Goal: Task Accomplishment & Management: Manage account settings

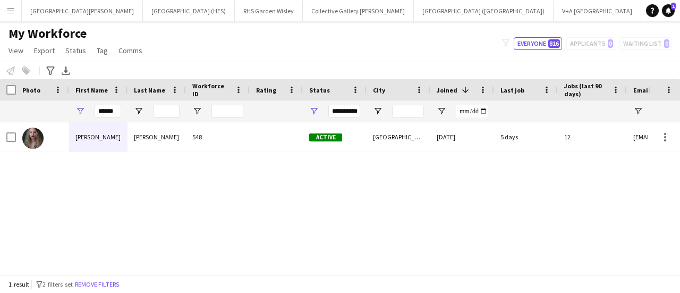
scroll to position [0, 122]
click at [103, 108] on input "******" at bounding box center [108, 111] width 27 height 13
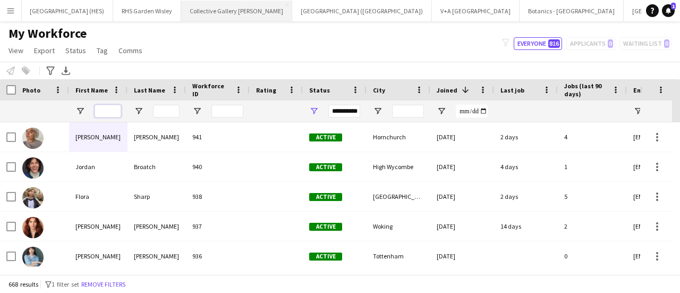
scroll to position [0, 0]
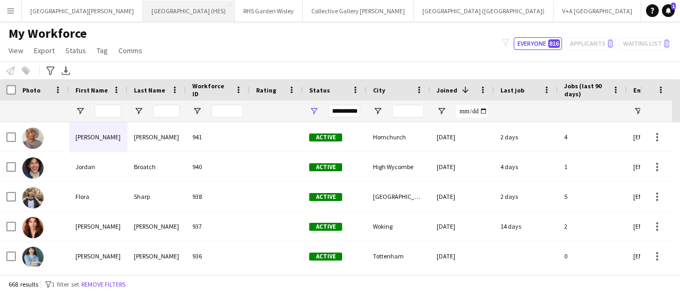
click at [143, 6] on button "[GEOGRAPHIC_DATA] (HES) Close" at bounding box center [189, 11] width 92 height 21
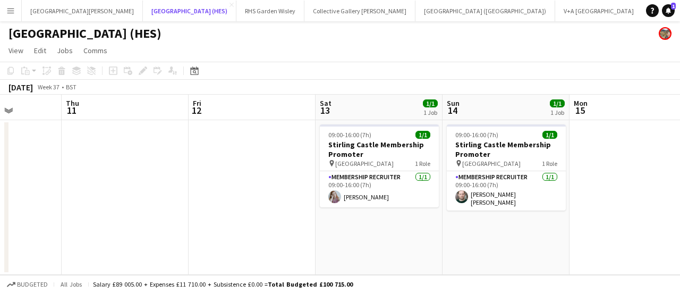
scroll to position [0, 390]
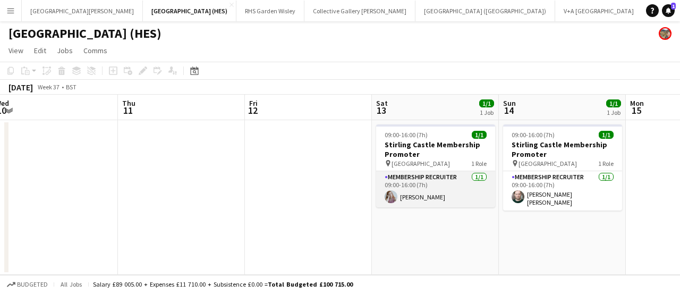
click at [426, 191] on app-card-role "Membership Recruiter [DATE] 09:00-16:00 (7h) [PERSON_NAME]" at bounding box center [435, 189] width 119 height 36
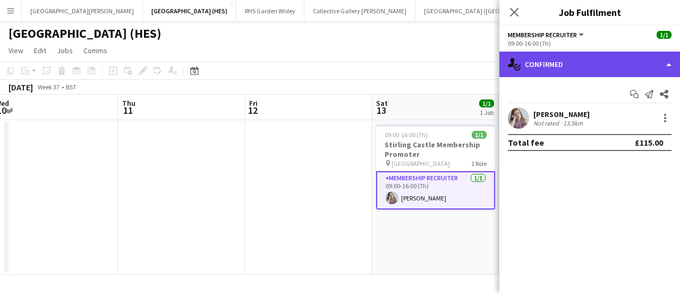
click at [621, 67] on div "single-neutral-actions-check-2 Confirmed" at bounding box center [589, 64] width 181 height 25
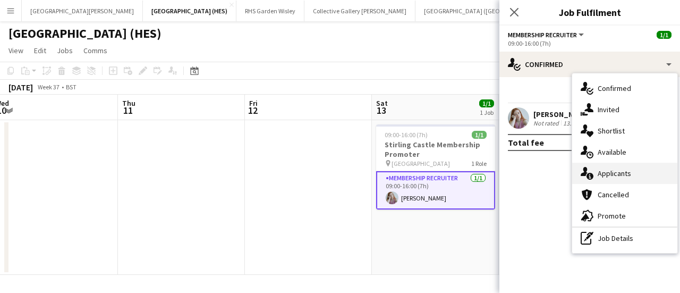
click at [616, 174] on div "single-neutral-actions-information Applicants" at bounding box center [624, 172] width 105 height 21
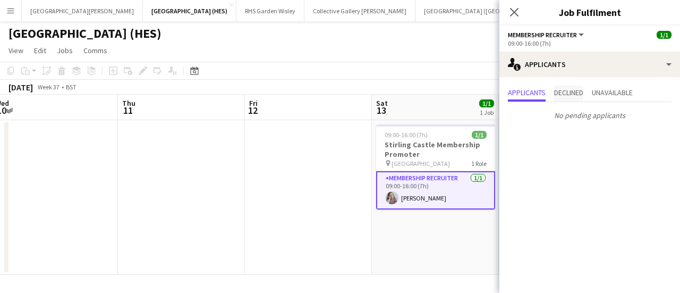
click at [581, 96] on span "Declined" at bounding box center [568, 92] width 29 height 7
click at [612, 97] on span "Unavailable" at bounding box center [611, 93] width 41 height 16
click at [527, 91] on span "Applicants" at bounding box center [527, 92] width 38 height 7
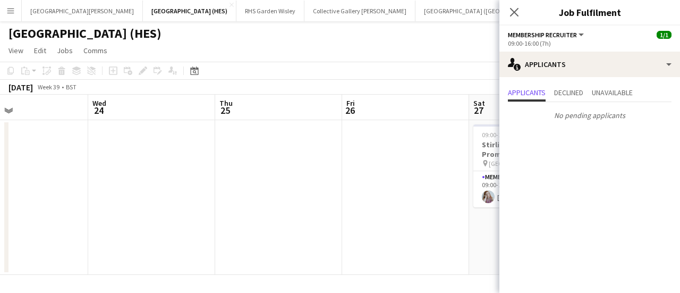
scroll to position [0, 441]
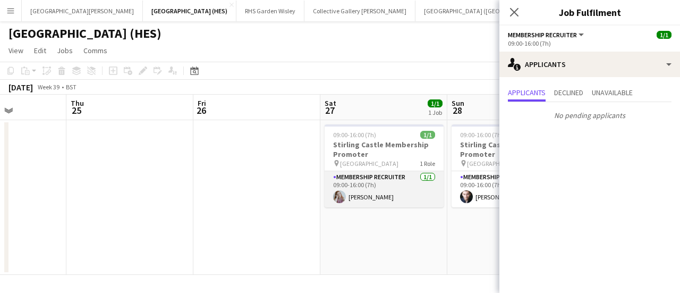
click at [384, 195] on app-card-role "Membership Recruiter [DATE] 09:00-16:00 (7h) [PERSON_NAME]" at bounding box center [383, 189] width 119 height 36
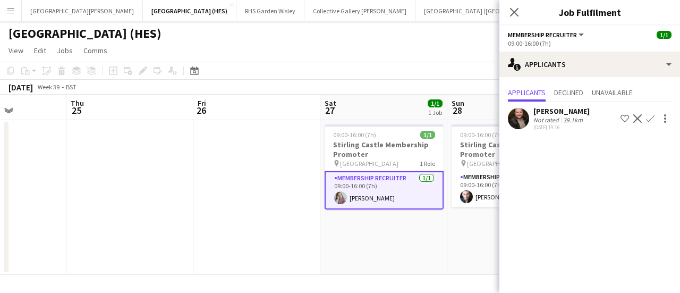
click at [647, 118] on app-icon "Confirm" at bounding box center [650, 118] width 8 height 8
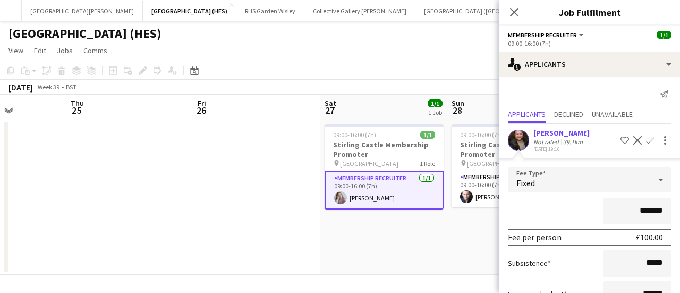
scroll to position [80, 0]
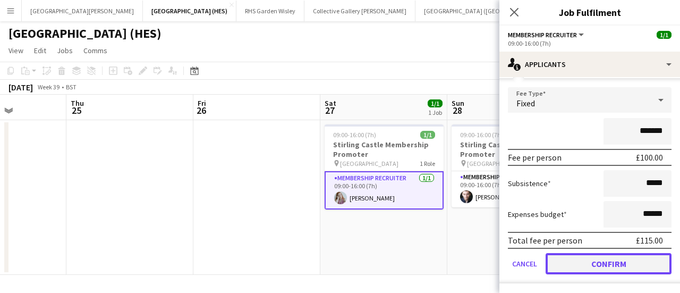
click at [580, 265] on button "Confirm" at bounding box center [608, 263] width 126 height 21
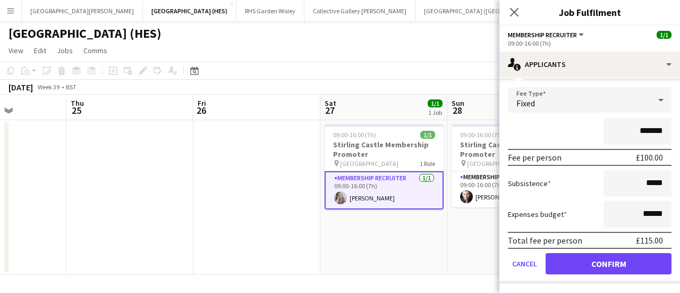
scroll to position [0, 0]
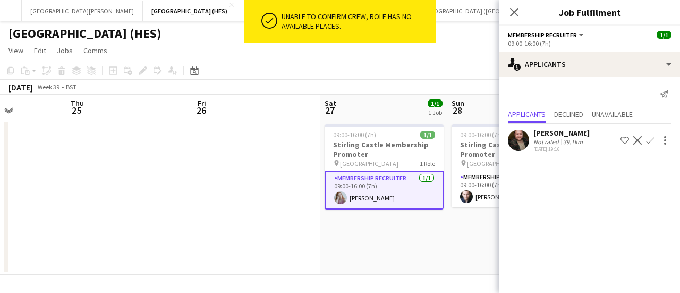
click at [390, 186] on app-card-role "Membership Recruiter [DATE] 09:00-16:00 (7h) [PERSON_NAME]" at bounding box center [383, 190] width 119 height 38
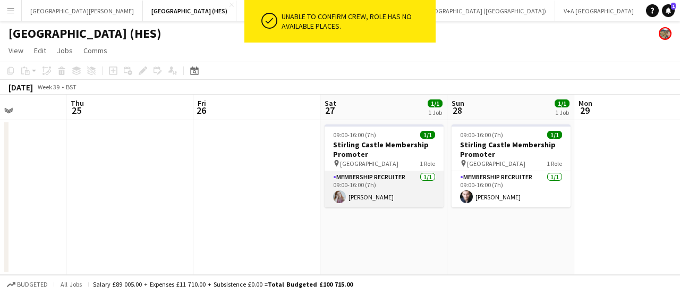
click at [390, 186] on app-card-role "Membership Recruiter [DATE] 09:00-16:00 (7h) [PERSON_NAME]" at bounding box center [383, 189] width 119 height 36
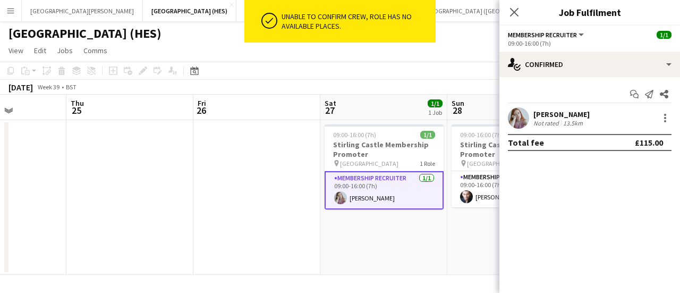
click at [390, 186] on app-card-role "Membership Recruiter [DATE] 09:00-16:00 (7h) [PERSON_NAME]" at bounding box center [383, 190] width 119 height 38
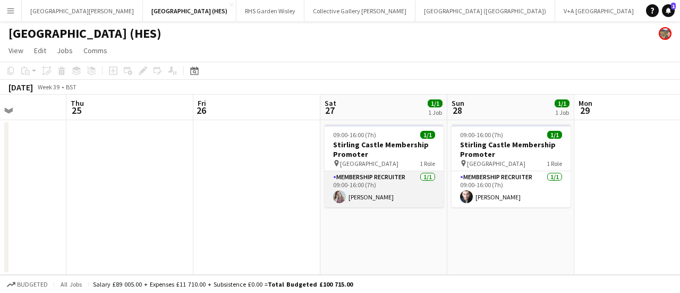
click at [398, 181] on app-card-role "Membership Recruiter [DATE] 09:00-16:00 (7h) [PERSON_NAME]" at bounding box center [383, 189] width 119 height 36
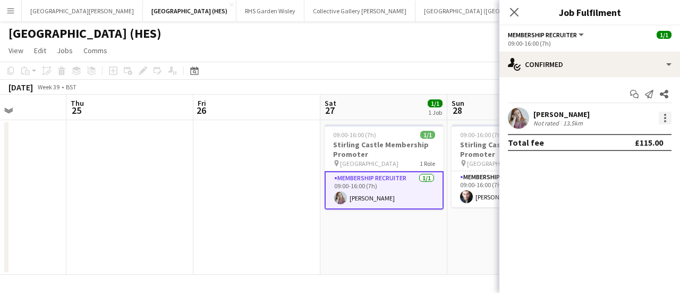
click at [664, 120] on div at bounding box center [665, 121] width 2 height 2
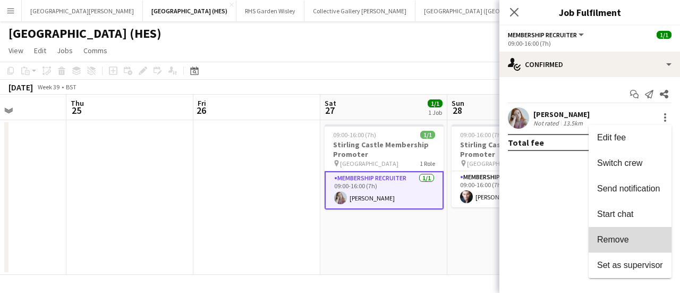
click at [634, 235] on span "Remove" at bounding box center [630, 240] width 66 height 10
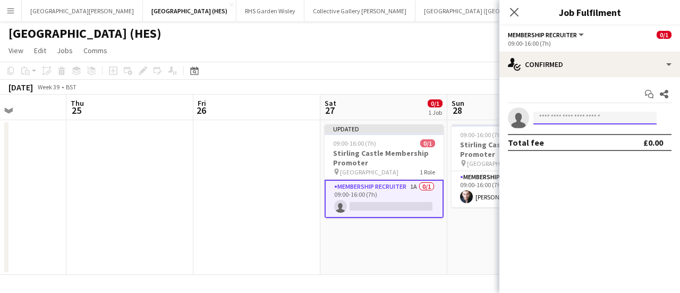
click at [580, 114] on input at bounding box center [594, 117] width 123 height 13
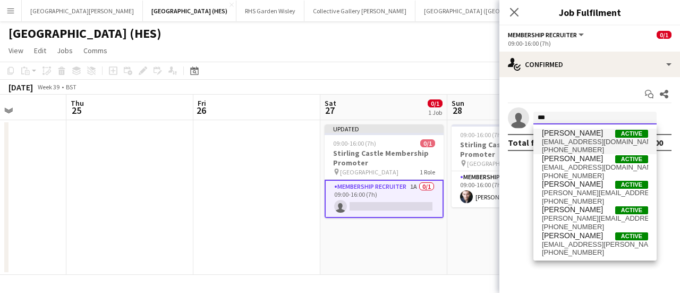
type input "***"
click at [555, 144] on span "[EMAIL_ADDRESS][DOMAIN_NAME]" at bounding box center [595, 142] width 106 height 8
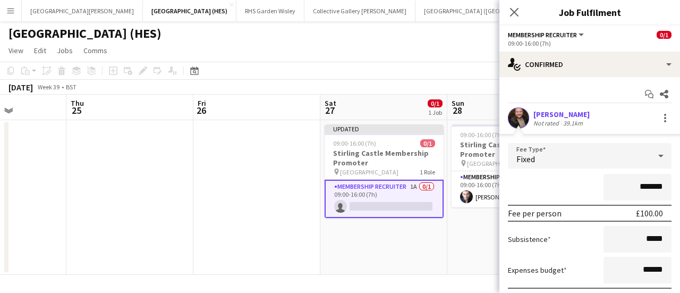
scroll to position [76, 0]
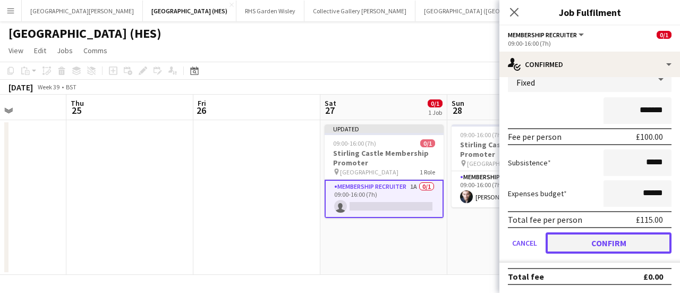
click at [571, 233] on button "Confirm" at bounding box center [608, 242] width 126 height 21
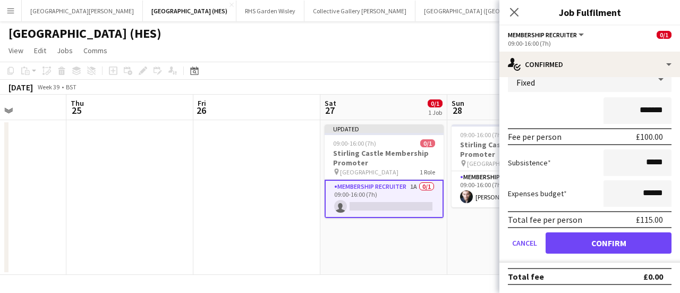
scroll to position [0, 0]
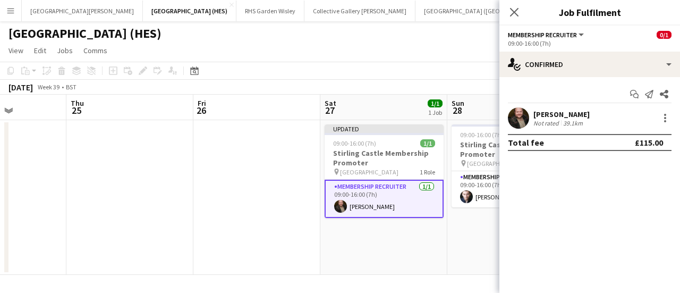
click at [408, 68] on app-toolbar "Copy Paste Paste Ctrl+V Paste with crew Ctrl+Shift+V Paste linked Job [GEOGRAPH…" at bounding box center [340, 71] width 680 height 18
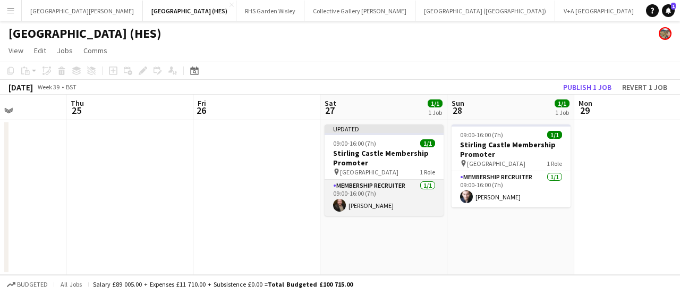
click at [393, 192] on app-card-role "Membership Recruiter [DATE] 09:00-16:00 (7h) [PERSON_NAME]" at bounding box center [383, 197] width 119 height 36
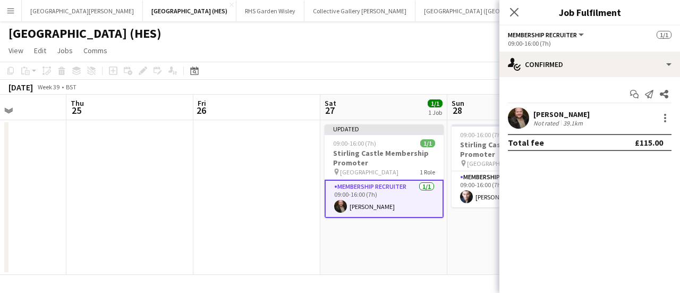
click at [399, 56] on app-page-menu "View Day view expanded Day view collapsed Month view Date picker Jump to [DATE]…" at bounding box center [340, 51] width 680 height 20
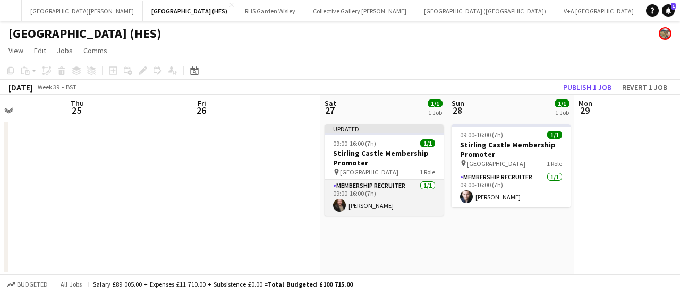
click at [416, 212] on app-card-role "Membership Recruiter [DATE] 09:00-16:00 (7h) [PERSON_NAME]" at bounding box center [383, 197] width 119 height 36
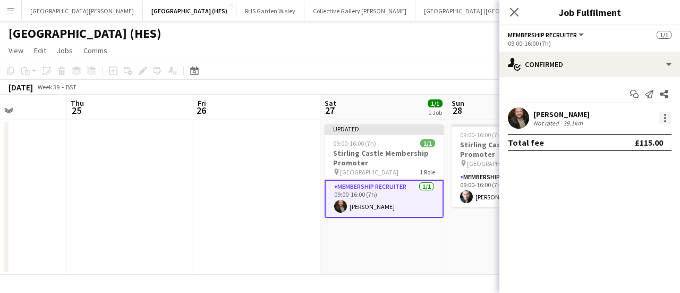
click at [661, 122] on div at bounding box center [664, 117] width 13 height 13
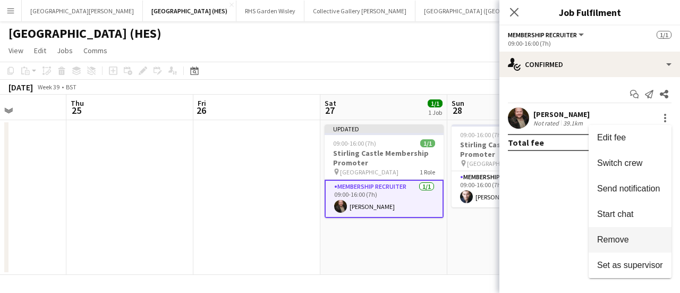
click at [637, 231] on button "Remove" at bounding box center [629, 239] width 83 height 25
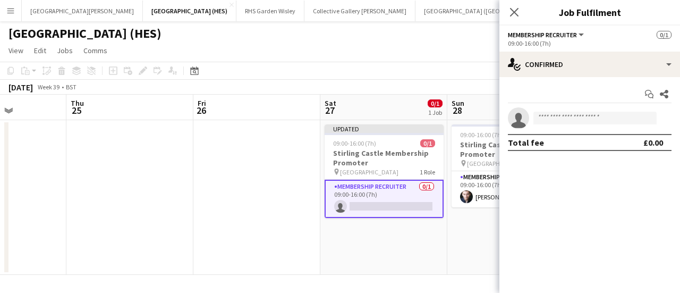
click at [389, 52] on app-page-menu "View Day view expanded Day view collapsed Month view Date picker Jump to [DATE]…" at bounding box center [340, 51] width 680 height 20
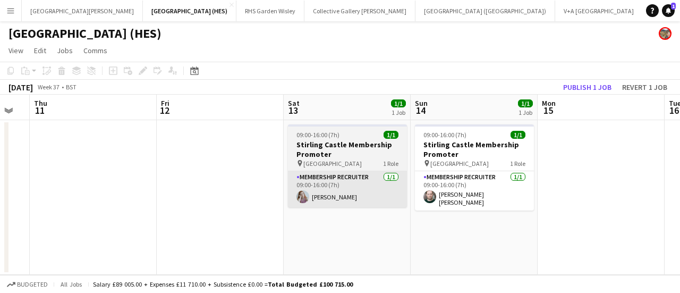
scroll to position [0, 226]
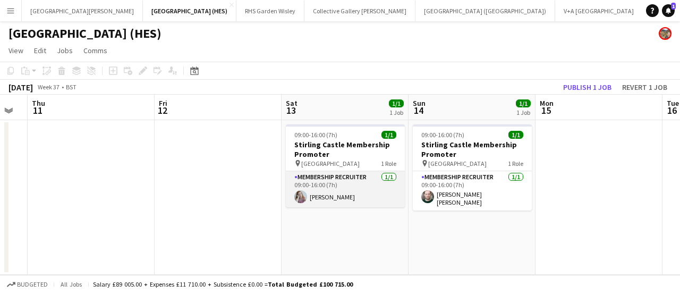
click at [312, 191] on app-card-role "Membership Recruiter [DATE] 09:00-16:00 (7h) [PERSON_NAME]" at bounding box center [345, 189] width 119 height 36
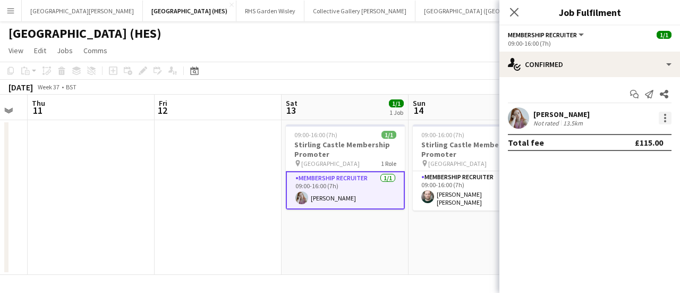
click at [659, 118] on div at bounding box center [664, 117] width 13 height 13
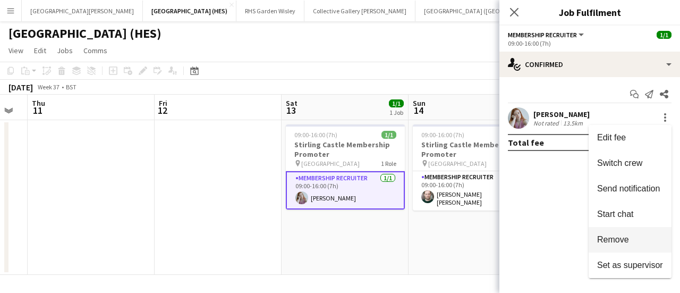
click at [638, 233] on button "Remove" at bounding box center [629, 239] width 83 height 25
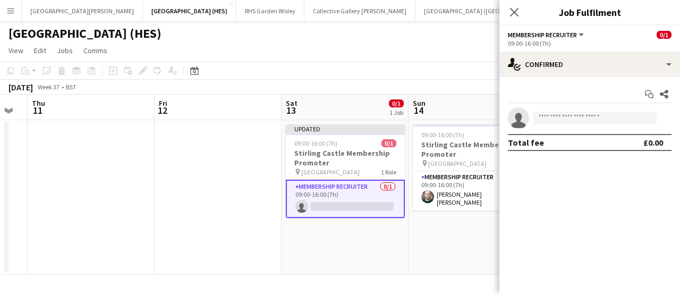
click at [448, 66] on app-toolbar "Copy Paste Paste Ctrl+V Paste with crew Ctrl+Shift+V Paste linked Job [GEOGRAPH…" at bounding box center [340, 71] width 680 height 18
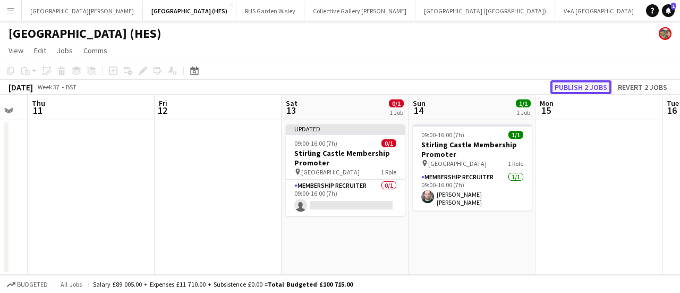
click at [605, 87] on button "Publish 2 jobs" at bounding box center [580, 87] width 61 height 14
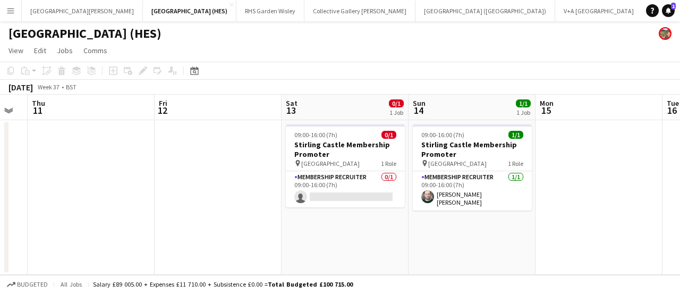
click at [13, 13] on app-icon "Menu" at bounding box center [10, 10] width 8 height 8
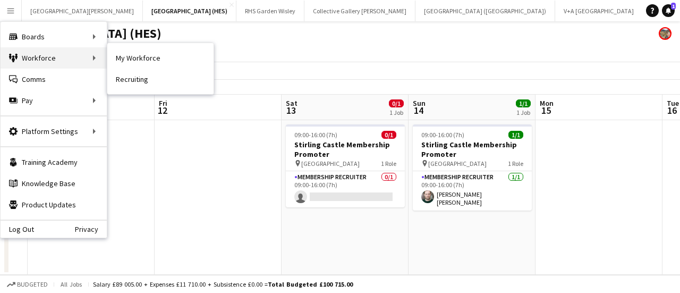
click at [46, 54] on div "Workforce Workforce" at bounding box center [54, 57] width 106 height 21
click at [126, 61] on link "My Workforce" at bounding box center [160, 57] width 106 height 21
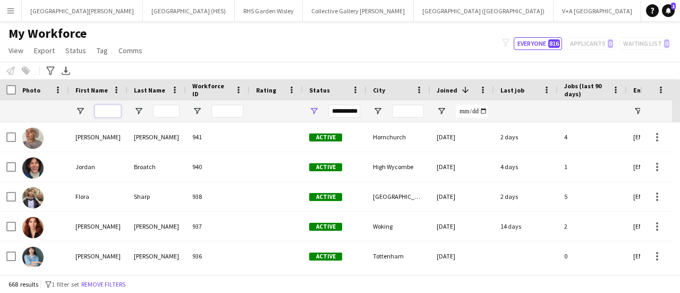
click at [106, 112] on input "First Name Filter Input" at bounding box center [108, 111] width 27 height 13
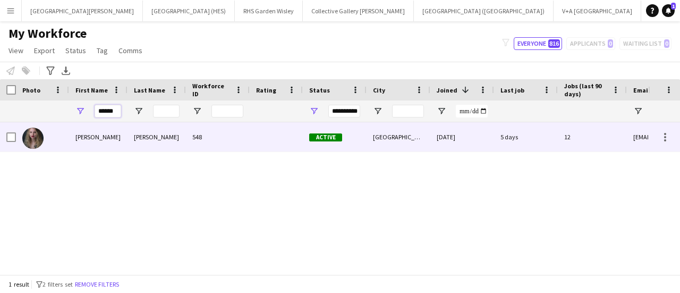
type input "******"
click at [104, 140] on div "[PERSON_NAME]" at bounding box center [98, 136] width 58 height 29
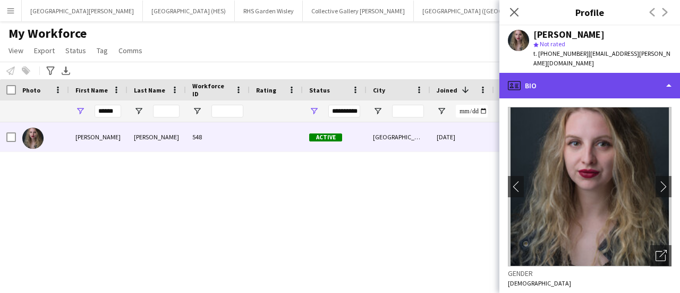
click at [593, 75] on div "profile Bio" at bounding box center [589, 85] width 181 height 25
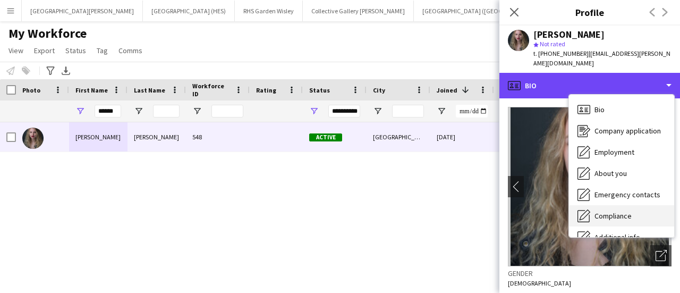
scroll to position [79, 0]
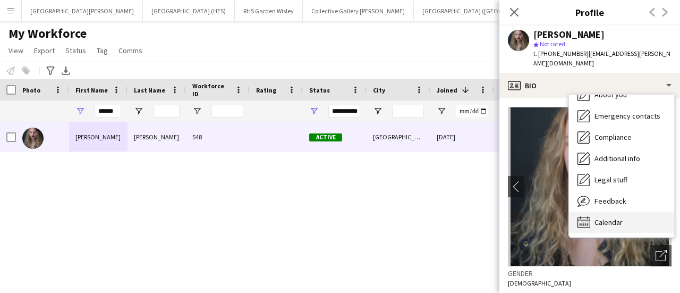
click at [614, 211] on div "Calendar Calendar" at bounding box center [621, 221] width 105 height 21
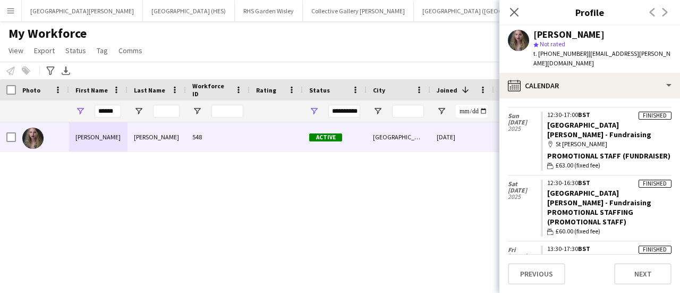
scroll to position [0, 0]
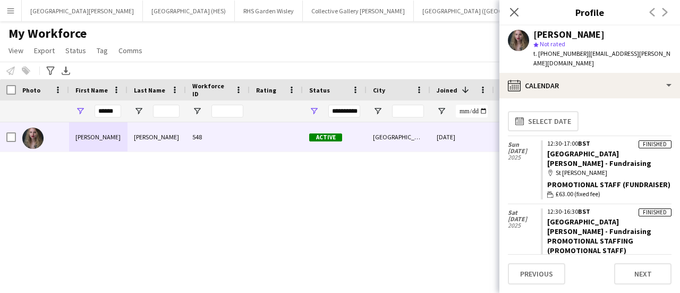
click at [400, 194] on div "[PERSON_NAME] 548 Active [GEOGRAPHIC_DATA] [DATE] 5 days 12 [EMAIL_ADDRESS][PER…" at bounding box center [324, 194] width 648 height 144
click at [205, 180] on div "[PERSON_NAME] 548 Active [GEOGRAPHIC_DATA] [DATE] 5 days 12 [EMAIL_ADDRESS][PER…" at bounding box center [324, 194] width 648 height 144
click at [306, 35] on div "My Workforce View Views Default view New view Update view Delete view Edit name…" at bounding box center [340, 43] width 680 height 36
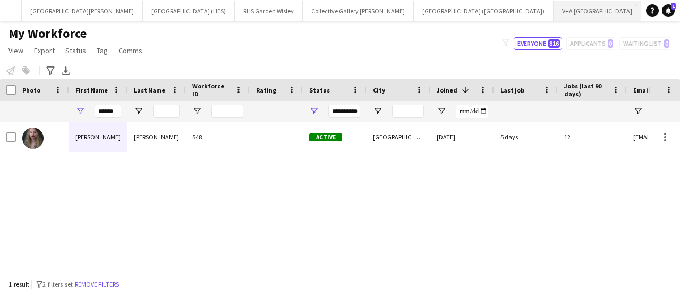
click at [553, 8] on button "V+A Dundee Close" at bounding box center [597, 11] width 88 height 21
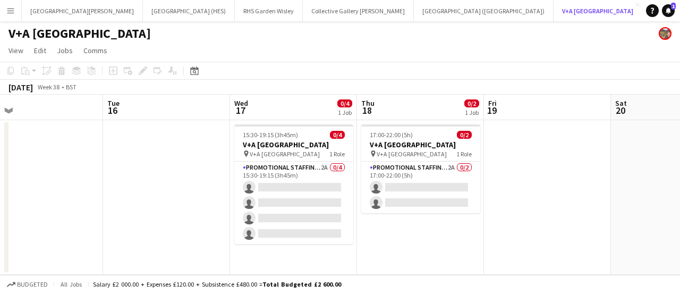
scroll to position [0, 278]
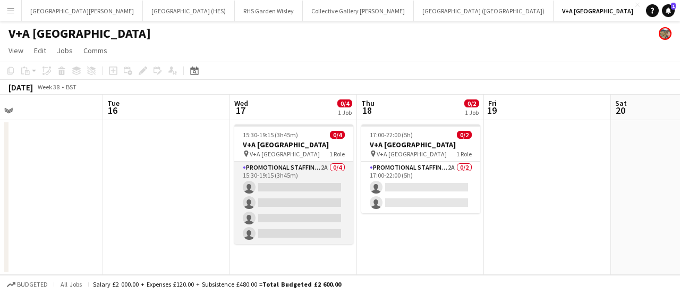
click at [309, 182] on app-card-role "Promotional Staffing (Exhibition Host) 2A 0/4 15:30-19:15 (3h45m) single-neutra…" at bounding box center [293, 202] width 119 height 82
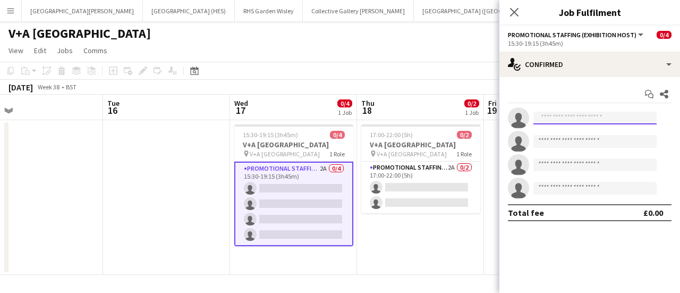
click at [584, 121] on input at bounding box center [594, 117] width 123 height 13
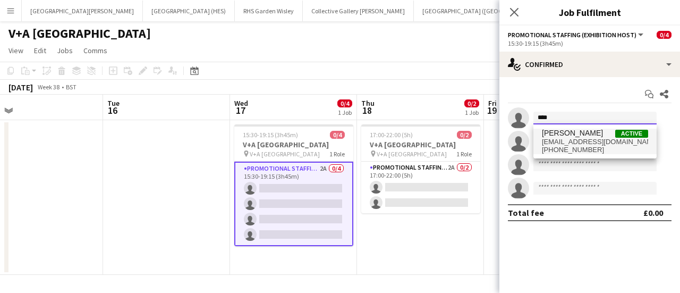
type input "****"
click at [575, 139] on span "[EMAIL_ADDRESS][DOMAIN_NAME]" at bounding box center [595, 142] width 106 height 8
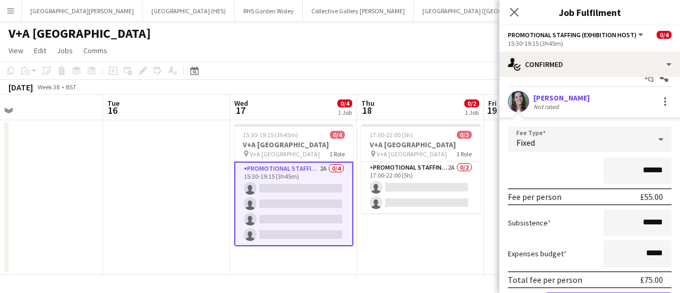
scroll to position [147, 0]
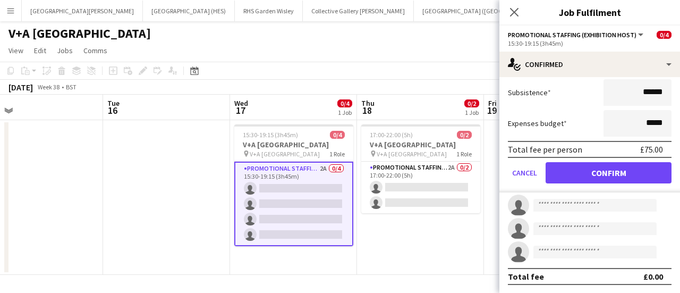
click at [546, 281] on div "Total fee £0.00" at bounding box center [590, 276] width 164 height 17
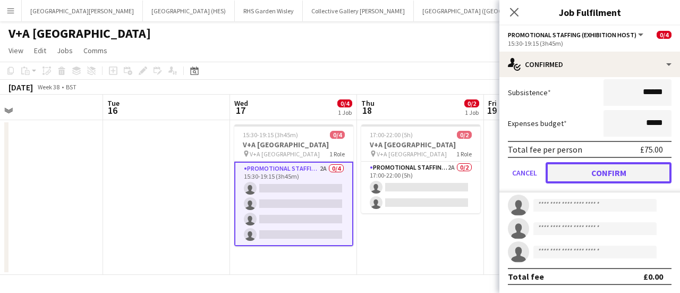
click at [581, 173] on button "Confirm" at bounding box center [608, 172] width 126 height 21
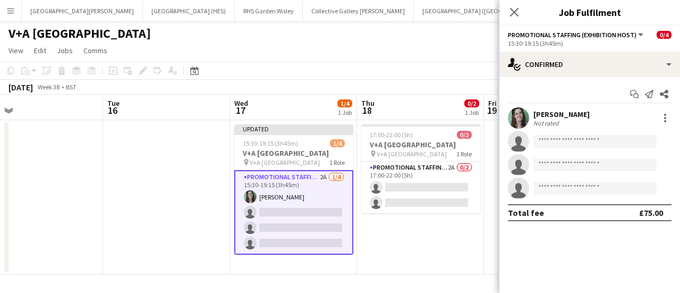
scroll to position [0, 0]
click at [576, 135] on input at bounding box center [594, 141] width 123 height 13
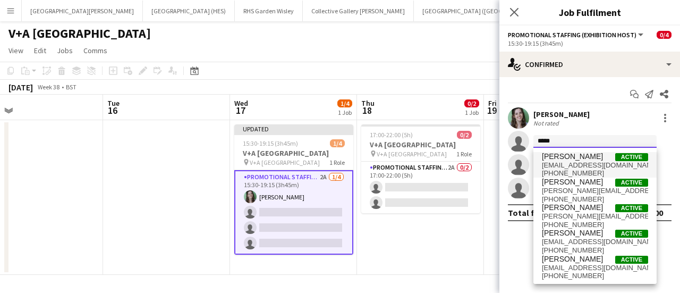
type input "*****"
click at [569, 163] on span "[EMAIL_ADDRESS][DOMAIN_NAME]" at bounding box center [595, 165] width 106 height 8
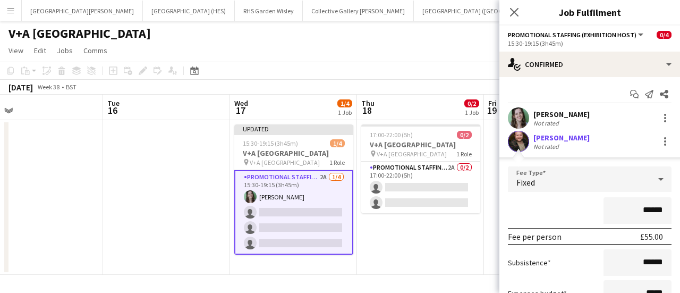
scroll to position [147, 0]
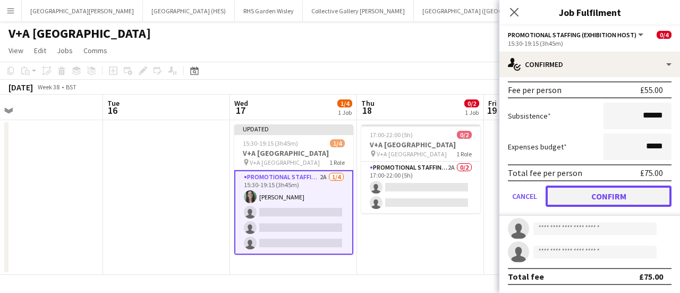
click at [559, 196] on button "Confirm" at bounding box center [608, 195] width 126 height 21
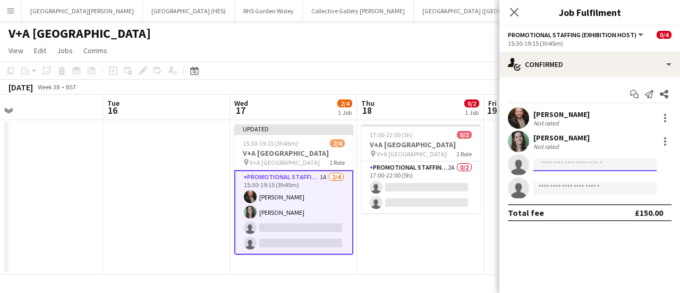
click at [554, 162] on input at bounding box center [594, 164] width 123 height 13
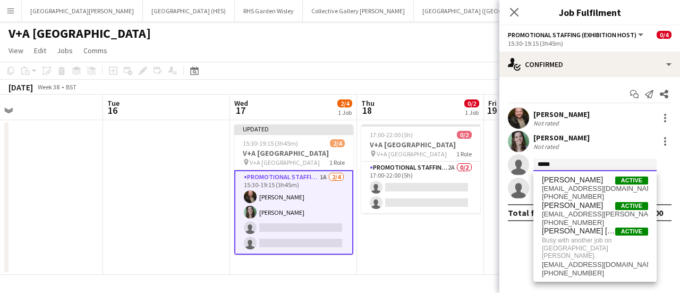
type input "*****"
click at [445, 257] on app-date-cell "17:00-22:00 (5h) 0/2 V+A [GEOGRAPHIC_DATA] pin V+A DUNDEE 1 Role Promotional St…" at bounding box center [420, 197] width 127 height 155
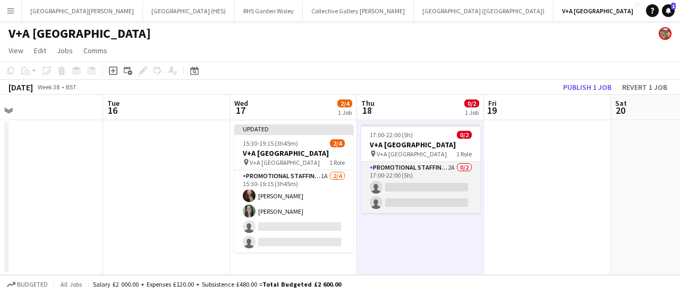
click at [387, 192] on app-card-role "Promotional Staffing (Exhibition Host) 2A 0/2 17:00-22:00 (5h) single-neutral-a…" at bounding box center [420, 187] width 119 height 52
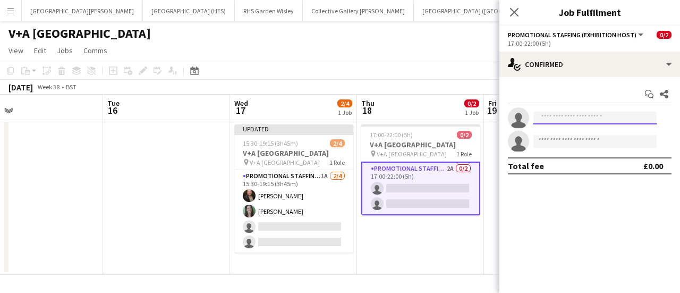
click at [559, 114] on input at bounding box center [594, 117] width 123 height 13
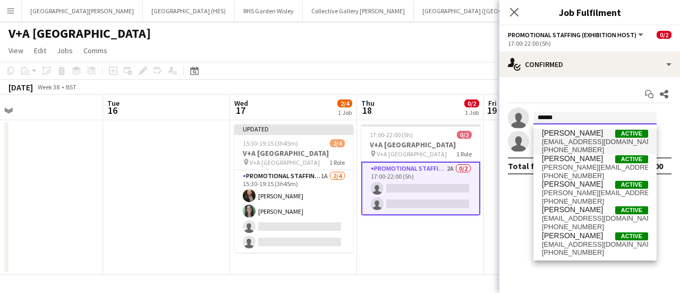
type input "*****"
click at [572, 138] on span "[EMAIL_ADDRESS][DOMAIN_NAME]" at bounding box center [595, 142] width 106 height 8
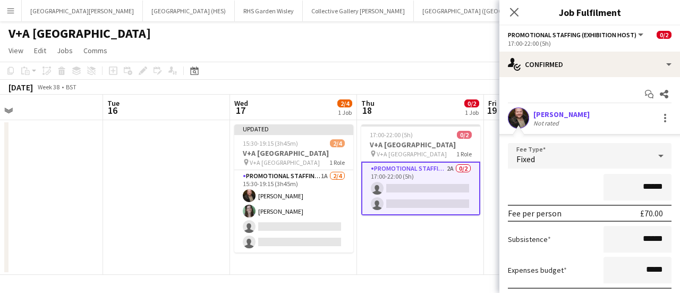
scroll to position [100, 0]
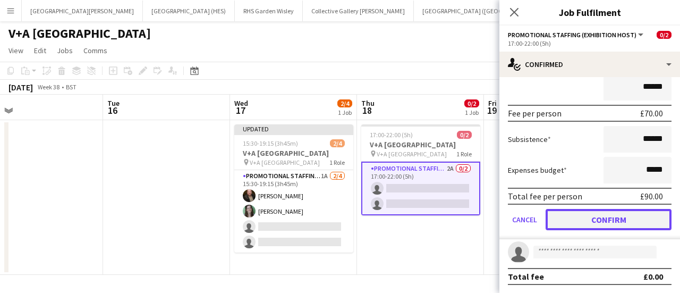
click at [560, 225] on button "Confirm" at bounding box center [608, 219] width 126 height 21
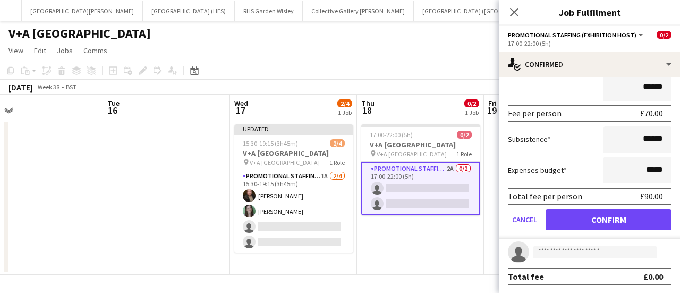
scroll to position [0, 0]
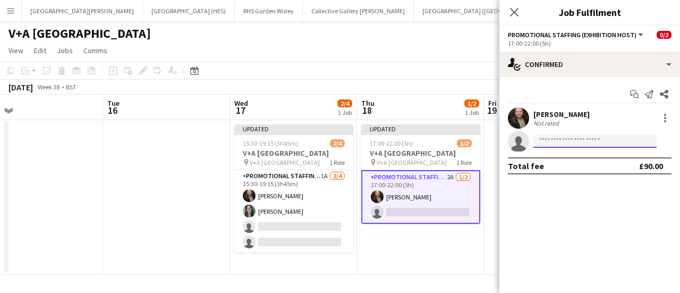
click at [577, 146] on input at bounding box center [594, 141] width 123 height 13
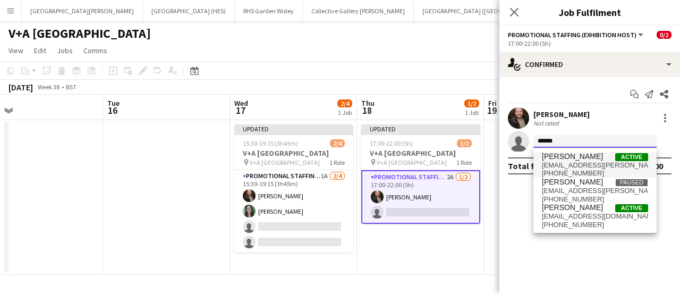
type input "******"
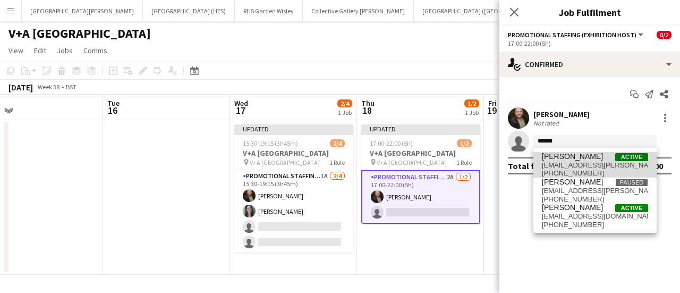
click at [570, 168] on span "[EMAIL_ADDRESS][PERSON_NAME][DOMAIN_NAME]" at bounding box center [595, 165] width 106 height 8
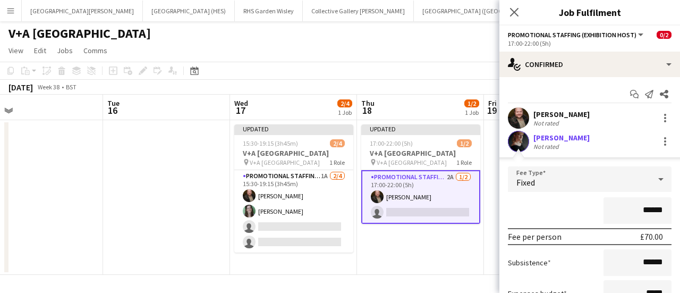
scroll to position [100, 0]
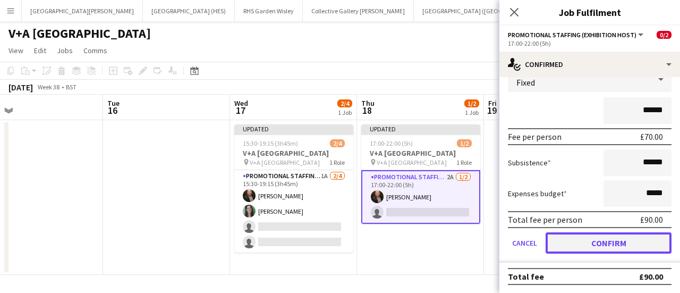
click at [578, 252] on button "Confirm" at bounding box center [608, 242] width 126 height 21
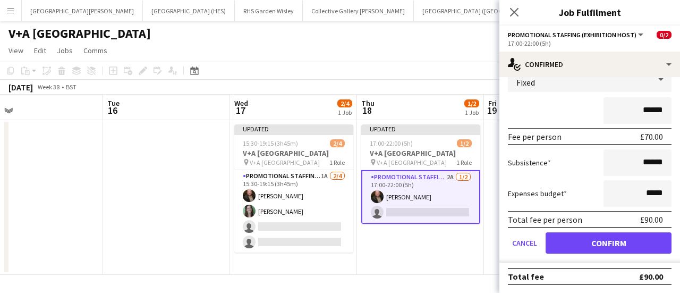
scroll to position [0, 0]
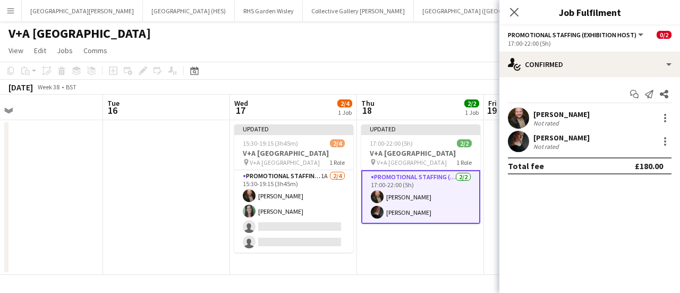
click at [436, 254] on app-date-cell "Updated 17:00-22:00 (5h) 2/2 V+A [GEOGRAPHIC_DATA] pin V+A DUNDEE 1 Role Promot…" at bounding box center [420, 197] width 127 height 155
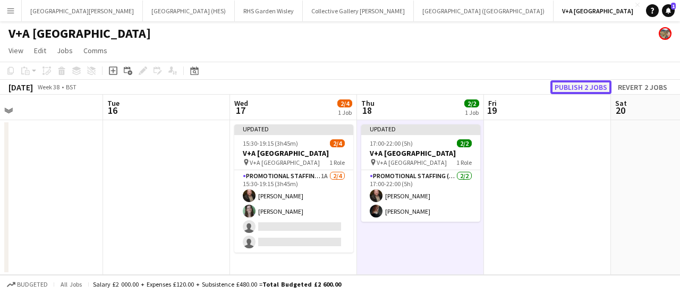
click at [577, 84] on button "Publish 2 jobs" at bounding box center [580, 87] width 61 height 14
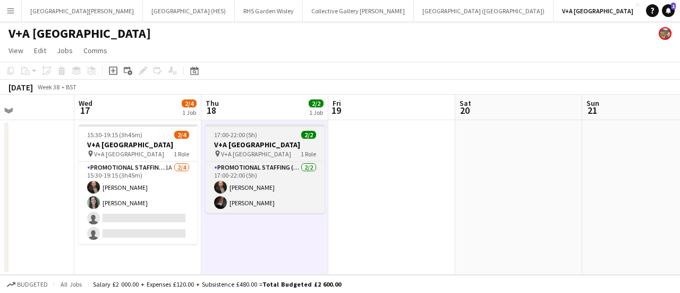
scroll to position [0, 435]
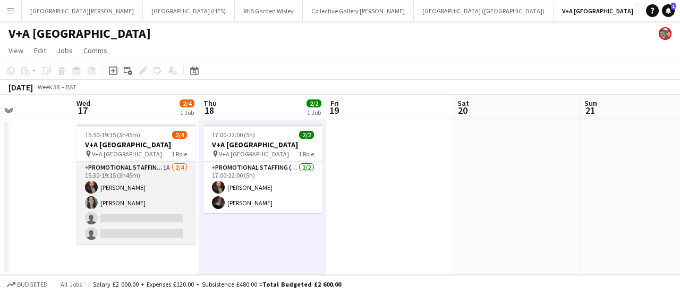
click at [133, 194] on app-card-role "Promotional Staffing (Exhibition Host) 1A [DATE] 15:30-19:15 (3h45m) [PERSON_NA…" at bounding box center [135, 202] width 119 height 82
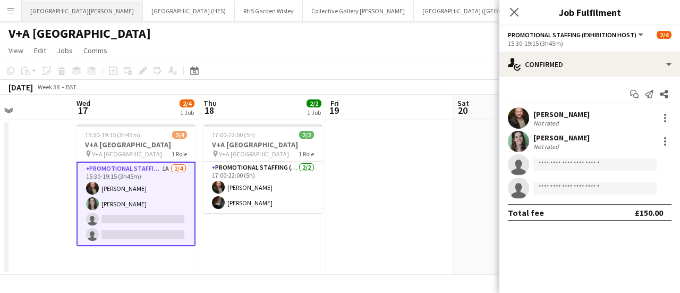
click at [75, 16] on button "[GEOGRAPHIC_DATA][PERSON_NAME] [GEOGRAPHIC_DATA] Close" at bounding box center [82, 11] width 121 height 21
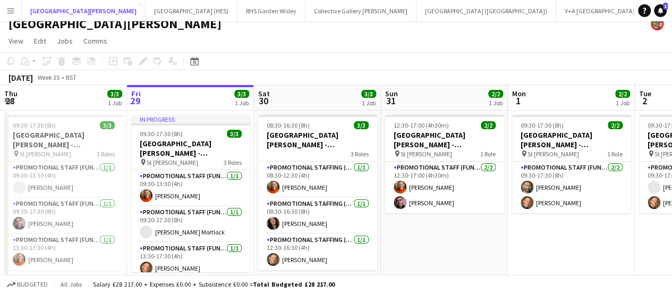
scroll to position [27, 0]
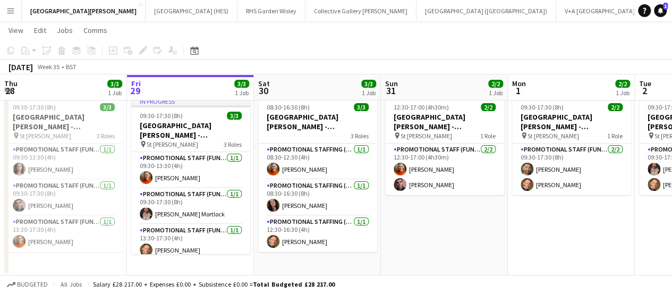
click at [14, 22] on app-page-menu "View Day view expanded Day view collapsed Month view Date picker Jump to [DATE]…" at bounding box center [336, 31] width 672 height 20
click at [13, 13] on app-icon "Menu" at bounding box center [10, 10] width 8 height 8
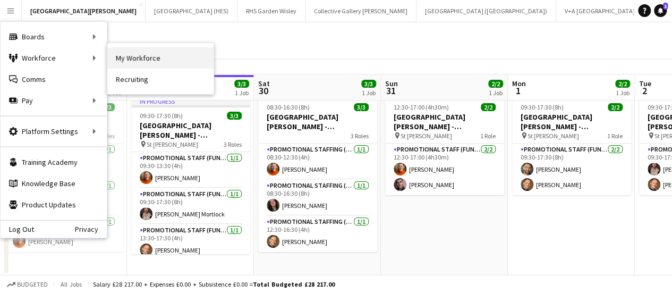
click at [120, 49] on link "My Workforce" at bounding box center [160, 57] width 106 height 21
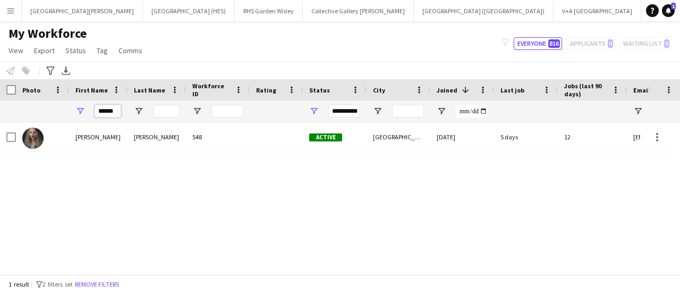
click at [105, 111] on input "******" at bounding box center [108, 111] width 27 height 13
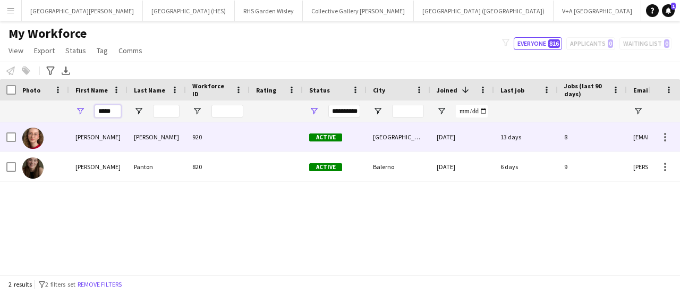
type input "*****"
click at [102, 133] on div "[PERSON_NAME]" at bounding box center [98, 136] width 58 height 29
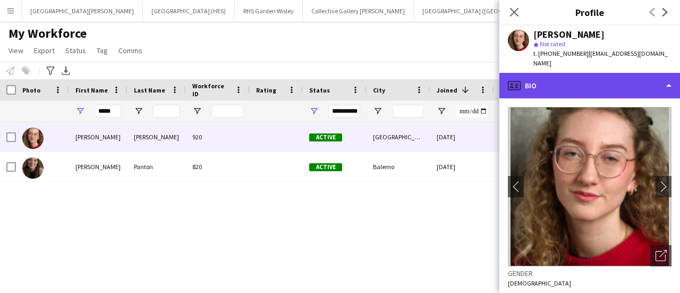
click at [528, 79] on div "profile Bio" at bounding box center [589, 85] width 181 height 25
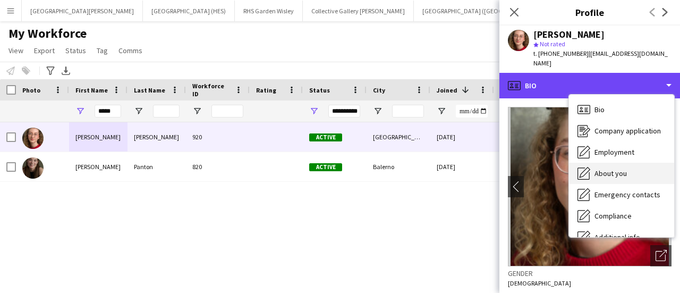
scroll to position [79, 0]
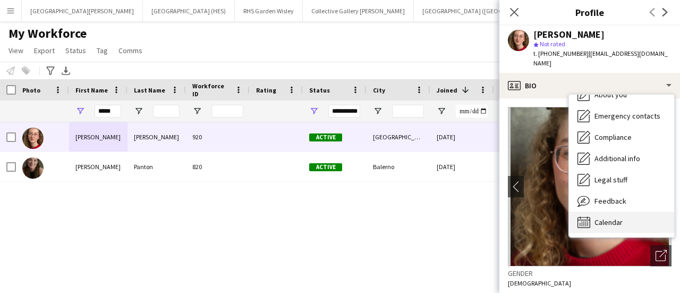
click at [608, 211] on div "Calendar Calendar" at bounding box center [621, 221] width 105 height 21
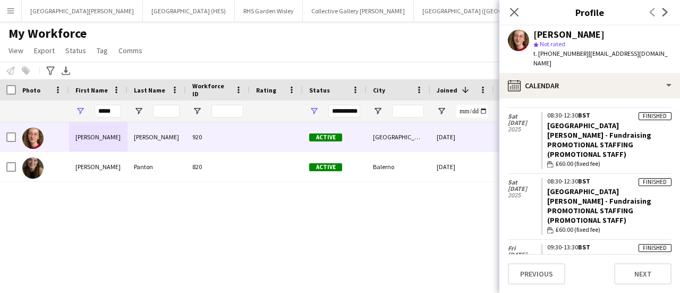
scroll to position [40, 0]
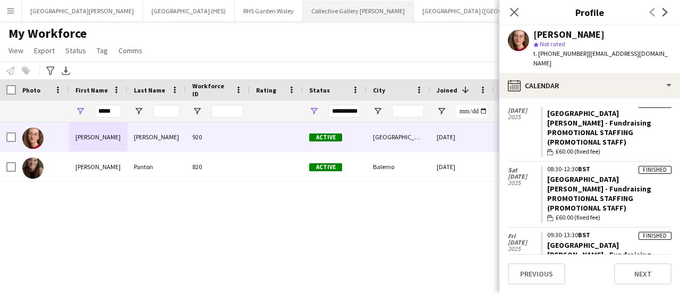
click at [303, 20] on button "Collective Gallery [PERSON_NAME][GEOGRAPHIC_DATA]" at bounding box center [358, 11] width 111 height 21
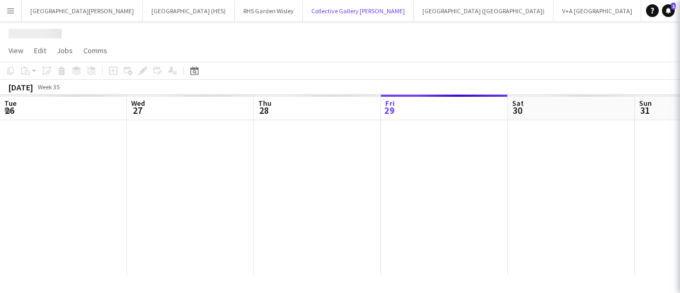
scroll to position [0, 254]
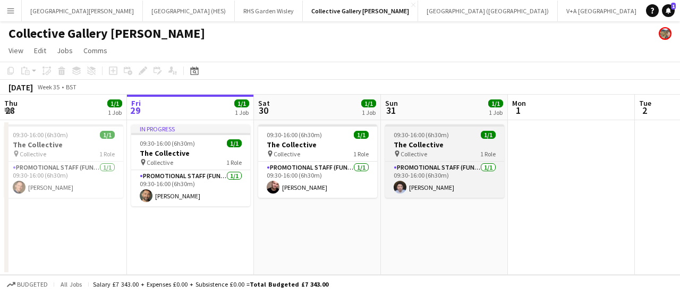
click at [435, 142] on h3 "The Collective" at bounding box center [444, 145] width 119 height 10
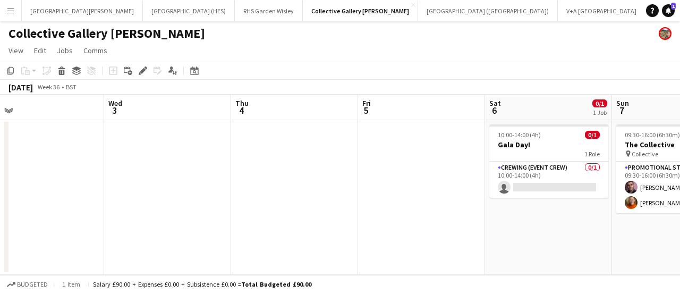
scroll to position [0, 363]
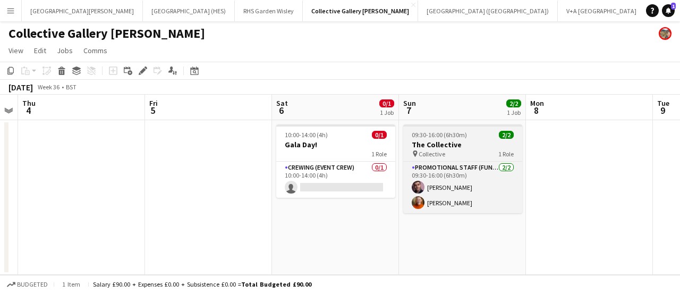
click at [482, 149] on div "pin Collective 1 Role" at bounding box center [462, 153] width 119 height 8
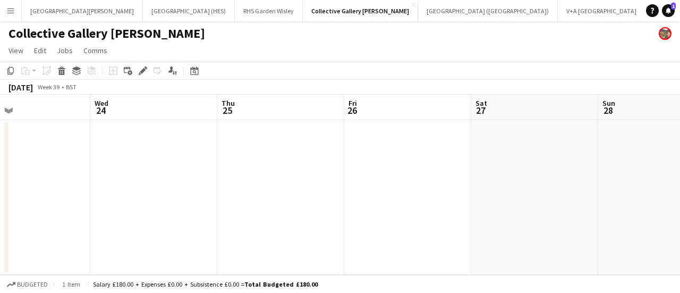
scroll to position [0, 428]
click at [512, 159] on app-date-cell at bounding box center [523, 197] width 127 height 155
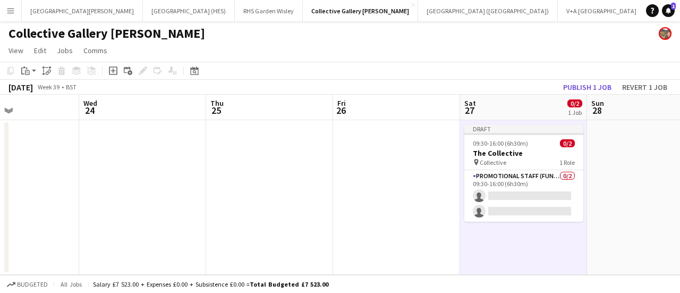
click at [535, 65] on app-toolbar "Copy Paste Paste Ctrl+V Paste with crew Ctrl+Shift+V Paste linked Job [GEOGRAPH…" at bounding box center [340, 71] width 680 height 18
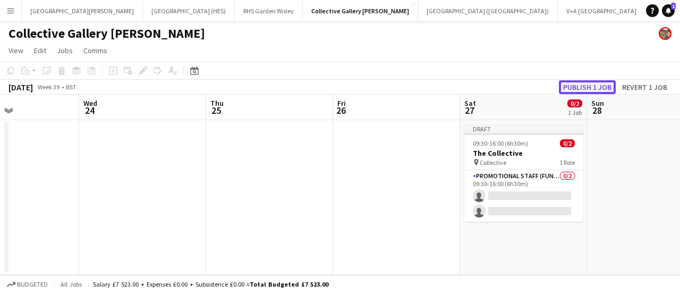
click at [579, 85] on button "Publish 1 job" at bounding box center [587, 87] width 57 height 14
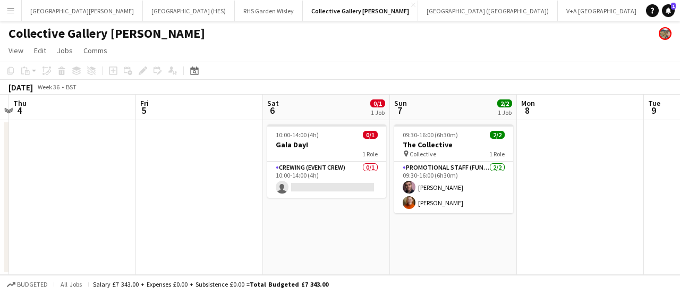
scroll to position [0, 243]
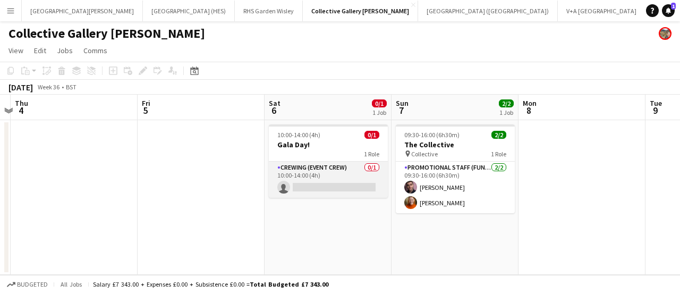
click at [351, 183] on app-card-role "Crewing (Event Crew) 0/1 10:00-14:00 (4h) single-neutral-actions" at bounding box center [328, 179] width 119 height 36
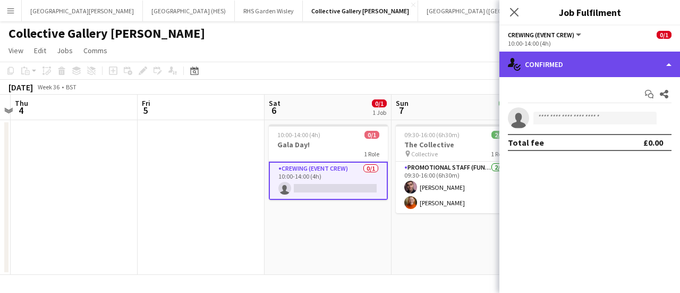
click at [614, 54] on div "single-neutral-actions-check-2 Confirmed" at bounding box center [589, 64] width 181 height 25
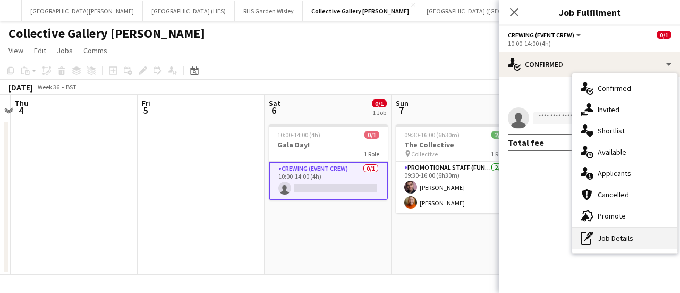
click at [607, 235] on div "pen-write Job Details" at bounding box center [624, 237] width 105 height 21
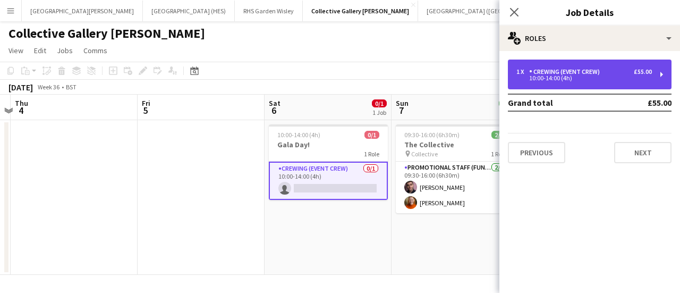
click at [604, 79] on div "10:00-14:00 (4h)" at bounding box center [583, 77] width 135 height 5
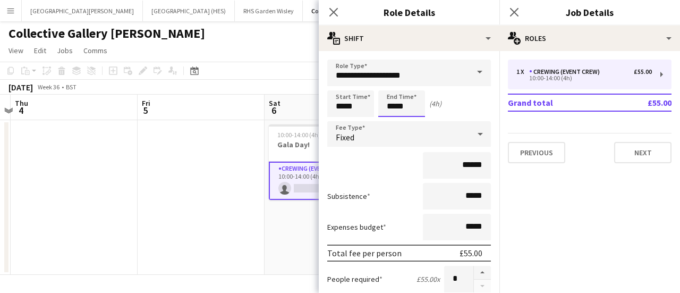
click at [397, 111] on input "*****" at bounding box center [401, 103] width 47 height 27
click at [389, 89] on div at bounding box center [390, 85] width 21 height 11
type input "*****"
click at [389, 89] on div at bounding box center [390, 85] width 21 height 11
click at [467, 108] on div "Start Time ***** End Time ***** (6h)" at bounding box center [409, 103] width 164 height 27
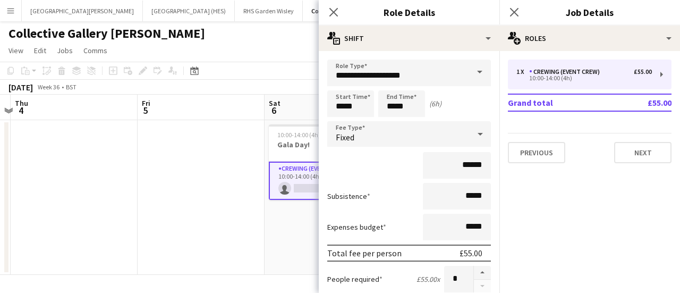
click at [269, 45] on app-page-menu "View Day view expanded Day view collapsed Month view Date picker Jump to [DATE]…" at bounding box center [340, 51] width 680 height 20
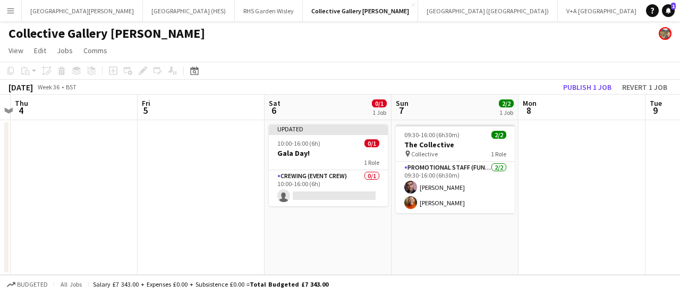
click at [600, 77] on app-toolbar "Copy Paste Paste Ctrl+V Paste with crew Ctrl+Shift+V Paste linked Job [GEOGRAPH…" at bounding box center [340, 71] width 680 height 18
click at [595, 81] on button "Publish 1 job" at bounding box center [587, 87] width 57 height 14
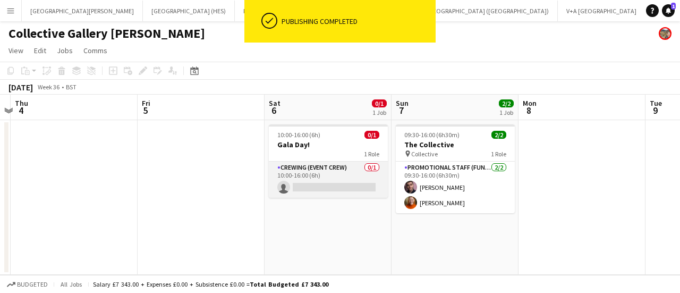
click at [350, 174] on app-card-role "Crewing (Event Crew) 0/1 10:00-16:00 (6h) single-neutral-actions" at bounding box center [328, 179] width 119 height 36
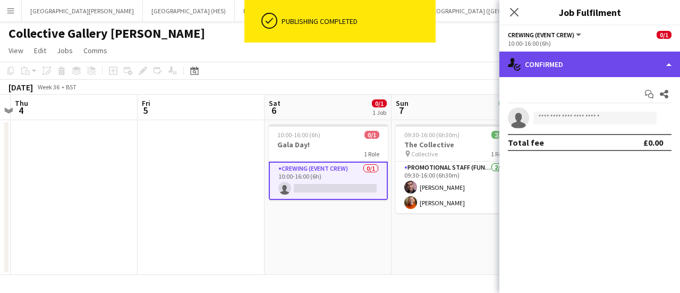
click at [665, 64] on div "single-neutral-actions-check-2 Confirmed" at bounding box center [589, 64] width 181 height 25
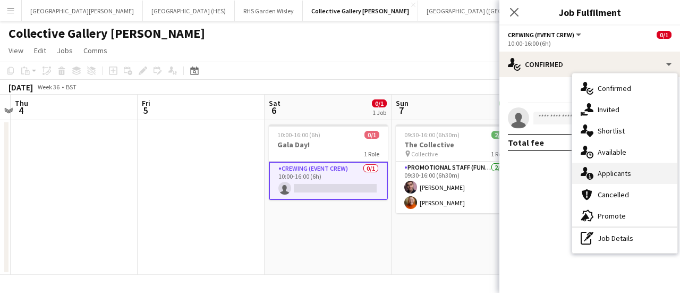
click at [619, 173] on div "single-neutral-actions-information Applicants" at bounding box center [624, 172] width 105 height 21
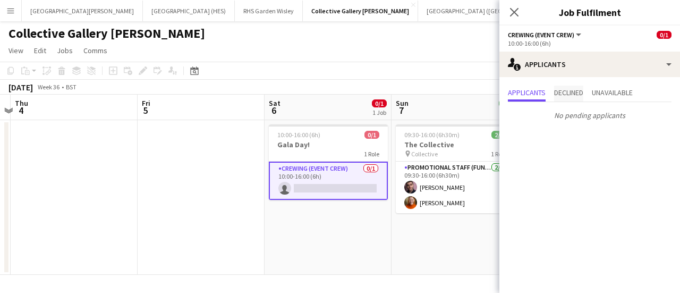
click at [557, 93] on span "Declined" at bounding box center [568, 92] width 29 height 7
click at [596, 96] on span "Unavailable" at bounding box center [611, 92] width 41 height 7
click at [439, 73] on app-toolbar "Copy Paste Paste Ctrl+V Paste with crew Ctrl+Shift+V Paste linked Job [GEOGRAPH…" at bounding box center [340, 71] width 680 height 18
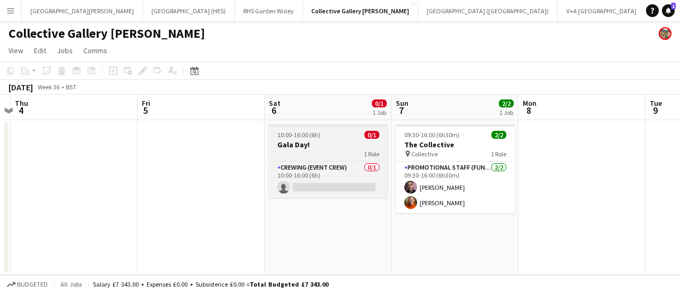
click at [328, 153] on div "1 Role" at bounding box center [328, 153] width 119 height 8
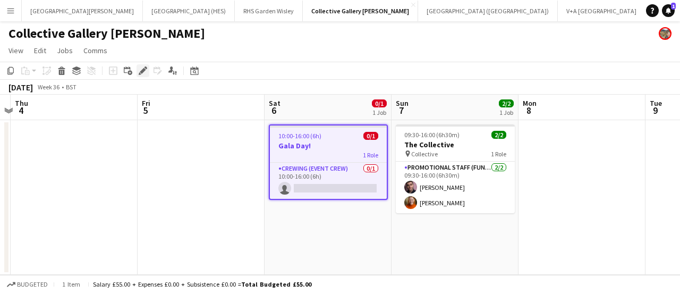
click at [147, 68] on icon at bounding box center [145, 67] width 3 height 3
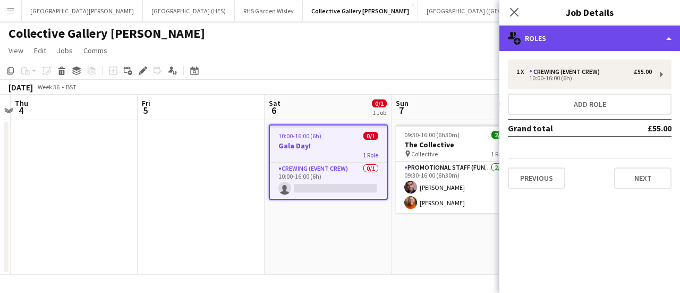
click at [560, 32] on div "multiple-users-add Roles" at bounding box center [589, 37] width 181 height 25
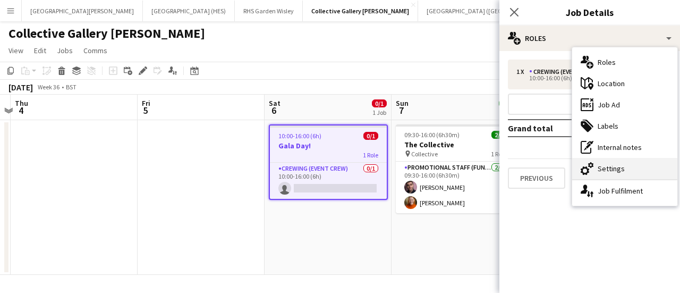
click at [622, 161] on div "cog-double-3 Settings" at bounding box center [624, 168] width 105 height 21
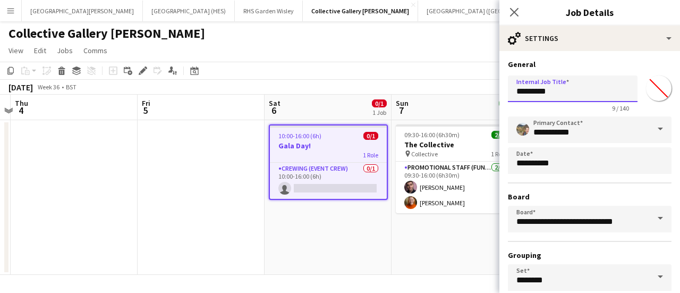
click at [551, 88] on input "*********" at bounding box center [573, 88] width 130 height 27
type input "*"
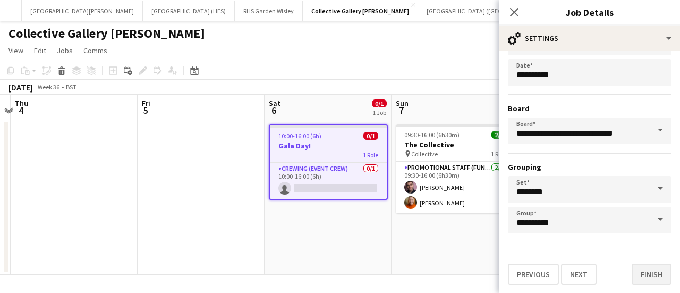
type input "**********"
drag, startPoint x: 652, startPoint y: 277, endPoint x: 451, endPoint y: 46, distance: 306.0
click at [451, 46] on app-page-menu "View Day view expanded Day view collapsed Month view Date picker Jump to [DATE]…" at bounding box center [340, 51] width 680 height 20
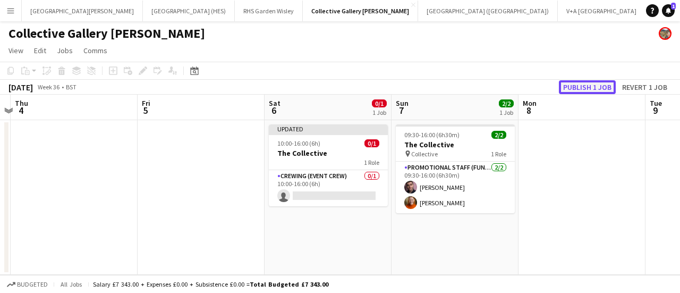
click at [595, 83] on button "Publish 1 job" at bounding box center [587, 87] width 57 height 14
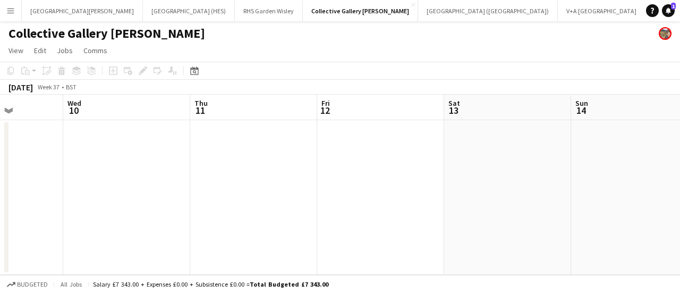
scroll to position [0, 318]
click at [557, 11] on button "V+A Dundee Close" at bounding box center [601, 11] width 88 height 21
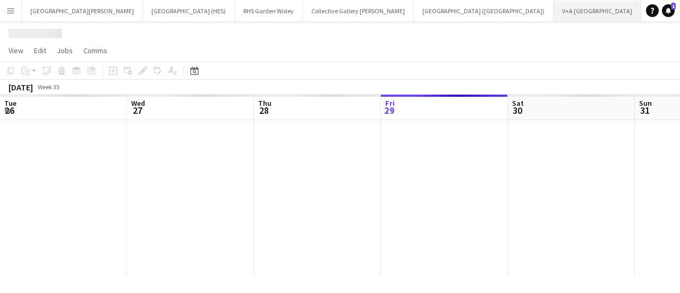
scroll to position [0, 254]
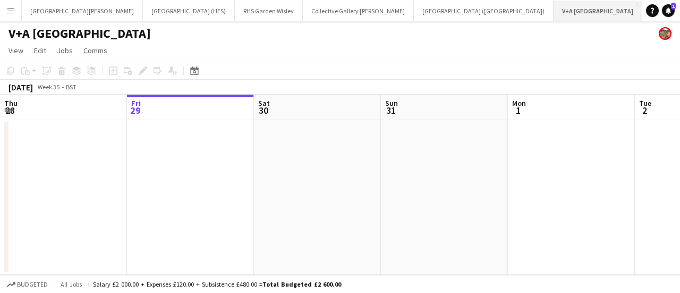
click at [553, 2] on button "V+A Dundee Close" at bounding box center [597, 11] width 89 height 21
click at [635, 4] on app-icon "Close" at bounding box center [637, 5] width 4 height 4
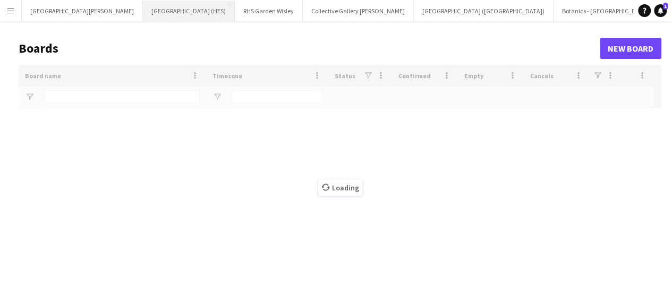
type input "********"
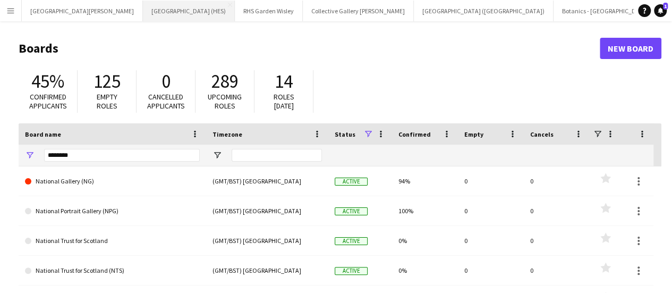
click at [143, 6] on button "[GEOGRAPHIC_DATA] (HES) Close" at bounding box center [189, 11] width 92 height 21
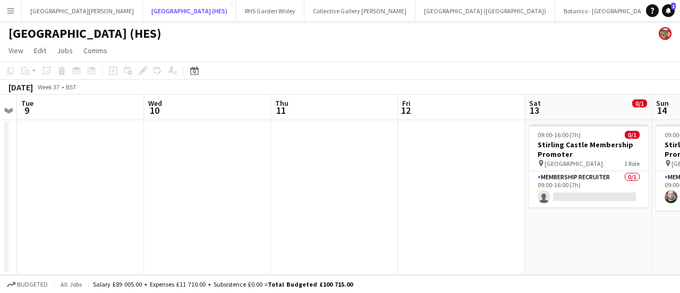
scroll to position [0, 411]
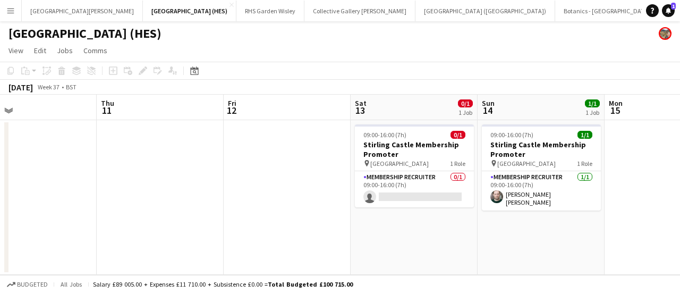
click at [411, 198] on app-card-role "Membership Recruiter 0/1 09:00-16:00 (7h) single-neutral-actions" at bounding box center [414, 189] width 119 height 36
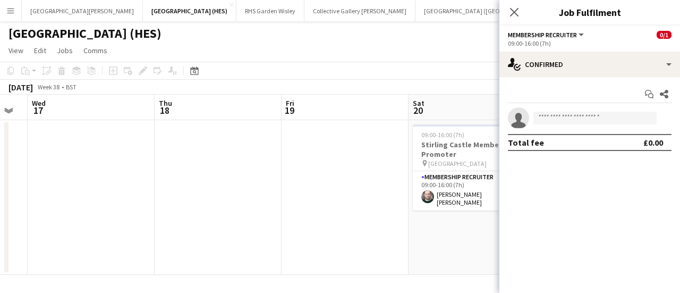
scroll to position [0, 494]
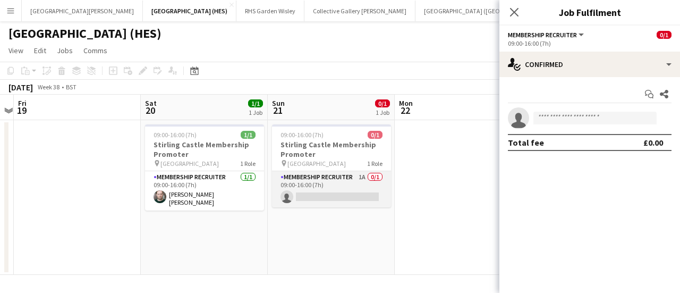
click at [355, 196] on app-card-role "Membership Recruiter 1A 0/1 09:00-16:00 (7h) single-neutral-actions" at bounding box center [331, 189] width 119 height 36
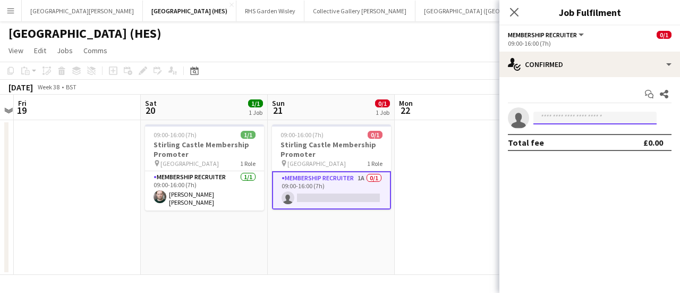
click at [554, 120] on input at bounding box center [594, 117] width 123 height 13
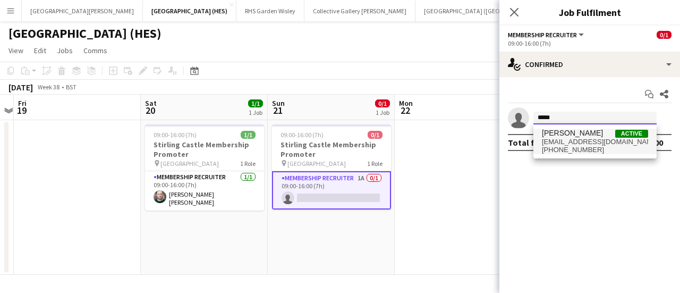
type input "*****"
click at [570, 144] on span "[EMAIL_ADDRESS][DOMAIN_NAME]" at bounding box center [595, 142] width 106 height 8
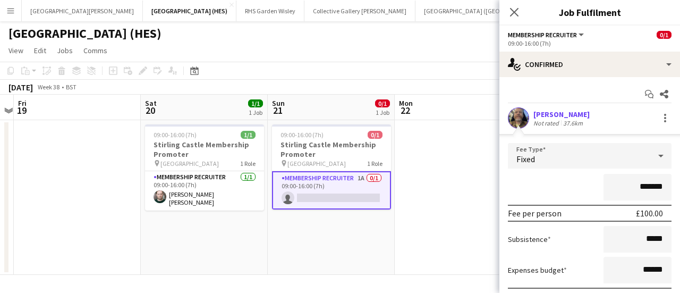
scroll to position [76, 0]
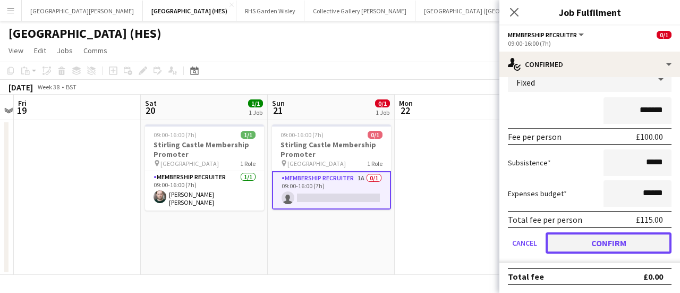
click at [598, 238] on button "Confirm" at bounding box center [608, 242] width 126 height 21
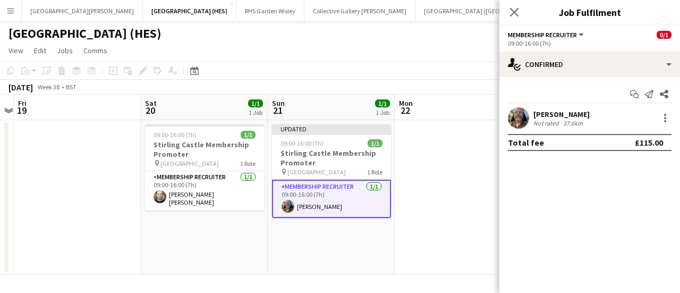
scroll to position [0, 0]
click at [474, 166] on app-date-cell at bounding box center [457, 197] width 127 height 155
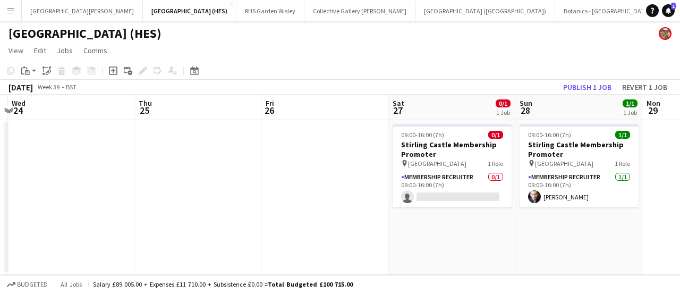
scroll to position [0, 430]
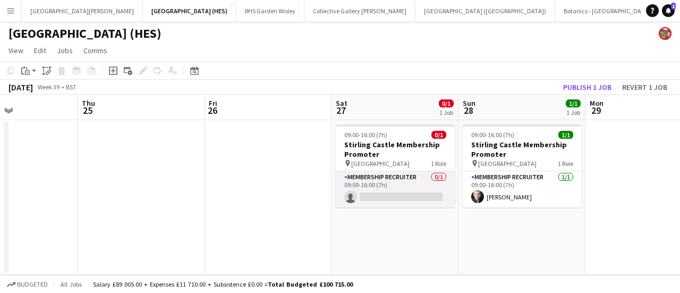
click at [406, 199] on app-card-role "Membership Recruiter 0/1 09:00-16:00 (7h) single-neutral-actions" at bounding box center [395, 189] width 119 height 36
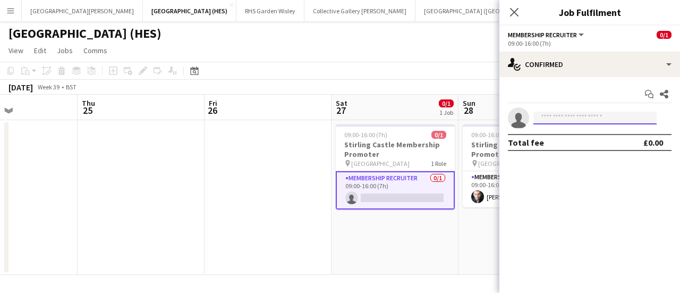
click at [565, 118] on input at bounding box center [594, 117] width 123 height 13
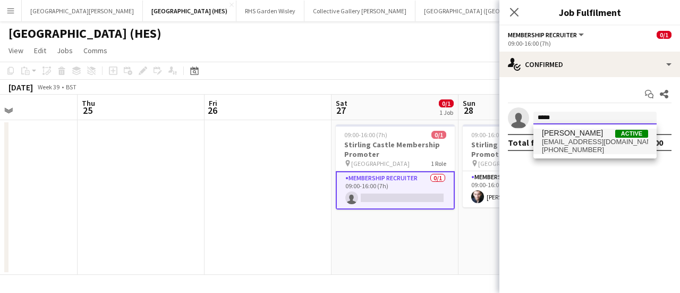
type input "*****"
click at [570, 144] on span "[EMAIL_ADDRESS][DOMAIN_NAME]" at bounding box center [595, 142] width 106 height 8
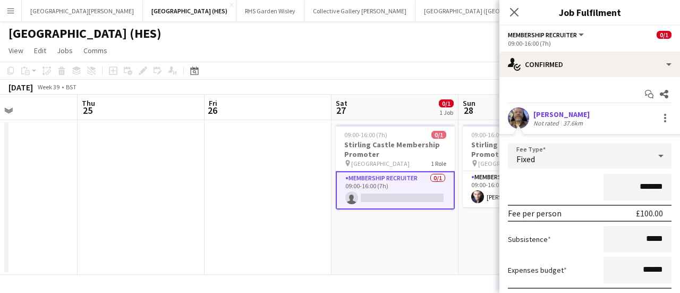
scroll to position [76, 0]
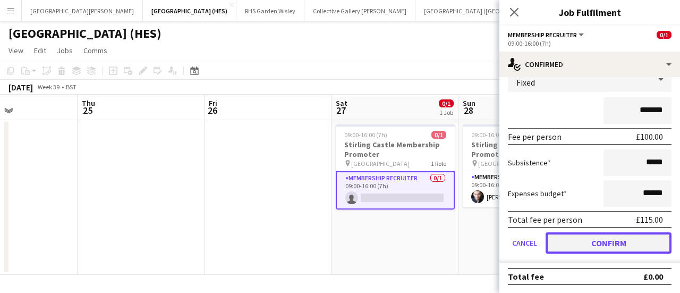
click at [610, 243] on button "Confirm" at bounding box center [608, 242] width 126 height 21
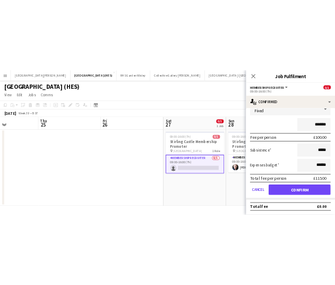
scroll to position [0, 0]
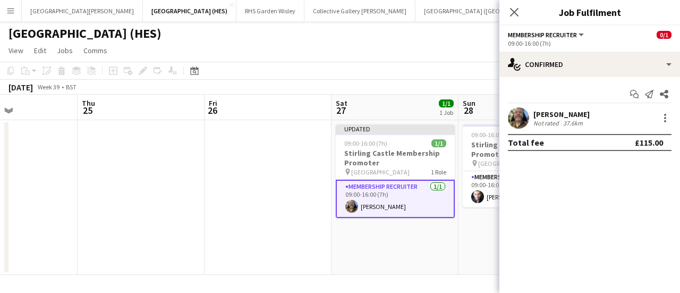
click at [432, 39] on div "[GEOGRAPHIC_DATA] (HES)" at bounding box center [340, 31] width 680 height 20
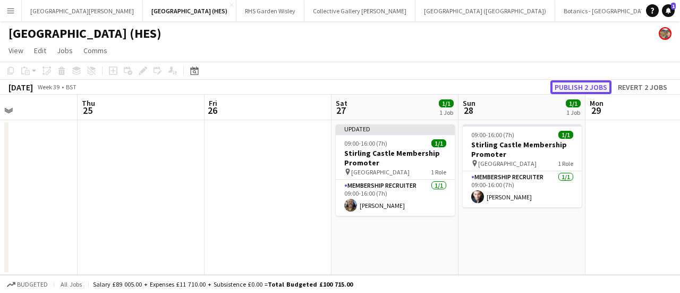
click at [565, 82] on button "Publish 2 jobs" at bounding box center [580, 87] width 61 height 14
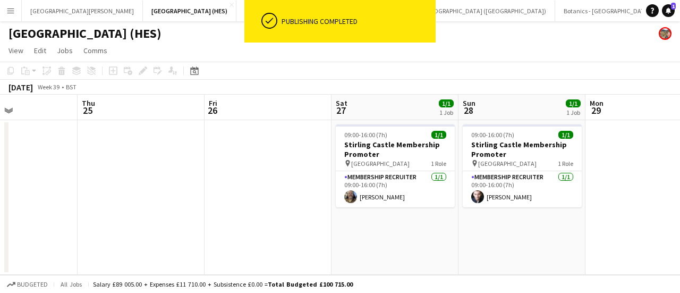
click at [456, 59] on app-page-menu "View Day view expanded Day view collapsed Month view Date picker Jump to [DATE]…" at bounding box center [340, 51] width 680 height 20
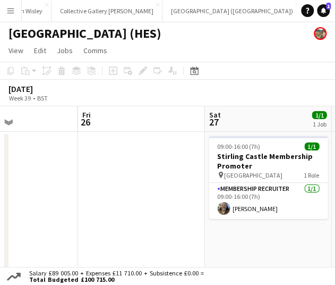
scroll to position [0, 419]
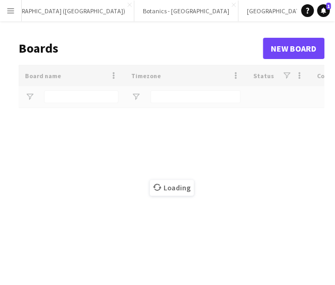
scroll to position [0, 417]
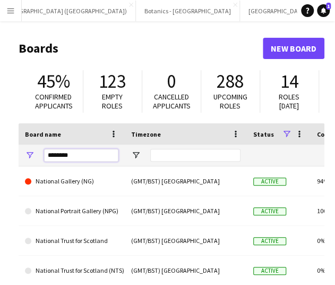
click at [74, 156] on input "********" at bounding box center [81, 155] width 74 height 13
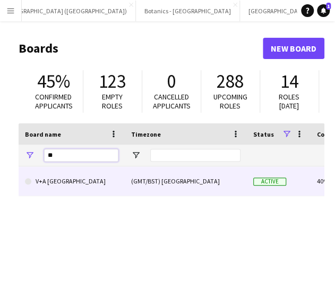
type input "**"
click at [62, 187] on link "V+A [GEOGRAPHIC_DATA]" at bounding box center [71, 181] width 93 height 30
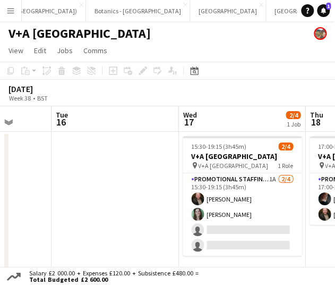
scroll to position [0, 328]
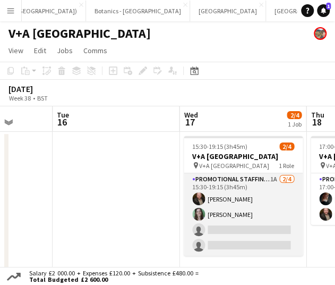
click at [269, 228] on app-card-role "Promotional Staffing (Exhibition Host) 1A [DATE] 15:30-19:15 (3h45m) [PERSON_NA…" at bounding box center [243, 214] width 119 height 82
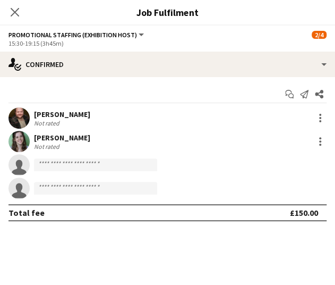
click at [121, 131] on div "[PERSON_NAME] Not rated" at bounding box center [167, 141] width 335 height 21
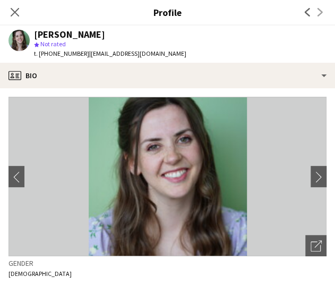
click at [13, 21] on div "Close pop-in" at bounding box center [15, 12] width 30 height 24
click at [13, 13] on icon at bounding box center [15, 12] width 10 height 10
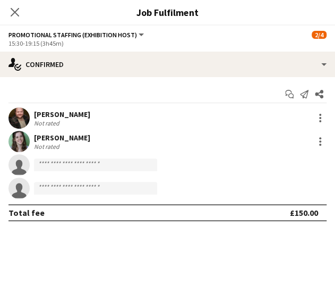
click at [241, 111] on div "[PERSON_NAME] Not rated" at bounding box center [167, 117] width 335 height 21
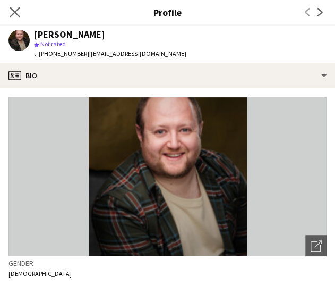
click at [11, 6] on app-icon "Close pop-in" at bounding box center [14, 12] width 15 height 15
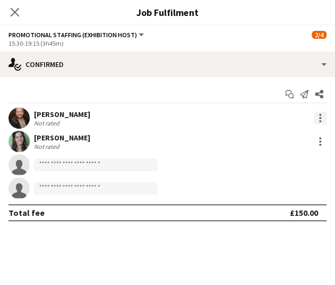
click at [318, 119] on div at bounding box center [320, 117] width 13 height 13
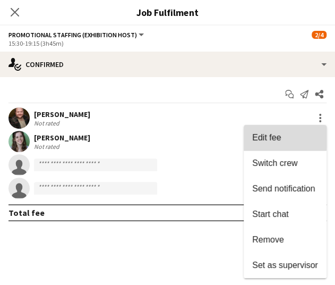
click at [268, 136] on span "Edit fee" at bounding box center [266, 137] width 29 height 9
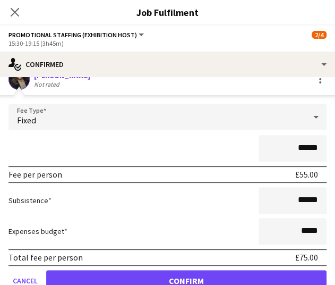
scroll to position [39, 0]
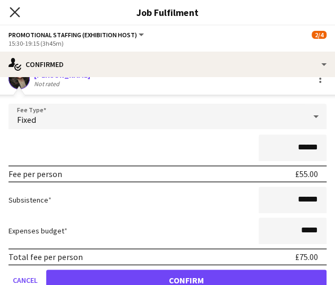
click at [18, 12] on icon "Close pop-in" at bounding box center [15, 12] width 10 height 10
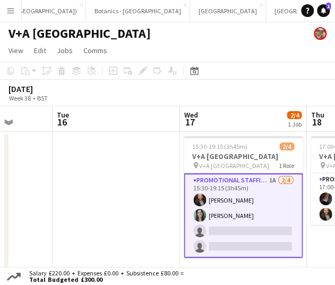
click at [256, 233] on app-card-role "Promotional Staffing (Exhibition Host) 1A [DATE] 15:30-19:15 (3h45m) [PERSON_NA…" at bounding box center [243, 215] width 119 height 84
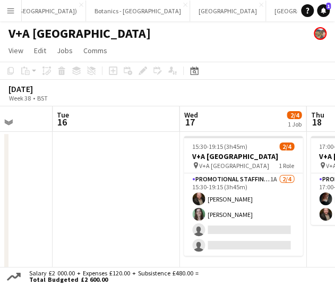
drag, startPoint x: 256, startPoint y: 233, endPoint x: 219, endPoint y: 42, distance: 194.2
click at [219, 42] on app-page-menu "View Day view expanded Day view collapsed Month view Date picker Jump to [DATE]…" at bounding box center [167, 51] width 335 height 20
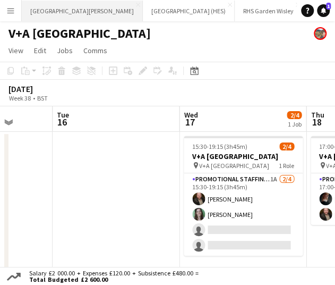
click at [59, 13] on button "[GEOGRAPHIC_DATA][PERSON_NAME] [GEOGRAPHIC_DATA] Close" at bounding box center [82, 11] width 121 height 21
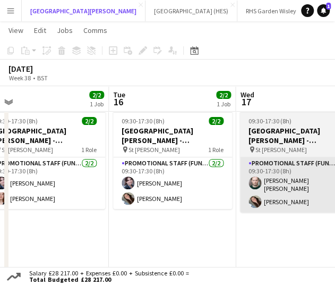
scroll to position [0, 273]
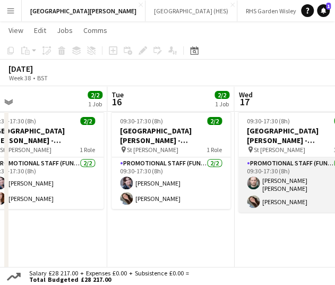
click at [277, 187] on app-card-role "Promotional Staff (Fundraiser) [DATE] 09:30-17:30 (8h) [PERSON_NAME] [PERSON_NA…" at bounding box center [297, 184] width 119 height 55
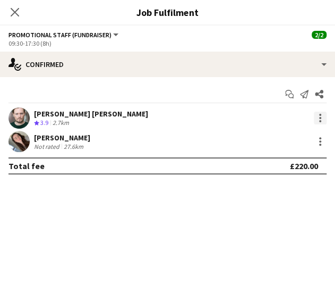
click at [321, 119] on div at bounding box center [320, 117] width 13 height 13
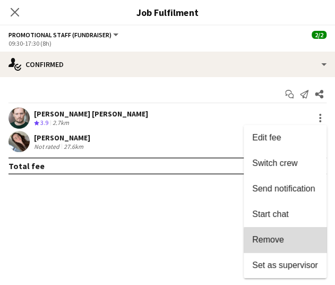
click at [293, 240] on span "Remove" at bounding box center [285, 240] width 66 height 10
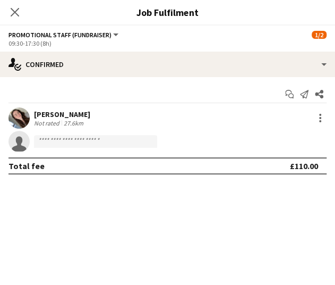
click at [227, 215] on mat-expansion-panel "check Confirmed Start chat Send notification Share [PERSON_NAME] Not rated 27.6…" at bounding box center [167, 181] width 335 height 208
click at [14, 13] on icon at bounding box center [15, 12] width 10 height 10
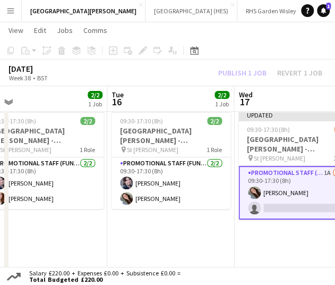
click at [237, 71] on div "Publish 1 job Revert 1 job" at bounding box center [270, 73] width 130 height 12
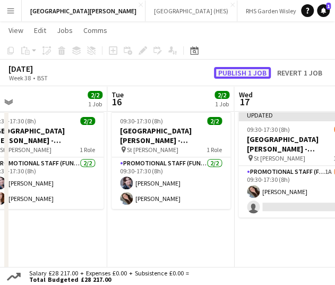
click at [237, 71] on button "Publish 1 job" at bounding box center [242, 73] width 57 height 12
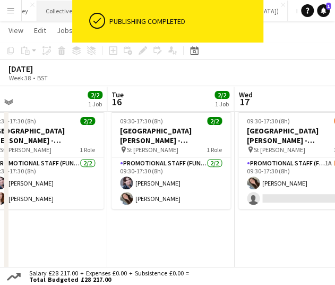
scroll to position [0, 468]
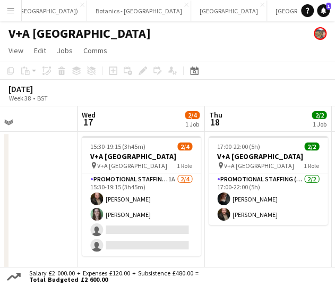
scroll to position [0, 295]
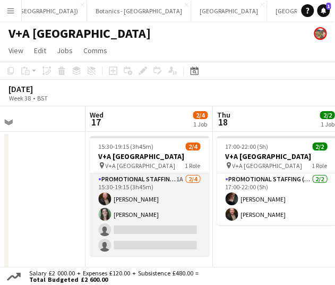
click at [174, 202] on app-card-role "Promotional Staffing (Exhibition Host) 1A [DATE] 15:30-19:15 (3h45m) [PERSON_NA…" at bounding box center [149, 214] width 119 height 82
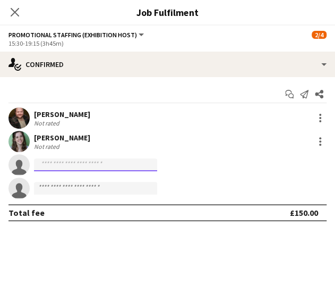
click at [98, 158] on input at bounding box center [95, 164] width 123 height 13
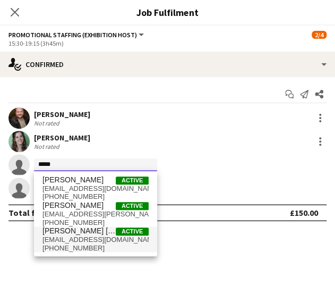
type input "*****"
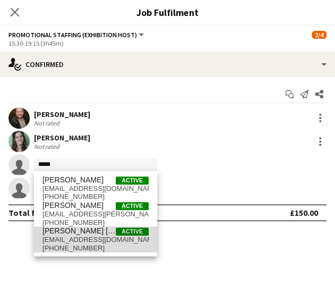
click at [89, 237] on span "[EMAIL_ADDRESS][DOMAIN_NAME]" at bounding box center [95, 239] width 106 height 8
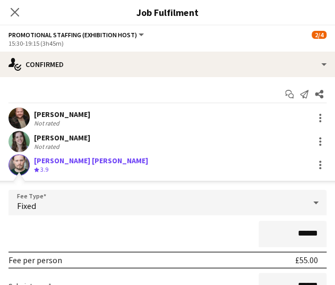
scroll to position [155, 0]
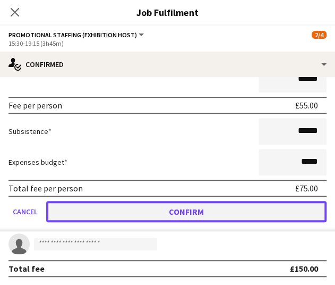
click at [169, 210] on button "Confirm" at bounding box center [186, 211] width 280 height 21
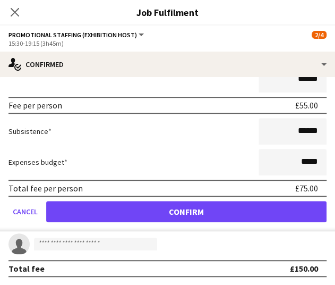
scroll to position [0, 0]
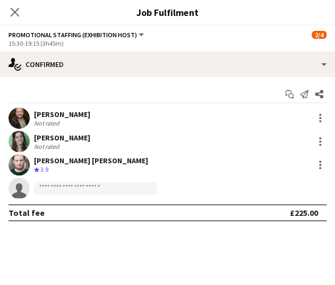
click at [176, 228] on div "Start chat Send notification Share [PERSON_NAME] Not rated [PERSON_NAME] Not ra…" at bounding box center [167, 153] width 335 height 152
click at [14, 16] on icon "Close pop-in" at bounding box center [15, 12] width 10 height 10
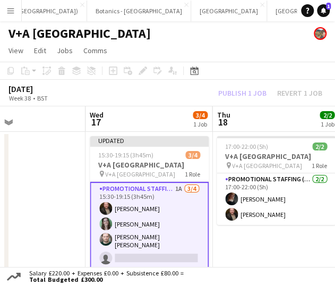
click at [164, 53] on app-page-menu "View Day view expanded Day view collapsed Month view Date picker Jump to [DATE]…" at bounding box center [167, 51] width 335 height 20
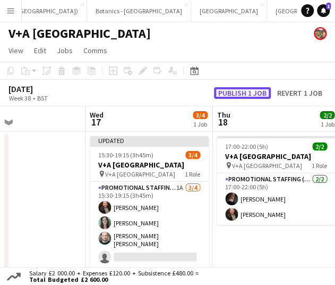
click at [226, 88] on button "Publish 1 job" at bounding box center [242, 93] width 57 height 12
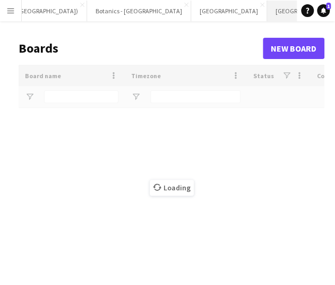
scroll to position [0, 417]
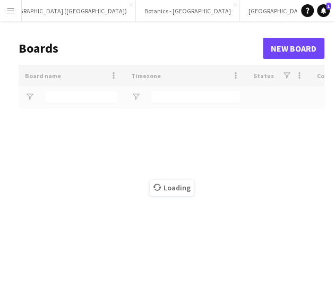
type input "**"
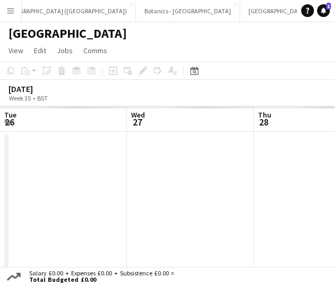
scroll to position [0, 254]
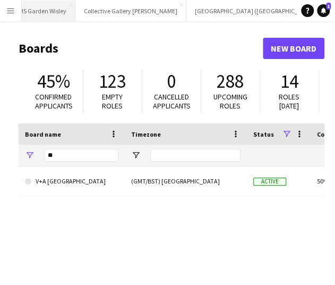
scroll to position [0, 308]
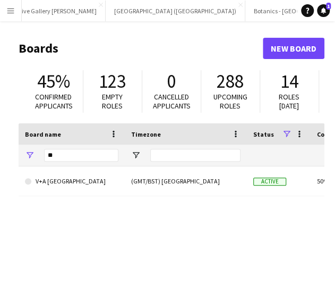
click at [67, 158] on input "**" at bounding box center [81, 155] width 74 height 13
type input "*"
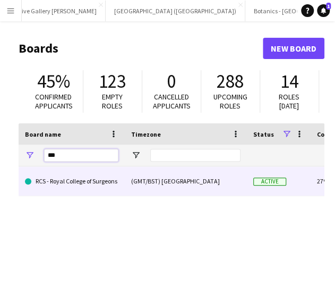
type input "***"
click at [76, 178] on link "RCS - Royal College of Surgeons" at bounding box center [71, 181] width 93 height 30
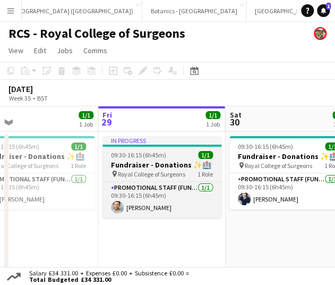
scroll to position [0, 358]
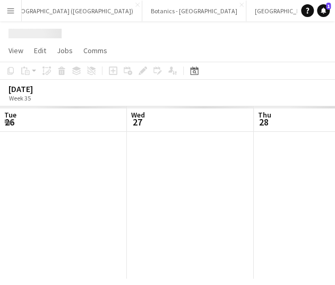
scroll to position [0, 254]
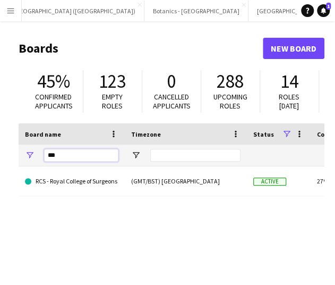
click at [63, 155] on input "***" at bounding box center [81, 155] width 74 height 13
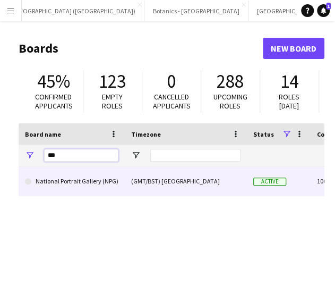
type input "***"
click at [64, 192] on link "National Portrait Gallery (NPG)" at bounding box center [71, 181] width 93 height 30
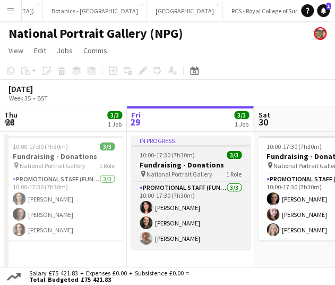
scroll to position [0, 311]
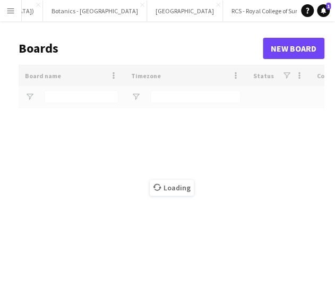
scroll to position [0, 409]
type input "***"
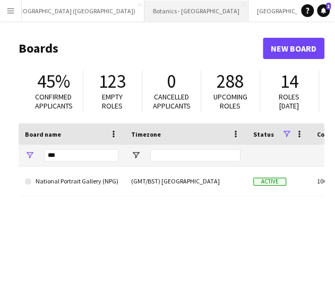
click at [144, 15] on button "Botanics - [GEOGRAPHIC_DATA] Close" at bounding box center [196, 11] width 104 height 21
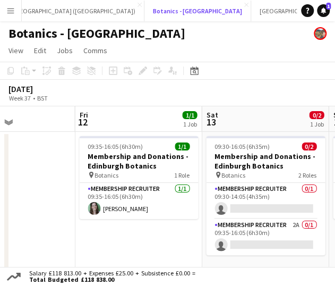
scroll to position [0, 437]
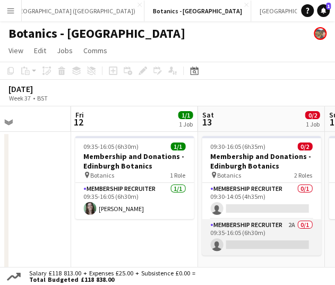
click at [272, 253] on app-card-role "Membership Recruiter 2A 0/1 09:35-16:05 (6h30m) single-neutral-actions" at bounding box center [261, 237] width 119 height 36
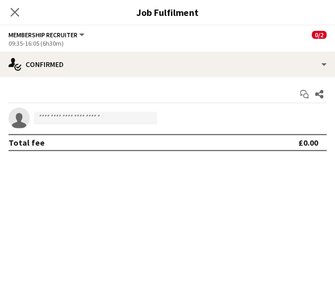
click at [28, 113] on icon "single-neutral-actions" at bounding box center [18, 120] width 21 height 24
click at [50, 122] on input at bounding box center [95, 117] width 123 height 13
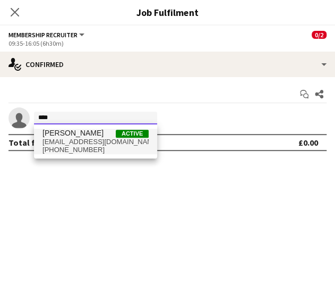
type input "****"
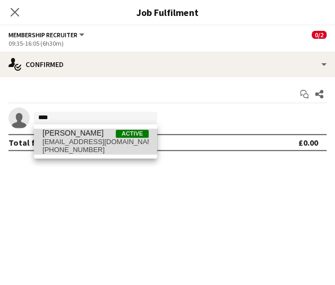
click at [79, 139] on span "[EMAIL_ADDRESS][DOMAIN_NAME]" at bounding box center [95, 142] width 106 height 8
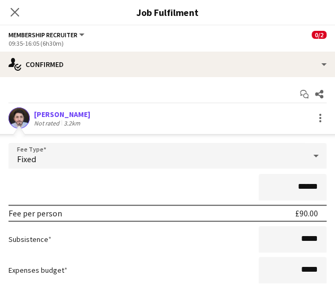
scroll to position [84, 0]
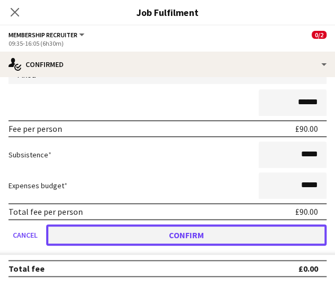
click at [157, 232] on button "Confirm" at bounding box center [186, 234] width 280 height 21
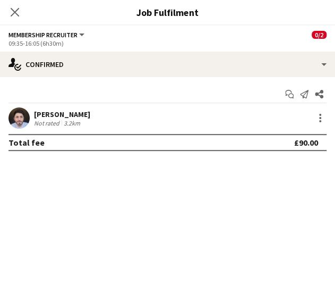
scroll to position [0, 0]
click at [162, 233] on mat-expansion-panel "check Confirmed Start chat Send notification Share [PERSON_NAME] Not rated 3.2k…" at bounding box center [167, 181] width 335 height 208
click at [14, 7] on icon "Close pop-in" at bounding box center [15, 12] width 10 height 10
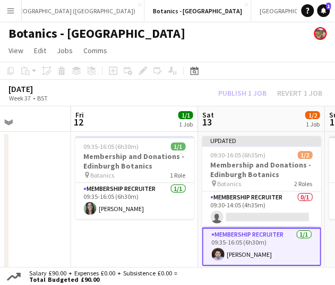
click at [282, 72] on app-toolbar "Copy Paste Paste Ctrl+V Paste with crew Ctrl+Shift+V Paste linked Job [GEOGRAPH…" at bounding box center [167, 71] width 335 height 18
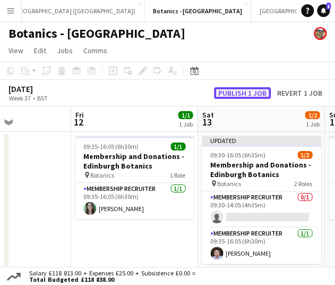
click at [242, 92] on button "Publish 1 job" at bounding box center [242, 93] width 57 height 12
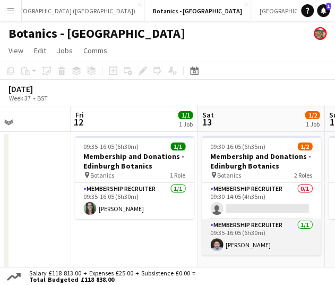
click at [275, 233] on app-card-role "Membership Recruiter [DATE] 09:35-16:05 (6h30m) [PERSON_NAME]" at bounding box center [261, 237] width 119 height 36
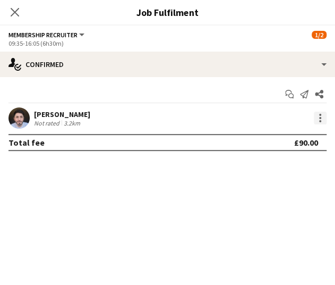
click at [319, 122] on div at bounding box center [320, 117] width 13 height 13
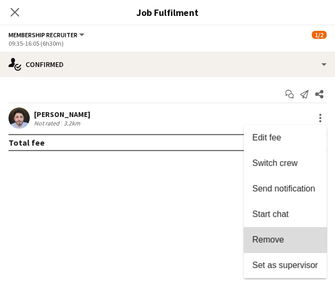
click at [302, 243] on span "Remove" at bounding box center [285, 240] width 66 height 10
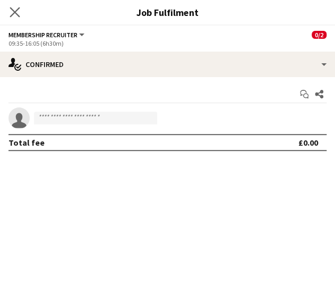
click at [21, 11] on app-icon "Close pop-in" at bounding box center [14, 12] width 15 height 15
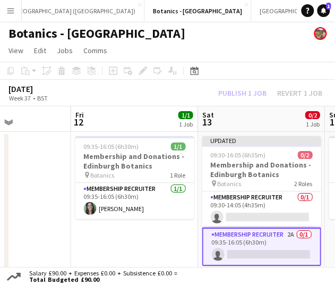
click at [230, 61] on app-page-menu "View Day view expanded Day view collapsed Month view Date picker Jump to [DATE]…" at bounding box center [167, 51] width 335 height 20
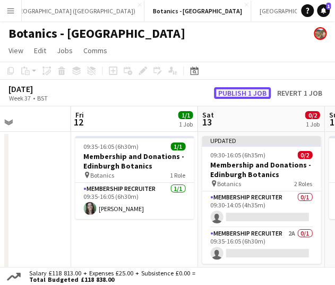
click at [243, 90] on button "Publish 1 job" at bounding box center [242, 93] width 57 height 12
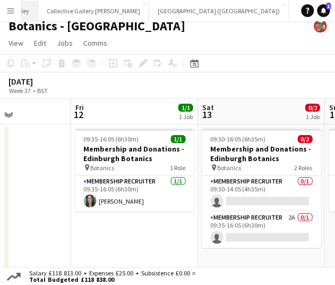
scroll to position [0, 410]
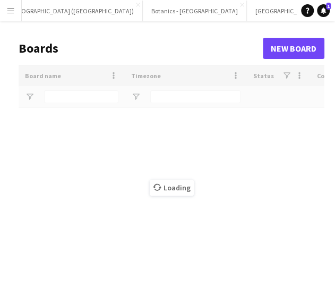
scroll to position [0, 409]
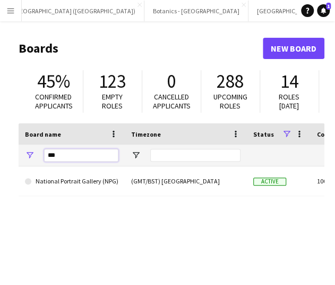
click at [64, 151] on input "***" at bounding box center [81, 155] width 74 height 13
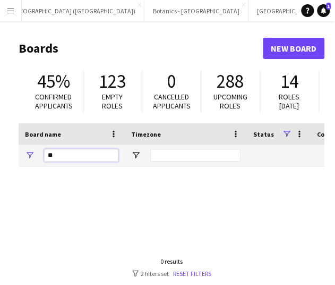
type input "*"
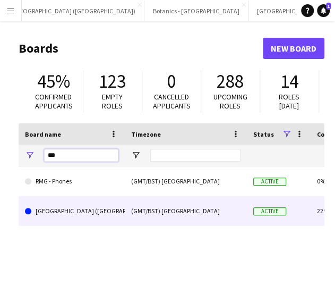
type input "***"
click at [84, 218] on link "[GEOGRAPHIC_DATA] ([GEOGRAPHIC_DATA])" at bounding box center [71, 211] width 93 height 30
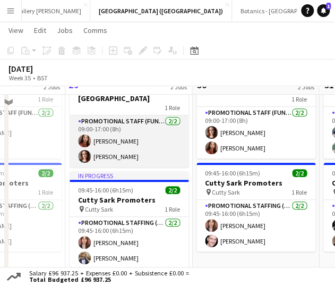
scroll to position [48, 0]
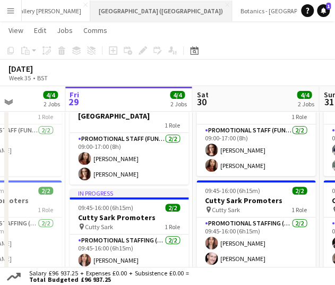
click at [126, 2] on button "[GEOGRAPHIC_DATA] (RMG) Close" at bounding box center [161, 11] width 142 height 21
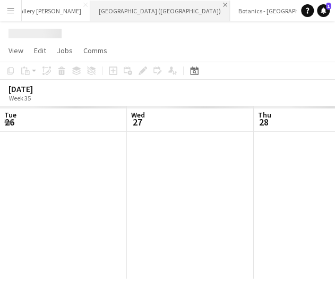
scroll to position [0, 254]
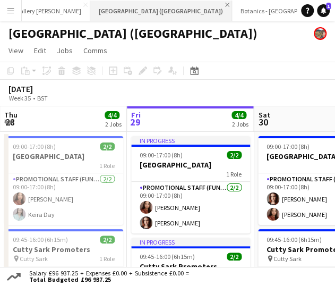
click at [225, 3] on app-icon "Close" at bounding box center [227, 5] width 4 height 4
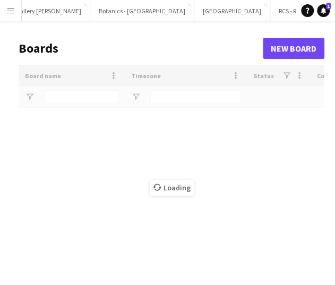
scroll to position [0, 303]
type input "***"
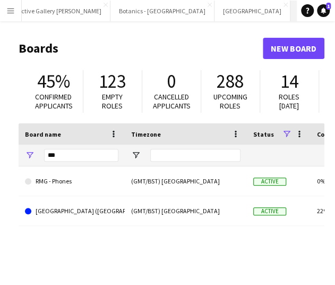
click at [290, 5] on button "RCS - Royal College of Surgeons Close" at bounding box center [339, 11] width 99 height 21
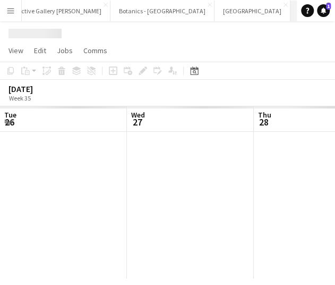
scroll to position [0, 254]
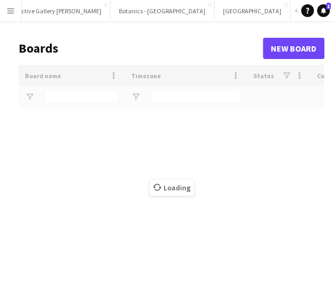
scroll to position [0, 203]
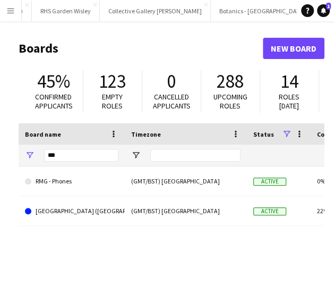
click at [73, 154] on input "***" at bounding box center [81, 155] width 74 height 13
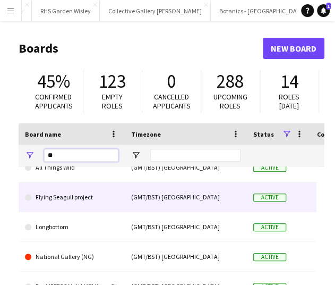
scroll to position [9, 0]
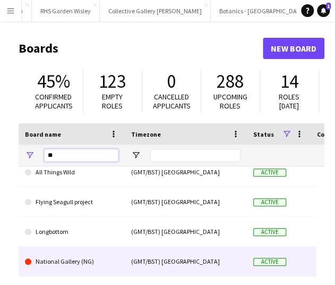
type input "**"
click at [98, 251] on link "National Gallery (NG)" at bounding box center [71, 261] width 93 height 30
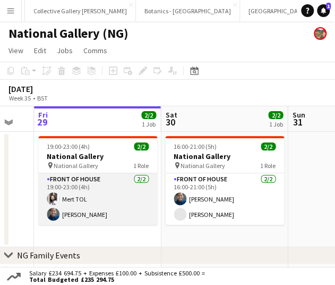
scroll to position [0, 351]
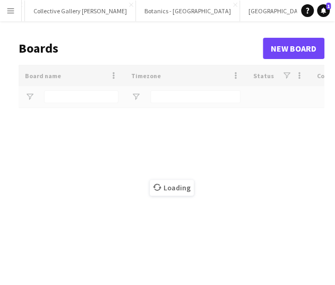
scroll to position [0, 276]
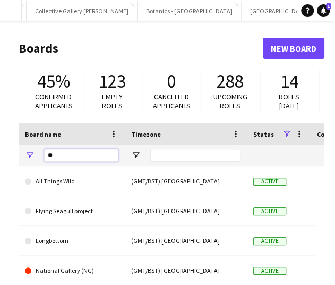
click at [81, 155] on input "**" at bounding box center [81, 155] width 74 height 13
type input "********"
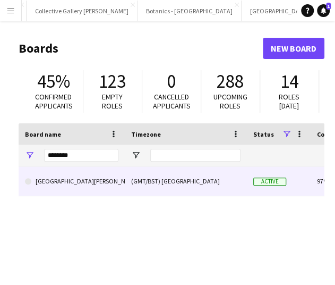
click at [78, 180] on link "[GEOGRAPHIC_DATA][PERSON_NAME]" at bounding box center [71, 181] width 93 height 30
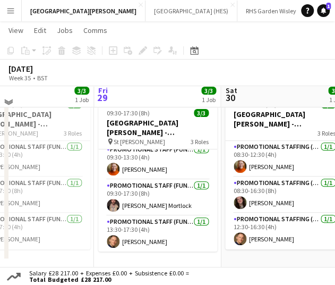
scroll to position [43, 0]
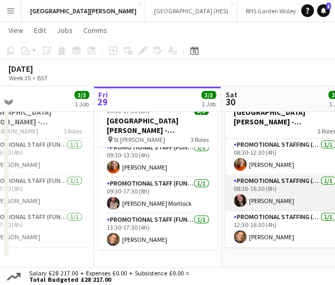
click at [273, 185] on app-card-role "Promotional Staffing (Promotional Staff) [DATE] 08:30-16:30 (8h) [PERSON_NAME]" at bounding box center [284, 193] width 119 height 36
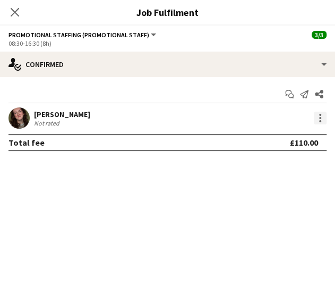
click at [323, 118] on div at bounding box center [320, 117] width 13 height 13
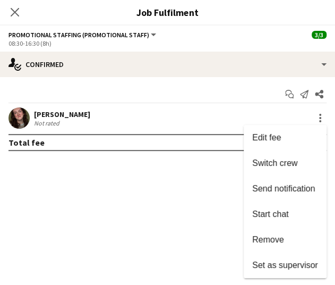
click at [217, 207] on div at bounding box center [167, 142] width 335 height 285
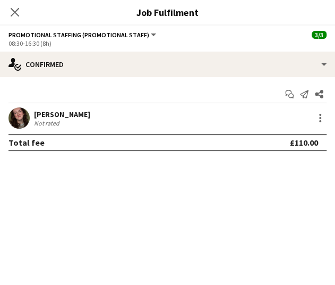
click at [70, 114] on div "[PERSON_NAME]" at bounding box center [62, 114] width 56 height 10
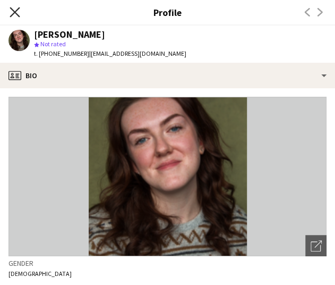
click at [12, 11] on icon "Close pop-in" at bounding box center [15, 12] width 10 height 10
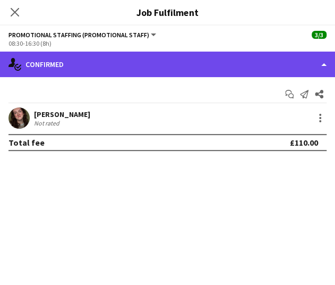
click at [291, 73] on div "single-neutral-actions-check-2 Confirmed" at bounding box center [167, 64] width 335 height 25
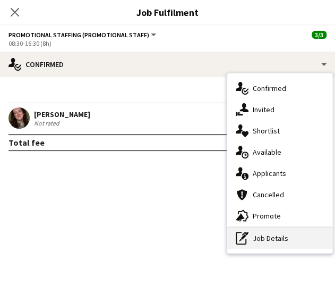
click at [289, 248] on div "pen-write Job Details" at bounding box center [279, 237] width 105 height 21
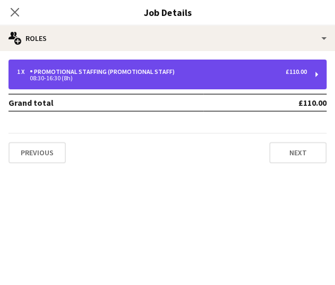
click at [201, 73] on div "1 x Promotional Staffing (Promotional Staff) £110.00" at bounding box center [162, 71] width 290 height 7
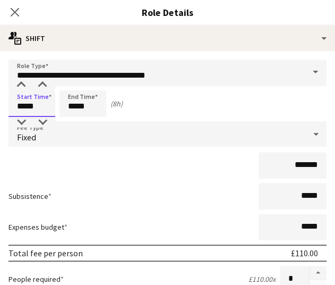
click at [40, 109] on input "*****" at bounding box center [31, 103] width 47 height 27
click at [24, 85] on div at bounding box center [21, 85] width 21 height 11
click at [16, 119] on div at bounding box center [21, 122] width 21 height 11
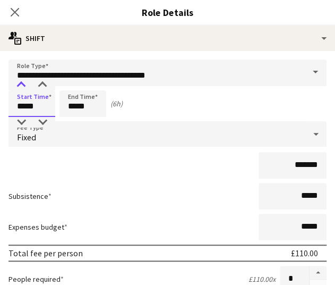
click at [21, 89] on div at bounding box center [21, 85] width 21 height 11
type input "*****"
click at [21, 89] on div at bounding box center [21, 85] width 21 height 11
click at [68, 104] on input "*****" at bounding box center [82, 103] width 47 height 27
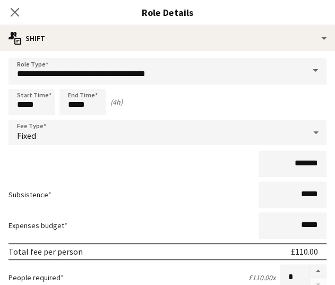
scroll to position [1, 0]
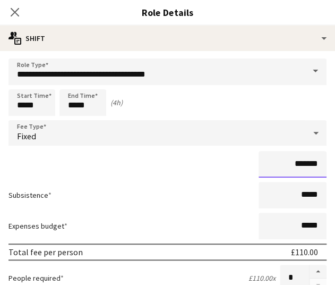
click at [300, 166] on input "*******" at bounding box center [293, 164] width 68 height 27
type input "***"
click at [199, 160] on div "***" at bounding box center [167, 164] width 318 height 27
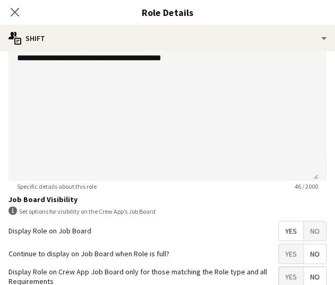
scroll to position [360, 0]
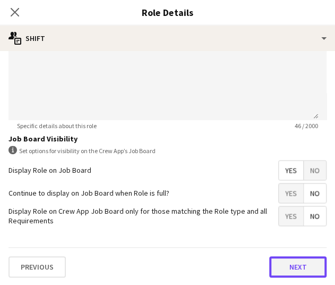
click at [280, 272] on button "Next" at bounding box center [297, 266] width 57 height 21
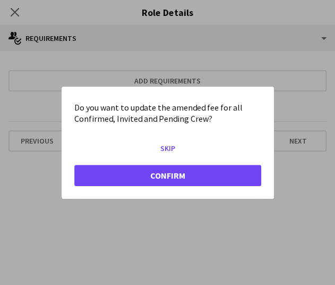
scroll to position [0, 0]
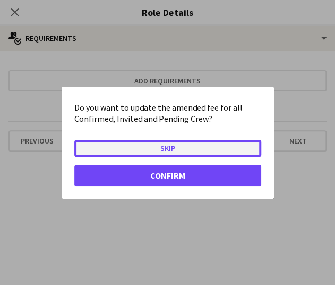
click at [169, 148] on button "Skip" at bounding box center [167, 147] width 187 height 17
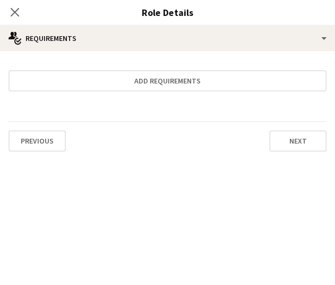
scroll to position [43, 0]
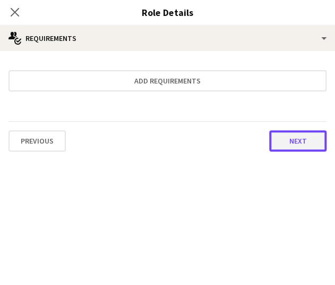
click at [272, 137] on button "Next" at bounding box center [297, 140] width 57 height 21
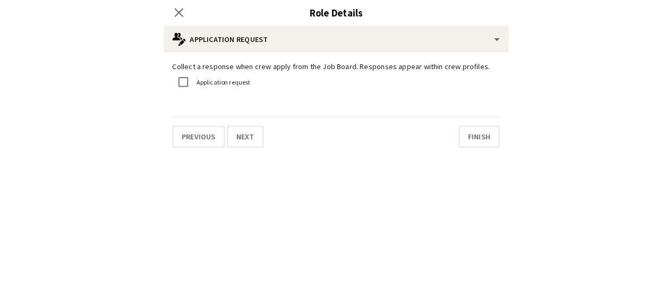
scroll to position [38, 0]
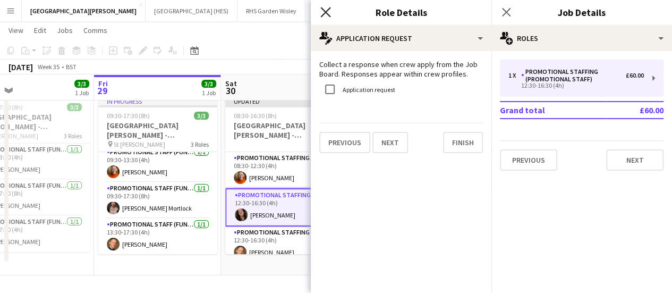
click at [327, 11] on icon at bounding box center [325, 12] width 10 height 10
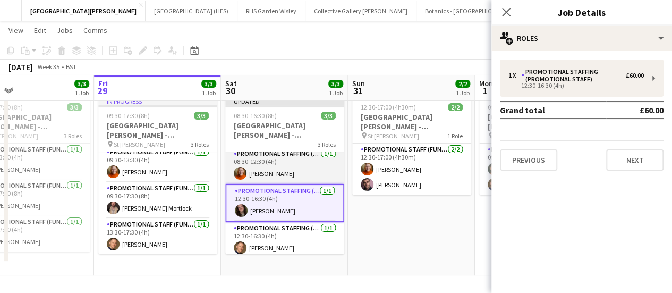
scroll to position [0, 0]
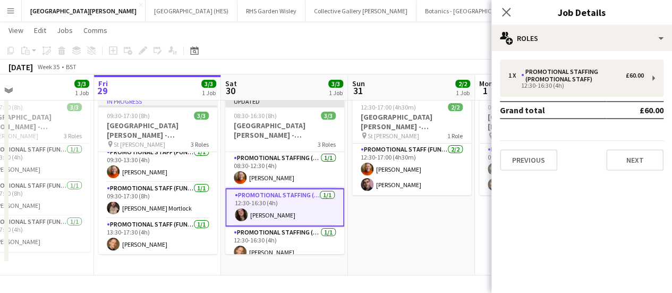
click at [293, 64] on div "[DATE] Week 35 • BST Publish 1 job Revert 1 job" at bounding box center [336, 66] width 672 height 15
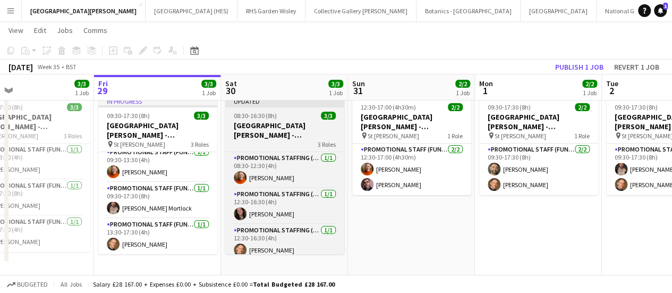
click at [296, 139] on h3 "[GEOGRAPHIC_DATA][PERSON_NAME] - Fundraising" at bounding box center [284, 130] width 119 height 19
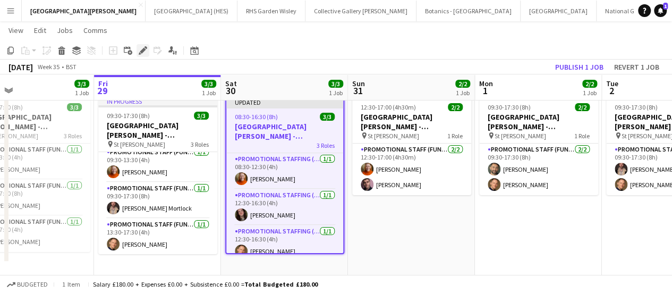
click at [146, 49] on icon at bounding box center [145, 47] width 3 height 3
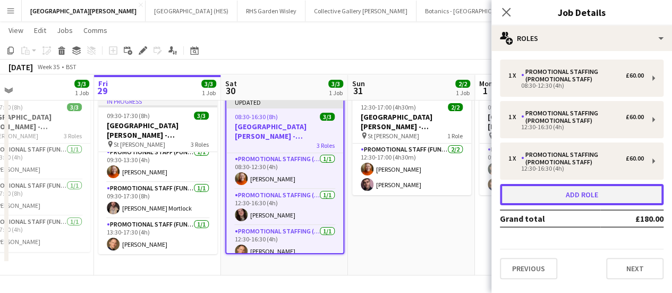
click at [562, 194] on button "Add role" at bounding box center [582, 194] width 164 height 21
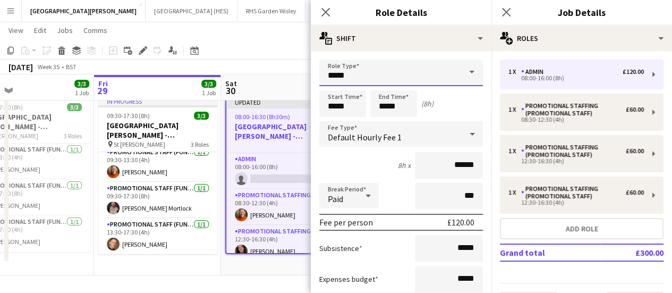
click at [359, 81] on input "*****" at bounding box center [401, 72] width 164 height 27
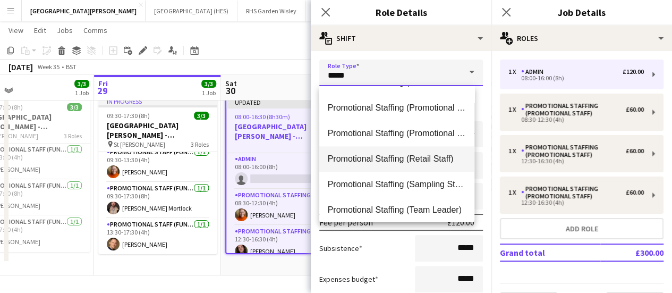
scroll to position [659, 0]
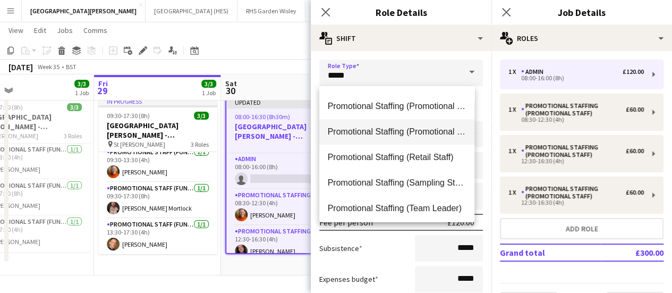
click at [386, 138] on mat-option "Promotional Staffing (Promotional Staff)" at bounding box center [397, 131] width 156 height 25
type input "**********"
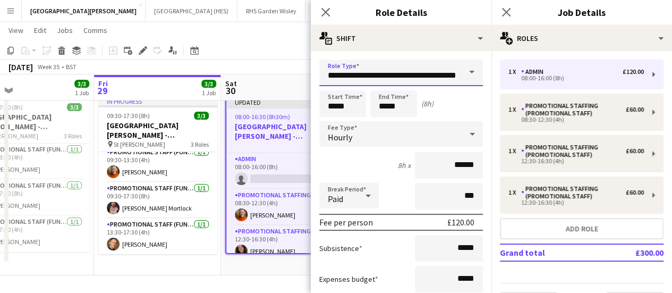
scroll to position [0, 18]
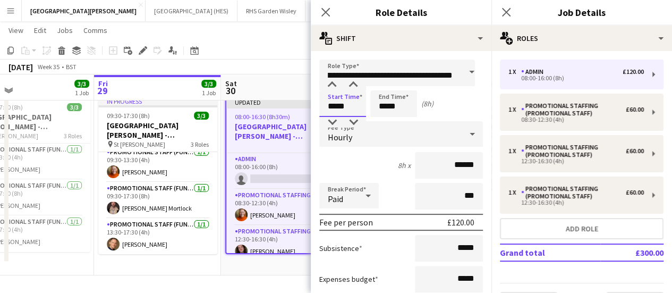
click at [329, 106] on input "*****" at bounding box center [342, 103] width 47 height 27
click at [350, 86] on div at bounding box center [352, 85] width 21 height 11
type input "*****"
click at [350, 86] on div at bounding box center [352, 85] width 21 height 11
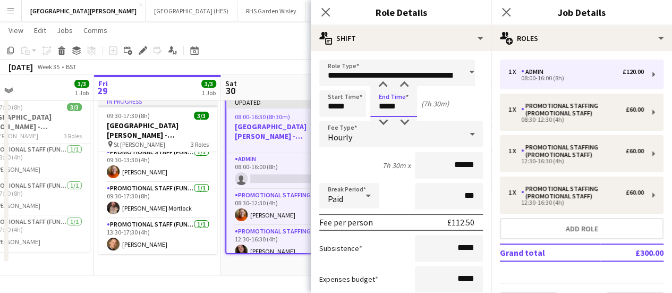
click at [389, 110] on input "*****" at bounding box center [393, 103] width 47 height 27
click at [382, 121] on div at bounding box center [382, 122] width 21 height 11
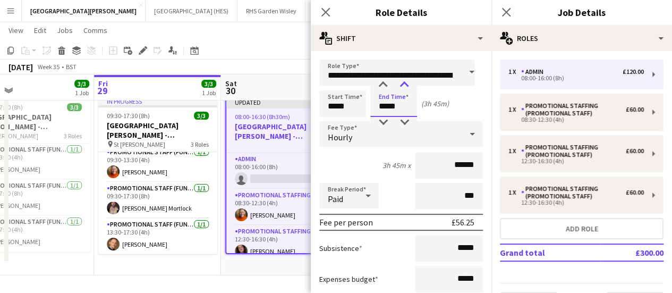
click at [401, 85] on div at bounding box center [403, 85] width 21 height 11
type input "*****"
click at [401, 85] on div at bounding box center [403, 85] width 21 height 11
click at [430, 102] on div "(4h)" at bounding box center [427, 104] width 12 height 10
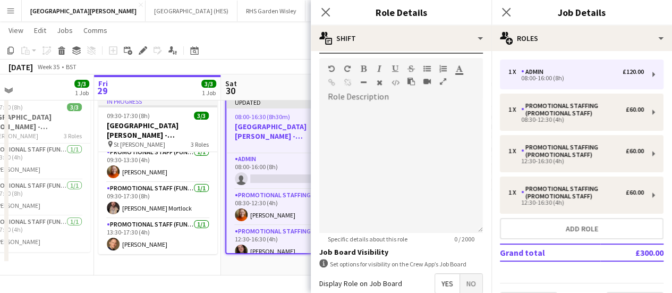
scroll to position [426, 0]
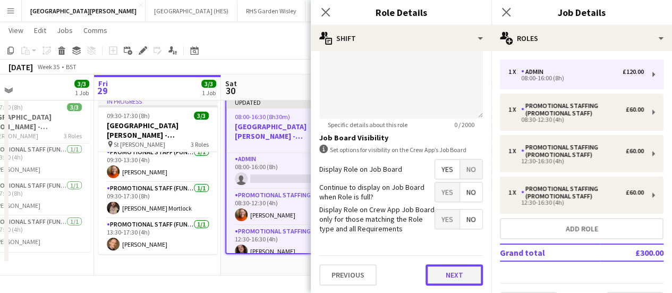
click at [448, 270] on button "Next" at bounding box center [453, 274] width 57 height 21
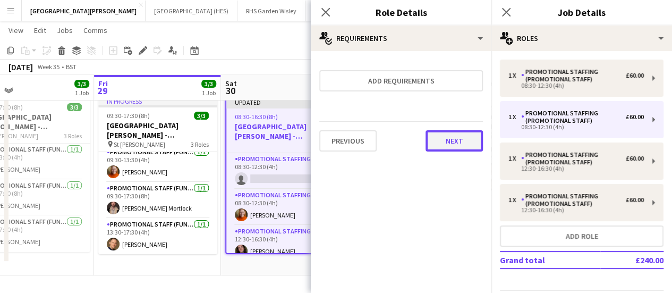
click at [445, 135] on button "Next" at bounding box center [453, 140] width 57 height 21
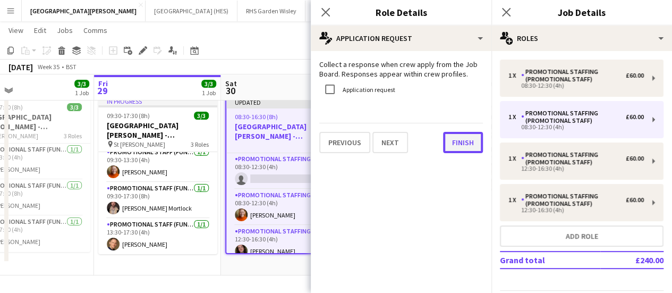
click at [451, 135] on button "Finish" at bounding box center [463, 142] width 40 height 21
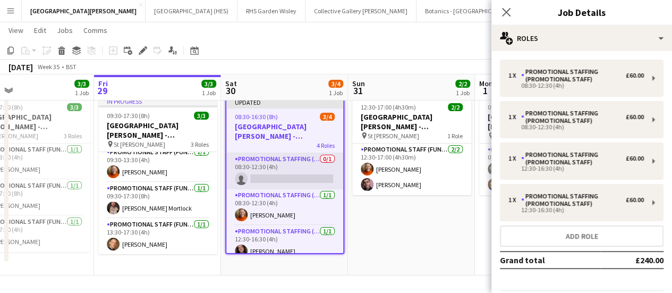
click at [277, 176] on app-card-role "Promotional Staffing (Promotional Staff) 0/1 08:30-12:30 (4h) single-neutral-ac…" at bounding box center [284, 171] width 117 height 36
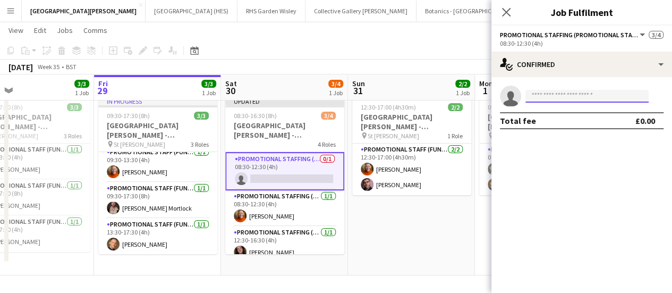
click at [561, 95] on input at bounding box center [586, 96] width 123 height 13
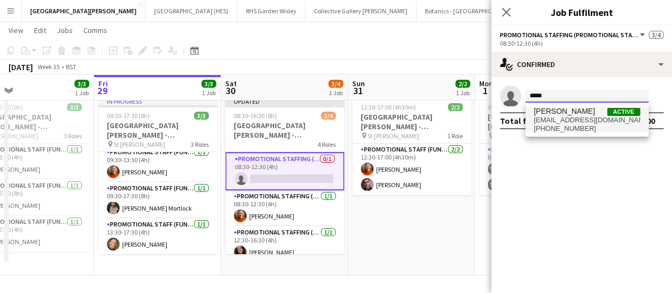
type input "****"
click at [559, 124] on span "[PHONE_NUMBER]" at bounding box center [587, 128] width 106 height 8
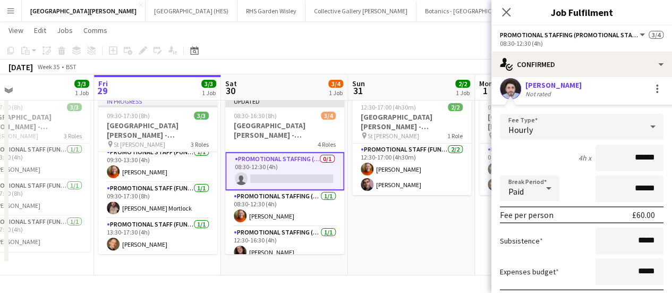
scroll to position [9, 0]
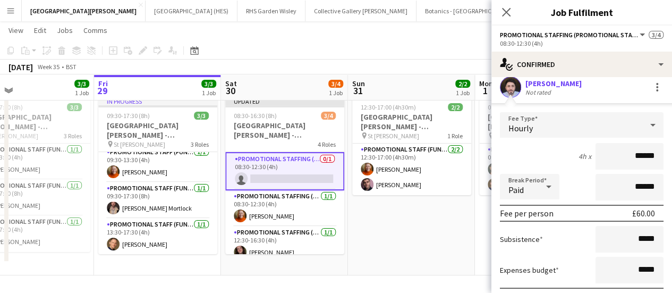
click at [552, 134] on div "Hourly" at bounding box center [571, 124] width 142 height 25
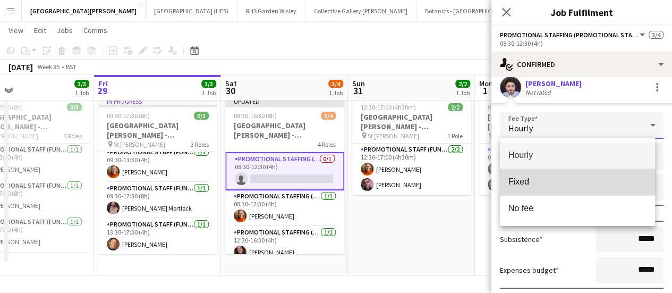
click at [554, 171] on mat-option "Fixed" at bounding box center [578, 181] width 156 height 27
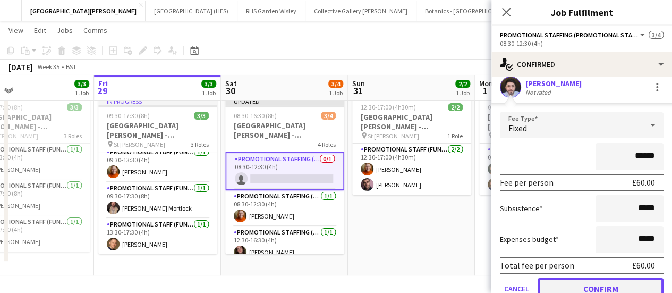
click at [596, 278] on button "Confirm" at bounding box center [600, 288] width 126 height 21
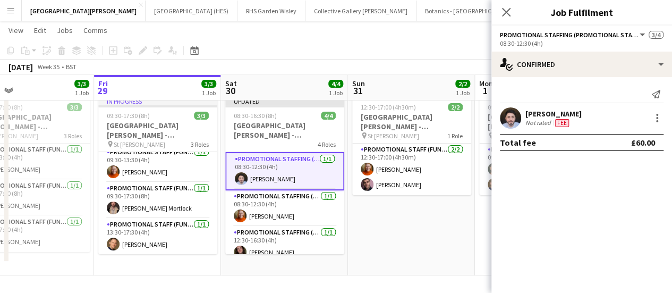
click at [456, 234] on app-date-cell "12:30-17:00 (4h30m) 2/2 [GEOGRAPHIC_DATA][PERSON_NAME] - Fundraising pin St [PE…" at bounding box center [411, 183] width 127 height 183
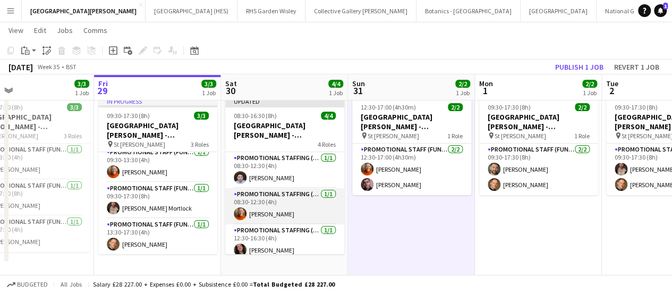
click at [275, 211] on app-card-role "Promotional Staffing (Promotional Staff) [DATE] 08:30-12:30 (4h) [PERSON_NAME]" at bounding box center [284, 206] width 119 height 36
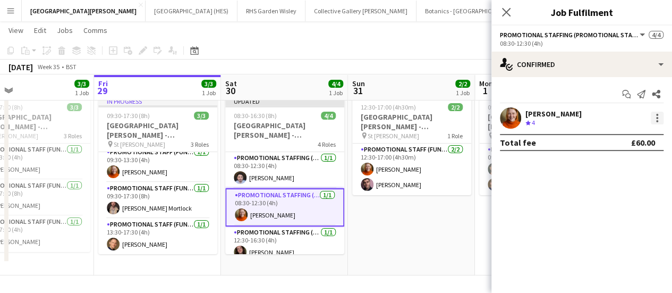
click at [655, 118] on div at bounding box center [656, 117] width 13 height 13
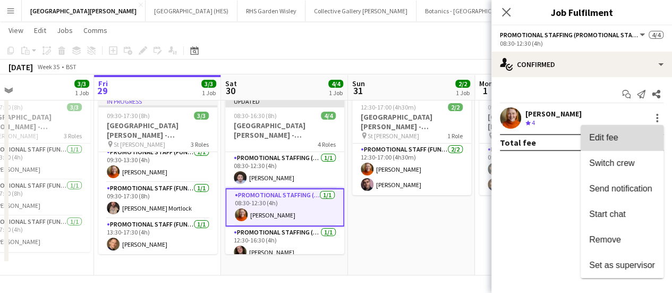
click at [627, 139] on span "Edit fee" at bounding box center [622, 138] width 66 height 10
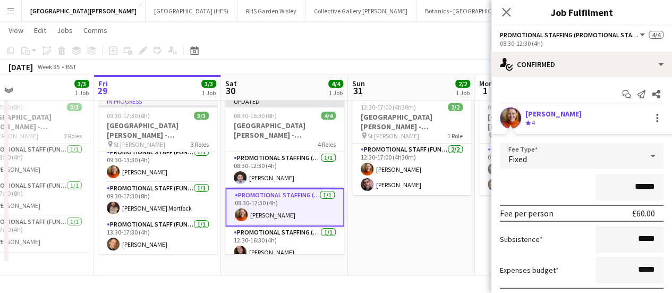
click at [628, 182] on input "******" at bounding box center [629, 187] width 68 height 27
type input "**"
type input "***"
click at [565, 190] on div "***" at bounding box center [582, 187] width 164 height 27
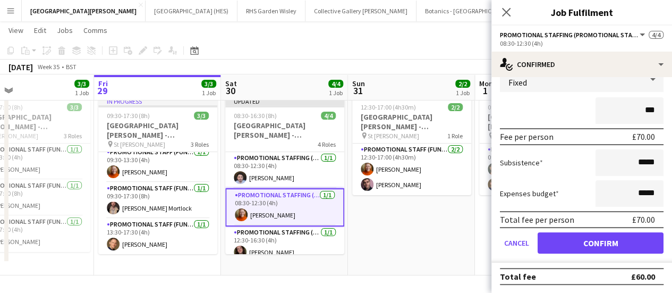
scroll to position [29, 0]
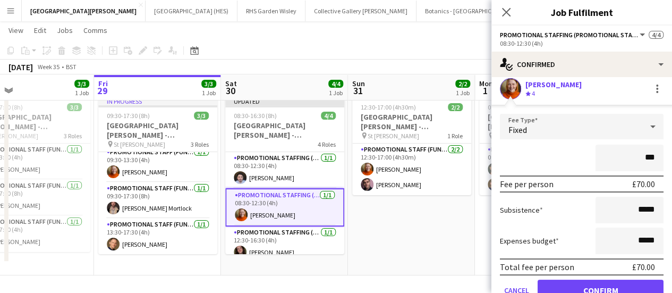
click at [601, 131] on div "Fixed" at bounding box center [571, 126] width 142 height 25
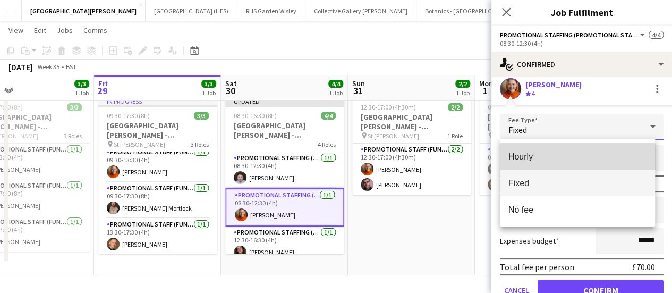
click at [582, 159] on span "Hourly" at bounding box center [577, 156] width 139 height 10
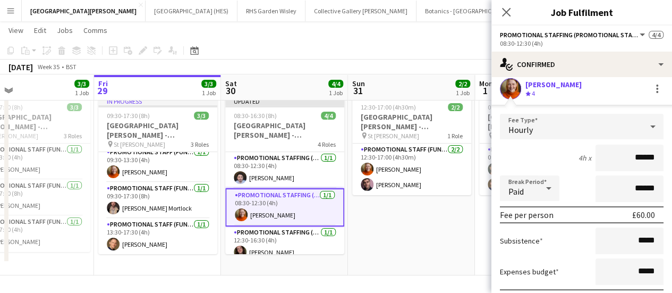
click at [578, 131] on div "Hourly" at bounding box center [571, 126] width 142 height 25
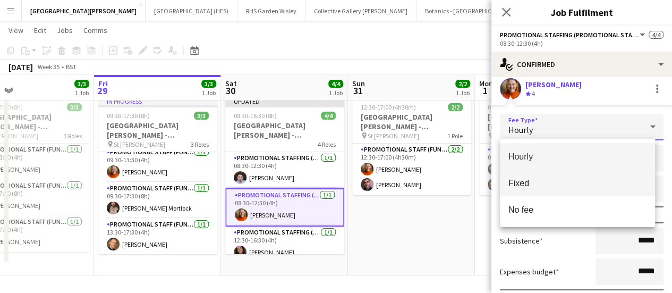
click at [568, 175] on mat-option "Fixed" at bounding box center [578, 182] width 156 height 27
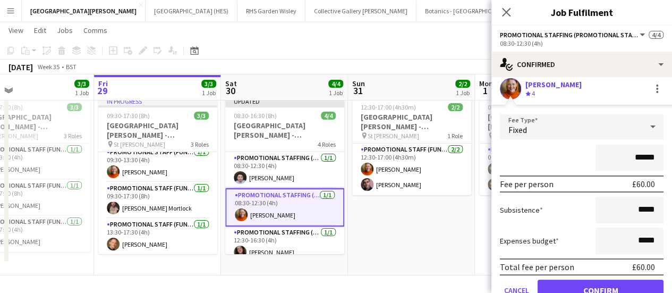
click at [629, 158] on input "******" at bounding box center [629, 157] width 68 height 27
type input "******"
click at [546, 158] on div "******" at bounding box center [582, 157] width 164 height 27
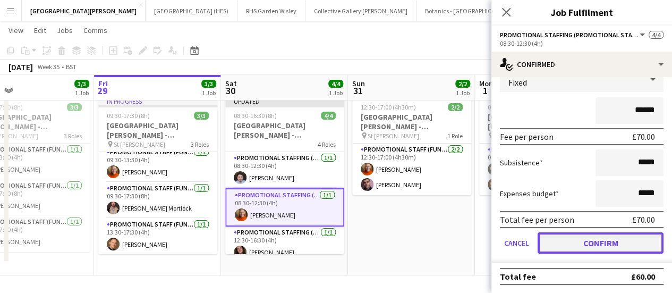
click at [583, 234] on button "Confirm" at bounding box center [600, 242] width 126 height 21
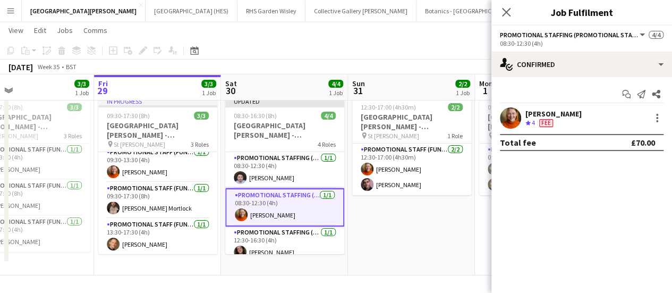
scroll to position [0, 0]
click at [442, 233] on app-date-cell "12:30-17:00 (4h30m) 2/2 [GEOGRAPHIC_DATA][PERSON_NAME] - Fundraising pin St [PE…" at bounding box center [411, 183] width 127 height 183
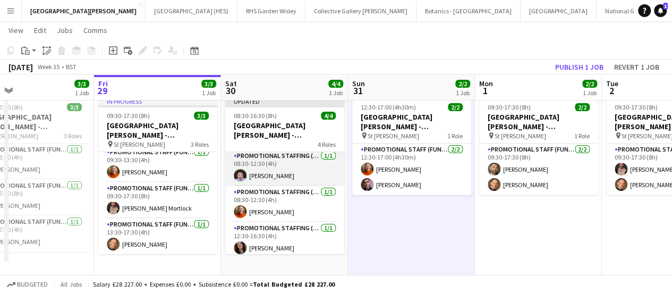
click at [270, 182] on app-card-role "Promotional Staffing (Promotional Staff) [DATE] 08:30-12:30 (4h) [PERSON_NAME]" at bounding box center [284, 168] width 119 height 36
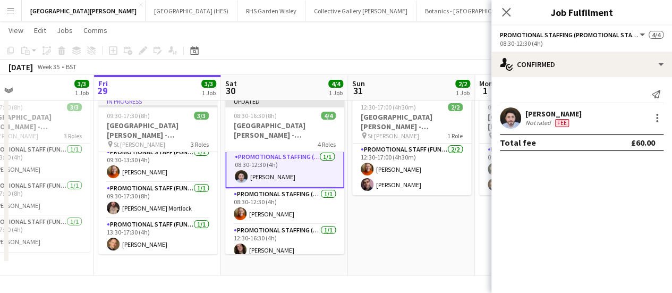
scroll to position [3, 0]
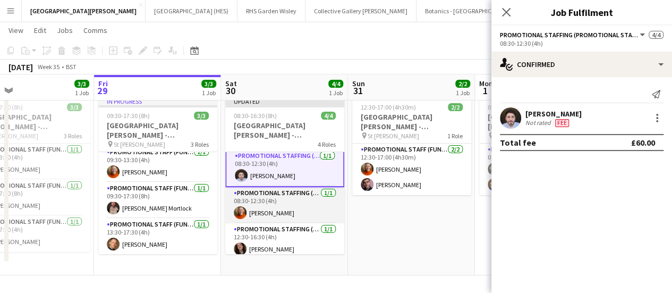
click at [267, 202] on app-card-role "Promotional Staffing (Promotional Staff) [DATE] 08:30-12:30 (4h) [PERSON_NAME]" at bounding box center [284, 205] width 119 height 36
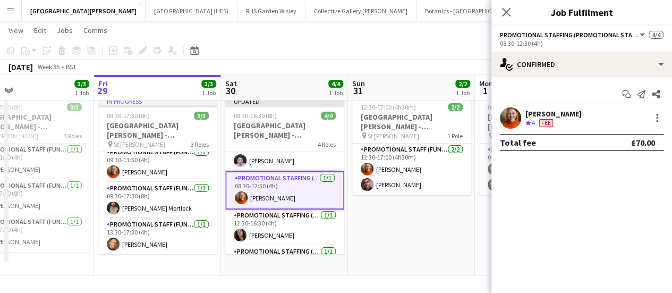
scroll to position [14, 0]
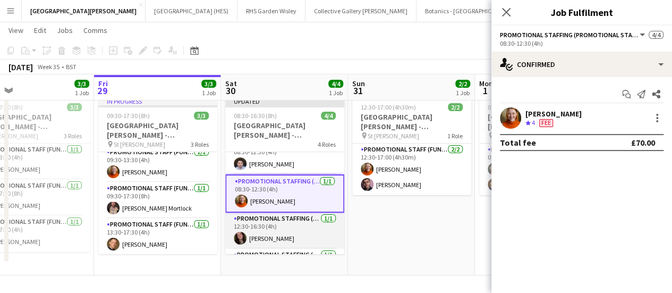
click at [281, 224] on app-card-role "Promotional Staffing (Promotional Staff) [DATE] 12:30-16:30 (4h) [PERSON_NAME]" at bounding box center [284, 230] width 119 height 36
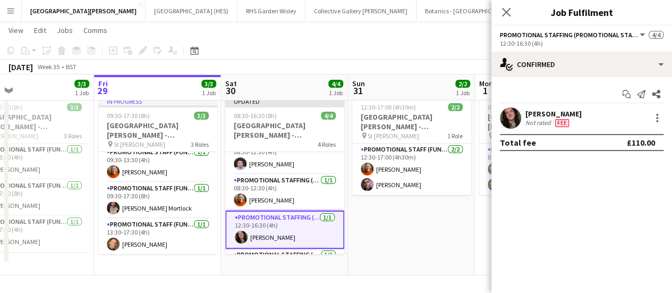
scroll to position [44, 0]
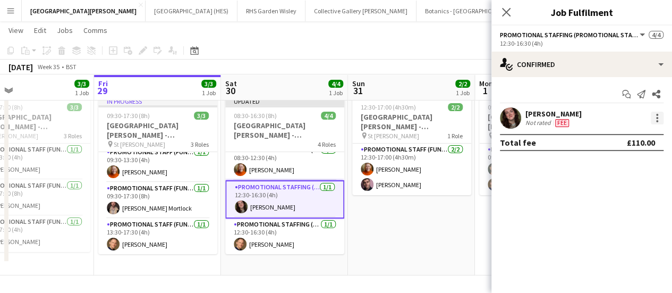
click at [651, 115] on div at bounding box center [656, 117] width 13 height 13
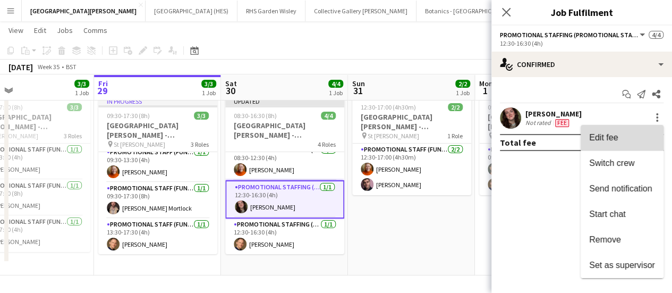
click at [622, 145] on button "Edit fee" at bounding box center [621, 137] width 83 height 25
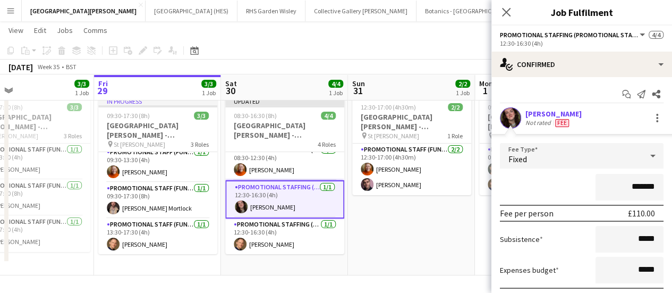
click at [629, 183] on input "*******" at bounding box center [629, 187] width 68 height 27
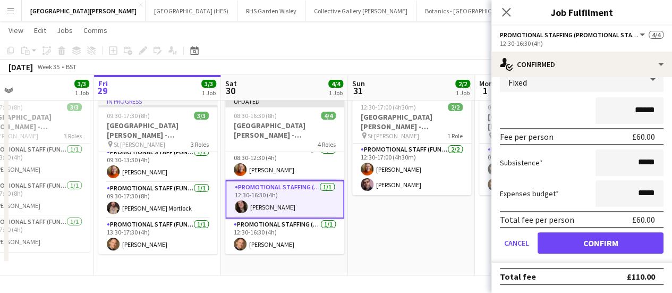
type input "******"
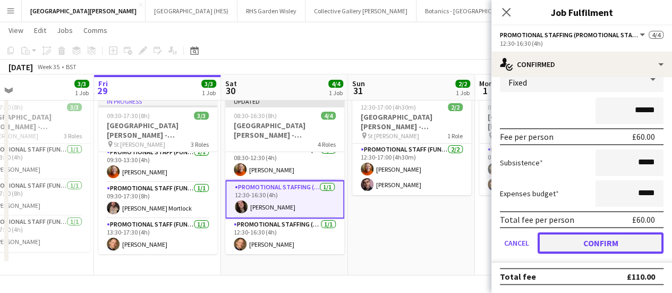
click at [592, 249] on button "Confirm" at bounding box center [600, 242] width 126 height 21
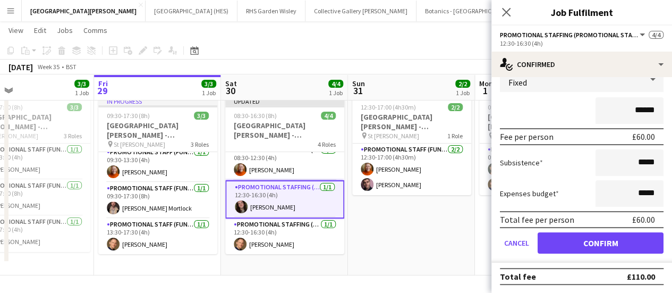
scroll to position [0, 0]
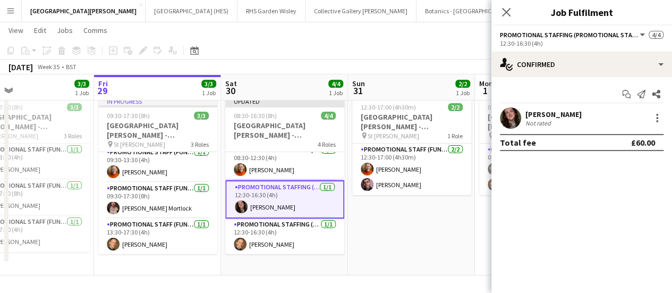
click at [447, 236] on app-date-cell "12:30-17:00 (4h30m) 2/2 [GEOGRAPHIC_DATA][PERSON_NAME] - Fundraising pin St [PE…" at bounding box center [411, 183] width 127 height 183
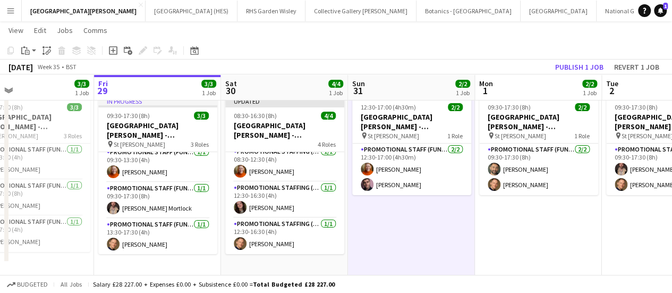
scroll to position [42, 0]
click at [268, 230] on app-card-role "Promotional Staffing (Promotional Staff) [DATE] 12:30-16:30 (4h) [PERSON_NAME]" at bounding box center [284, 236] width 119 height 36
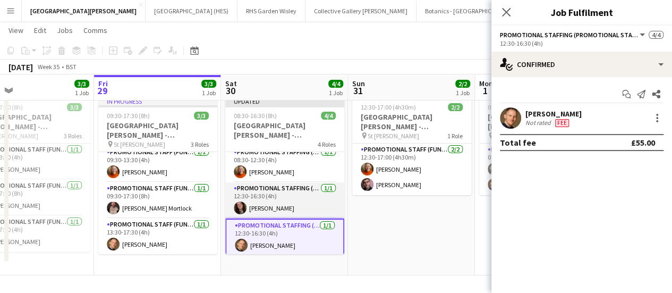
click at [280, 203] on app-card-role "Promotional Staffing (Promotional Staff) [DATE] 12:30-16:30 (4h) [PERSON_NAME]" at bounding box center [284, 200] width 119 height 36
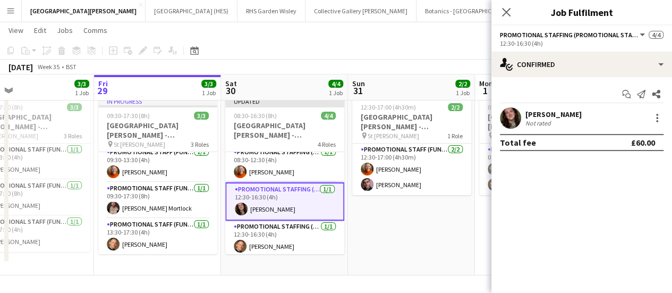
scroll to position [0, 0]
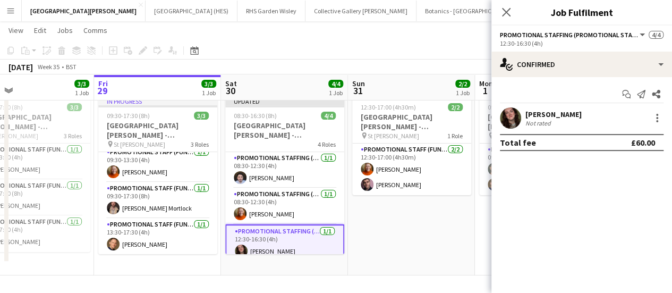
click at [280, 203] on app-card-role "Promotional Staffing (Promotional Staff) [DATE] 08:30-12:30 (4h) [PERSON_NAME]" at bounding box center [284, 206] width 119 height 36
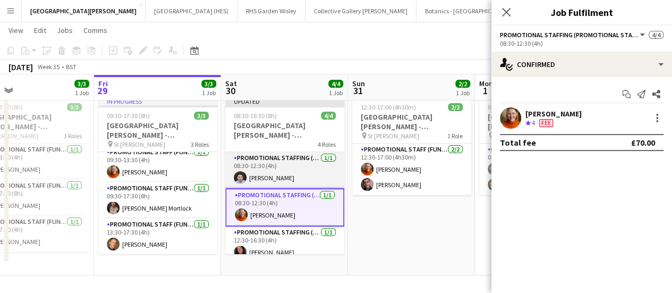
click at [280, 180] on app-card-role "Promotional Staffing (Promotional Staff) [DATE] 08:30-12:30 (4h) [PERSON_NAME]" at bounding box center [284, 170] width 119 height 36
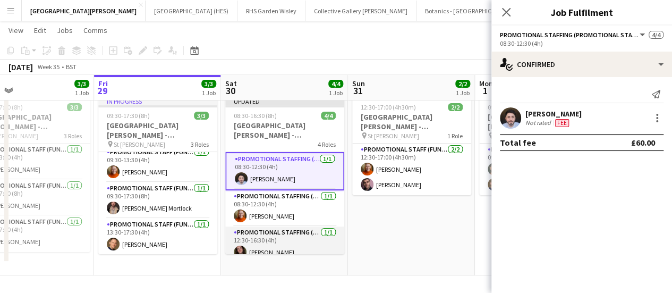
scroll to position [44, 0]
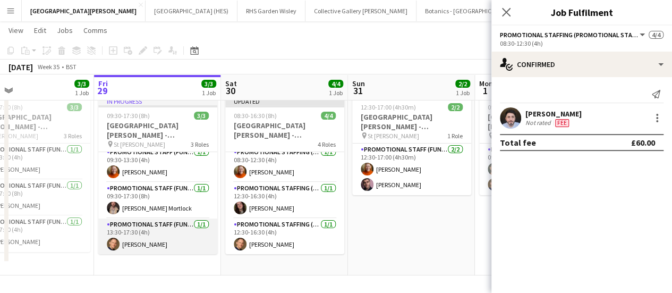
click at [173, 232] on app-card-role "Promotional Staff (Fundraiser) [DATE] 13:30-17:30 (4h) [PERSON_NAME]" at bounding box center [157, 236] width 119 height 36
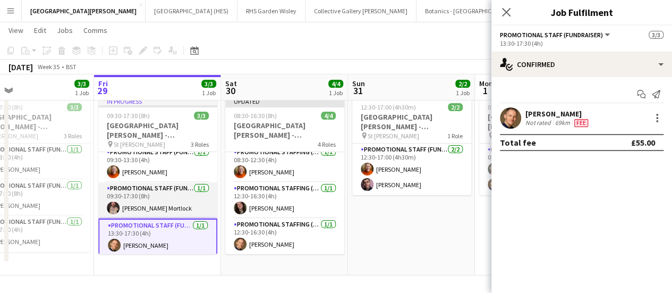
click at [169, 205] on app-card-role "Promotional Staff (Fundraiser) [DATE] 09:30-17:30 (8h) [PERSON_NAME] Mortlock" at bounding box center [157, 200] width 119 height 36
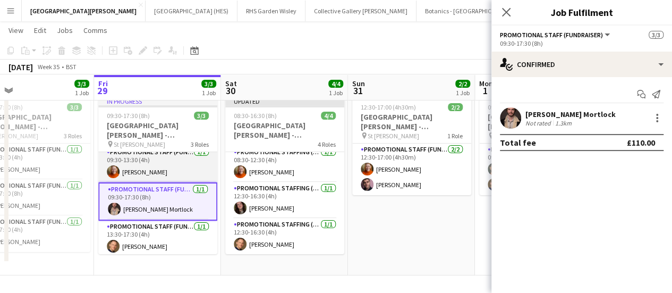
click at [164, 165] on app-card-role "Promotional Staff (Fundraiser) [DATE] 09:30-13:30 (4h) [PERSON_NAME]" at bounding box center [157, 164] width 119 height 36
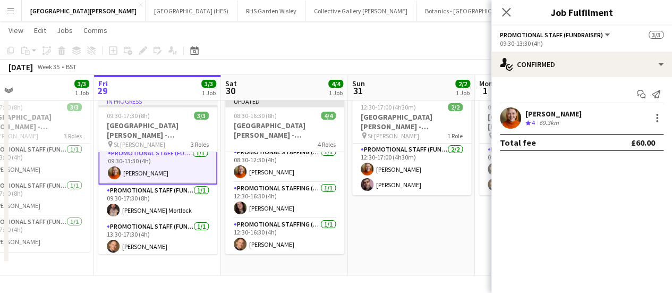
scroll to position [7, 0]
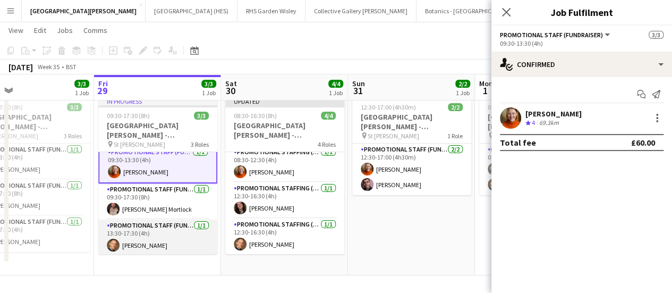
click at [170, 239] on app-card-role "Promotional Staff (Fundraiser) [DATE] 13:30-17:30 (4h) [PERSON_NAME]" at bounding box center [157, 237] width 119 height 36
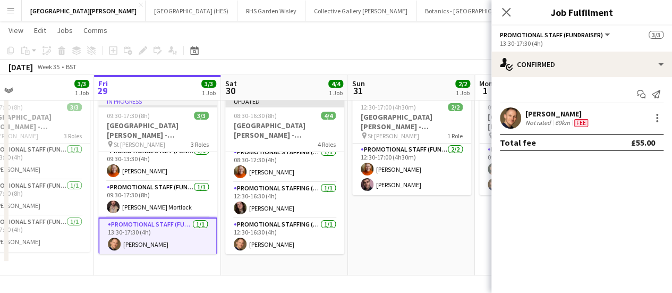
scroll to position [6, 0]
click at [659, 112] on div at bounding box center [656, 117] width 13 height 13
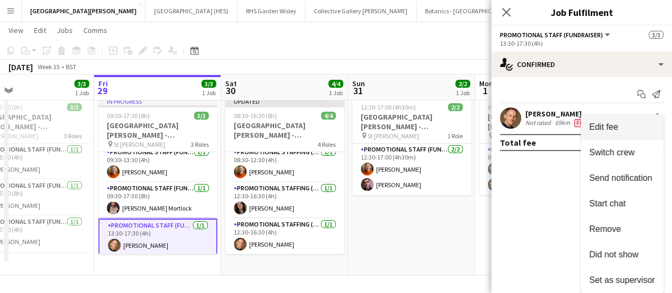
click at [631, 131] on span "Edit fee" at bounding box center [622, 127] width 66 height 10
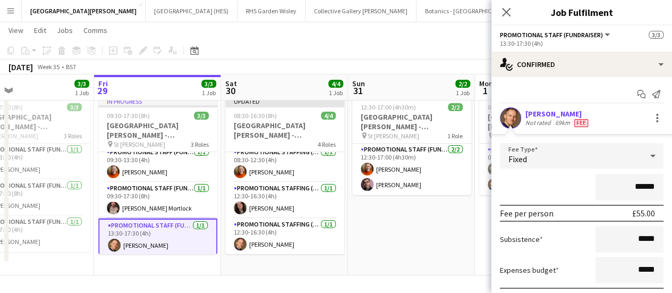
click at [631, 188] on input "******" at bounding box center [629, 187] width 68 height 27
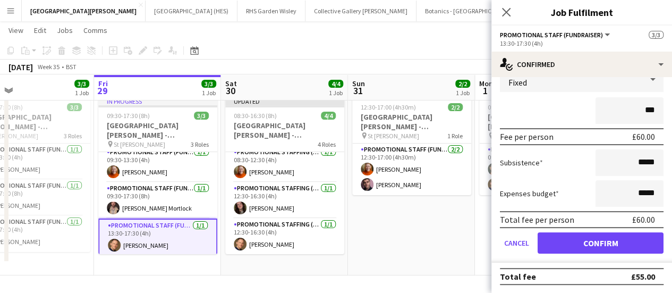
type input "***"
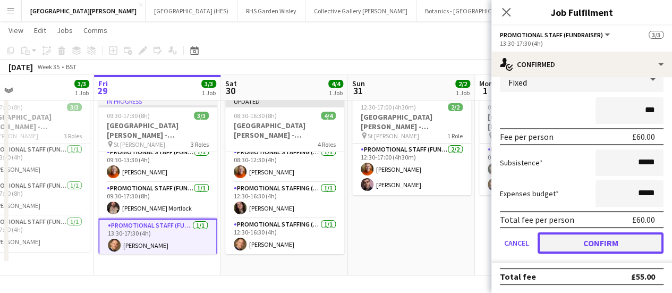
click at [592, 245] on button "Confirm" at bounding box center [600, 242] width 126 height 21
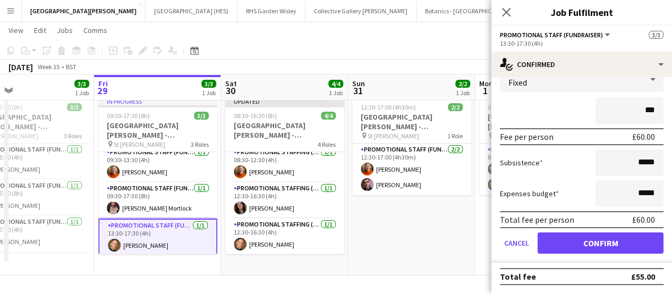
scroll to position [0, 0]
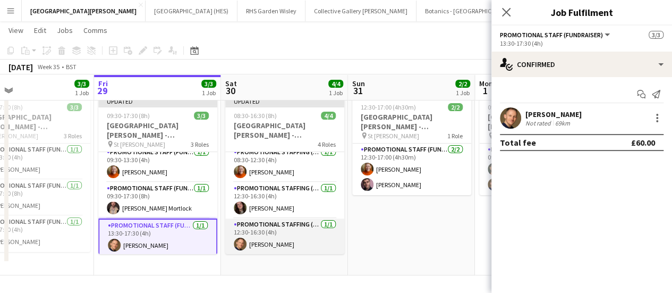
click at [236, 228] on app-card-role "Promotional Staffing (Promotional Staff) [DATE] 12:30-16:30 (4h) [PERSON_NAME]" at bounding box center [284, 236] width 119 height 36
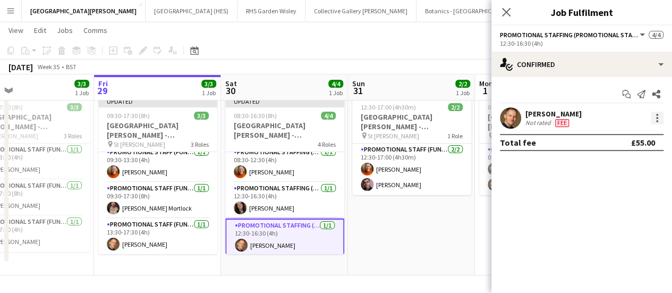
click at [656, 119] on div at bounding box center [656, 117] width 13 height 13
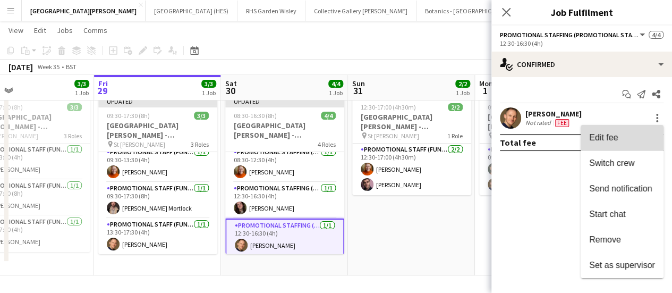
click at [615, 138] on span "Edit fee" at bounding box center [603, 137] width 29 height 9
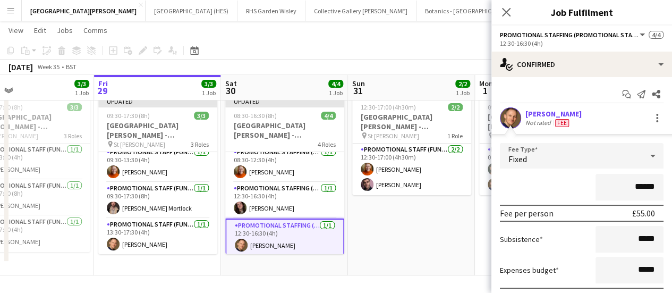
click at [634, 186] on input "******" at bounding box center [629, 187] width 68 height 27
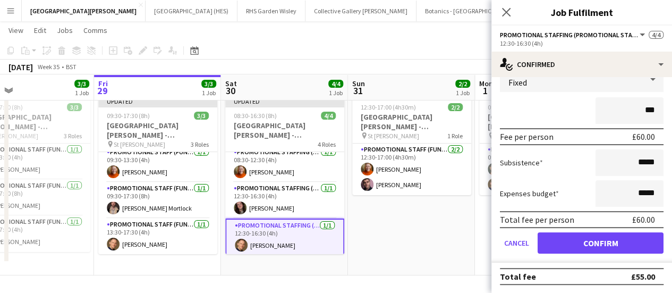
type input "***"
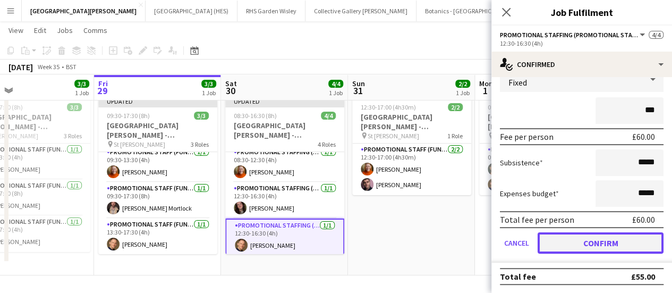
click at [599, 245] on button "Confirm" at bounding box center [600, 242] width 126 height 21
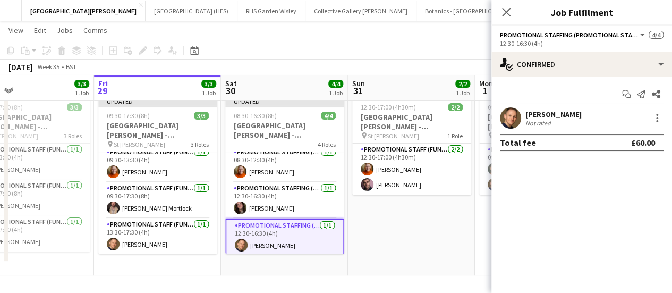
scroll to position [0, 0]
click at [471, 238] on app-date-cell "12:30-17:00 (4h30m) 2/2 [GEOGRAPHIC_DATA][PERSON_NAME] - Fundraising pin St [PE…" at bounding box center [411, 183] width 127 height 183
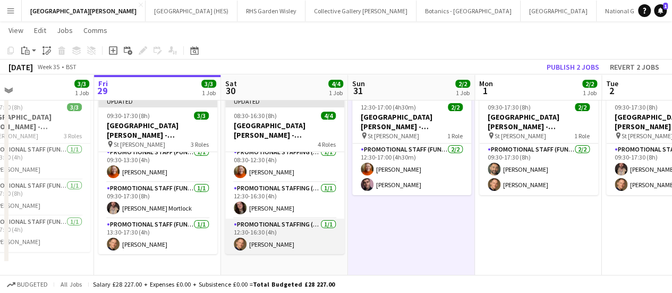
click at [295, 231] on app-card-role "Promotional Staffing (Promotional Staff) [DATE] 12:30-16:30 (4h) [PERSON_NAME]" at bounding box center [284, 236] width 119 height 36
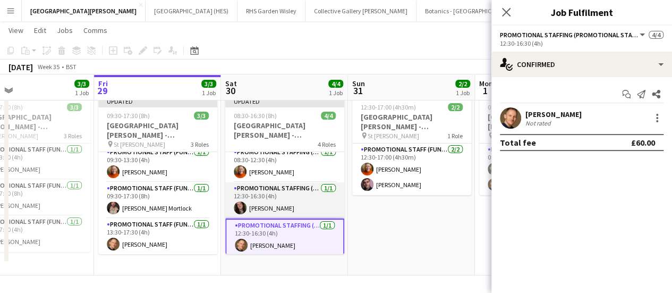
click at [285, 208] on app-card-role "Promotional Staffing (Promotional Staff) [DATE] 12:30-16:30 (4h) [PERSON_NAME]" at bounding box center [284, 200] width 119 height 36
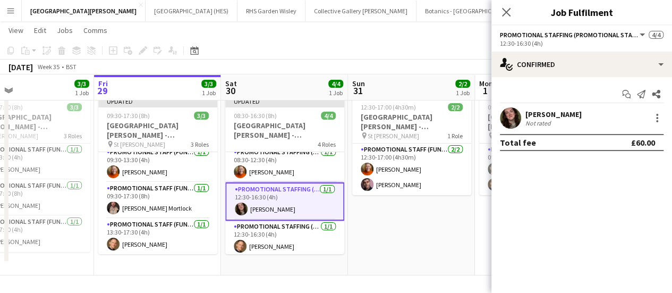
scroll to position [10, 0]
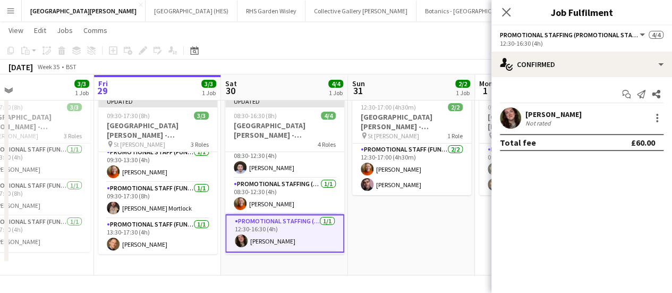
click at [285, 208] on app-card-role "Promotional Staffing (Promotional Staff) [DATE] 08:30-12:30 (4h) [PERSON_NAME]" at bounding box center [284, 196] width 119 height 36
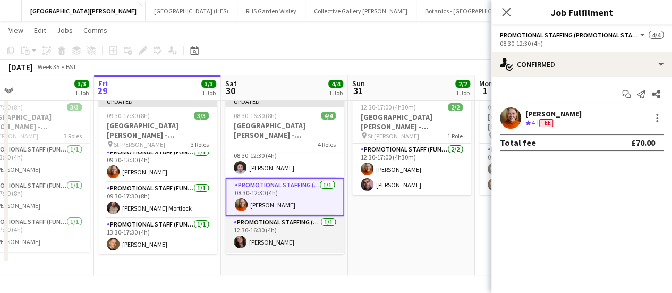
scroll to position [0, 0]
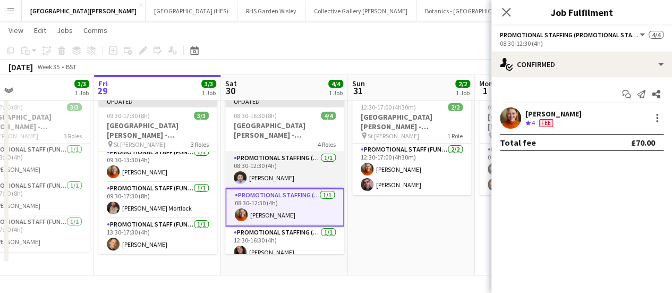
click at [287, 176] on app-card-role "Promotional Staffing (Promotional Staff) [DATE] 08:30-12:30 (4h) [PERSON_NAME]" at bounding box center [284, 170] width 119 height 36
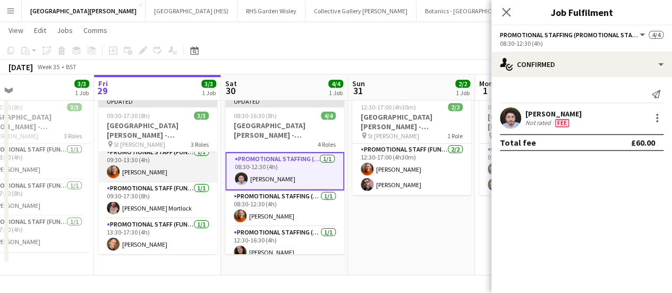
click at [185, 162] on app-card-role "Promotional Staff (Fundraiser) [DATE] 09:30-13:30 (4h) [PERSON_NAME]" at bounding box center [157, 164] width 119 height 36
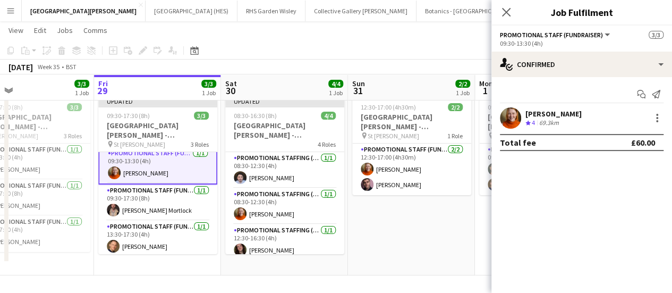
scroll to position [7, 0]
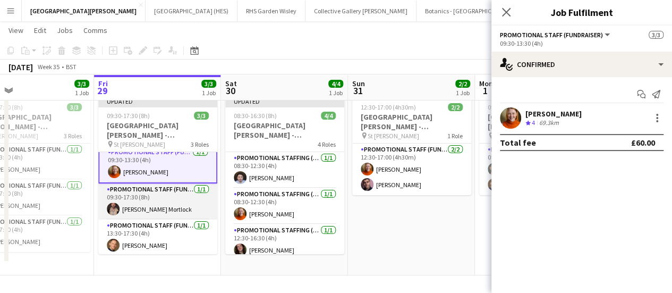
click at [173, 211] on app-card-role "Promotional Staff (Fundraiser) [DATE] 09:30-17:30 (8h) [PERSON_NAME] Mortlock" at bounding box center [157, 201] width 119 height 36
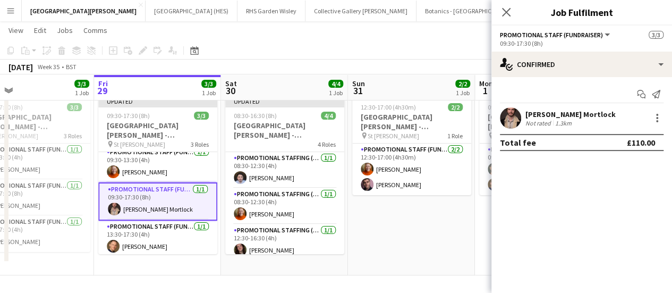
scroll to position [8, 0]
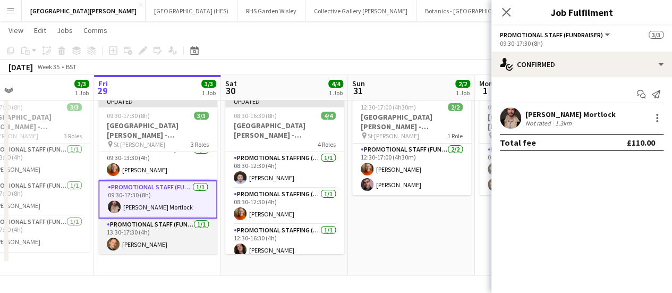
click at [152, 244] on app-card-role "Promotional Staff (Fundraiser) [DATE] 13:30-17:30 (4h) [PERSON_NAME]" at bounding box center [157, 236] width 119 height 36
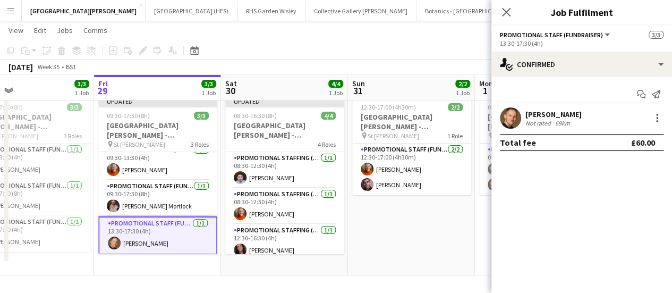
click at [368, 61] on div "[DATE] Week 35 • BST Publish 1 job Revert 1 job" at bounding box center [336, 66] width 672 height 15
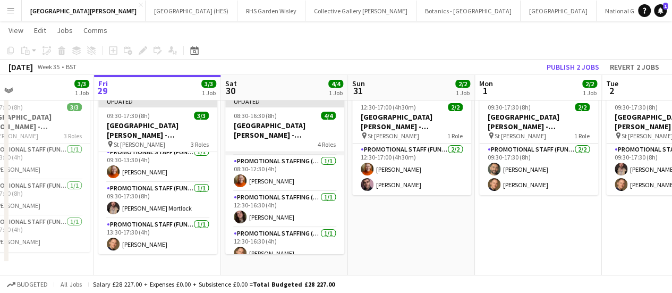
scroll to position [42, 0]
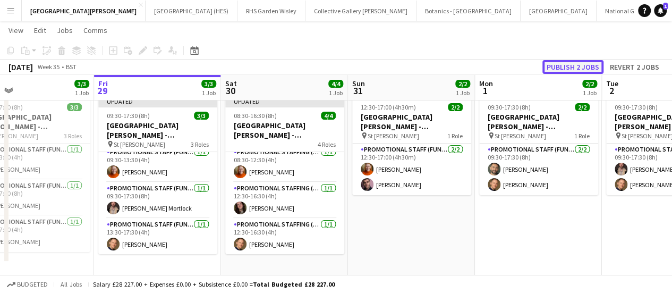
click at [568, 62] on button "Publish 2 jobs" at bounding box center [572, 67] width 61 height 14
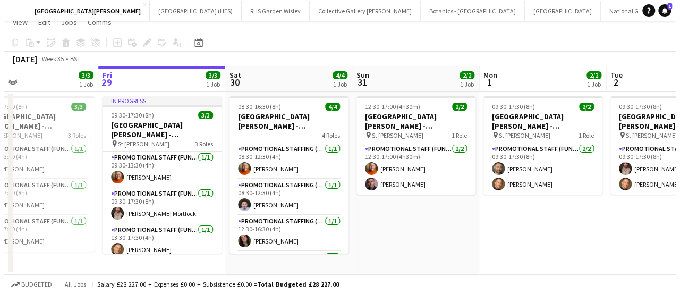
scroll to position [0, 0]
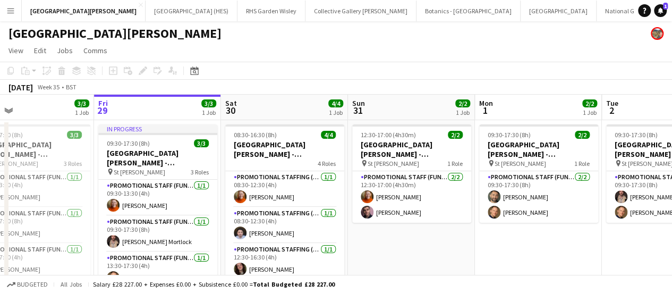
click at [672, 13] on div "Add" at bounding box center [678, 10] width 13 height 21
click at [676, 12] on app-icon "Add" at bounding box center [678, 10] width 4 height 4
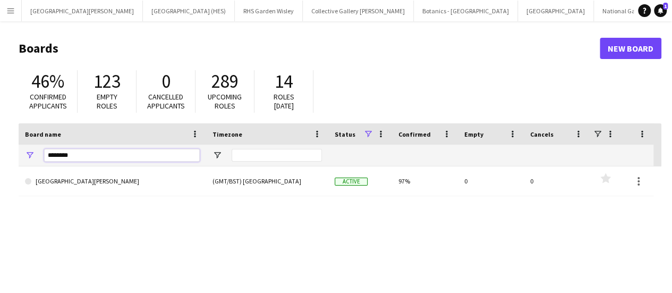
click at [99, 160] on input "********" at bounding box center [122, 155] width 156 height 13
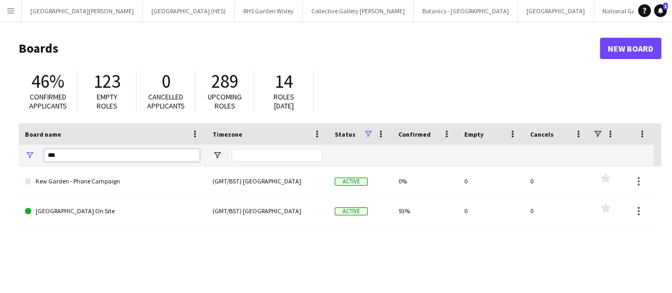
type input "***"
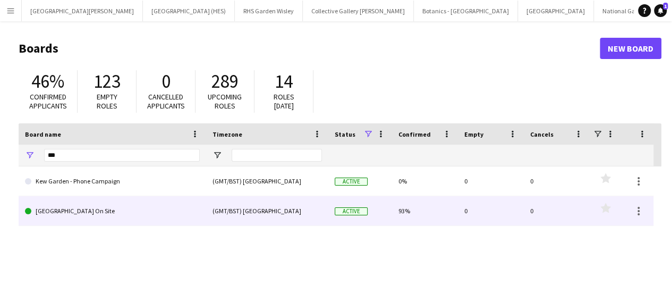
click at [70, 214] on link "[GEOGRAPHIC_DATA] On Site" at bounding box center [112, 211] width 175 height 30
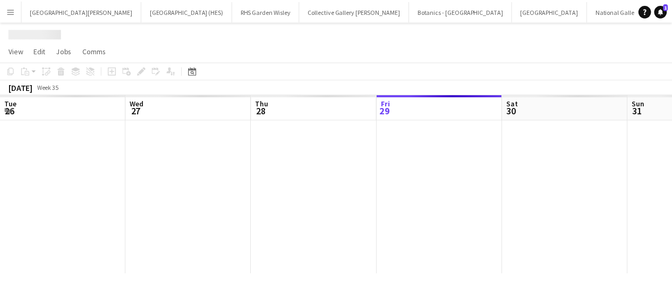
scroll to position [0, 5]
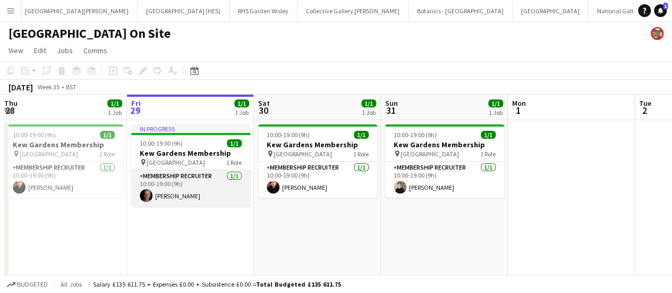
click at [209, 191] on app-card-role "Membership Recruiter [DATE] 10:00-19:00 (9h) [PERSON_NAME]" at bounding box center [190, 188] width 119 height 36
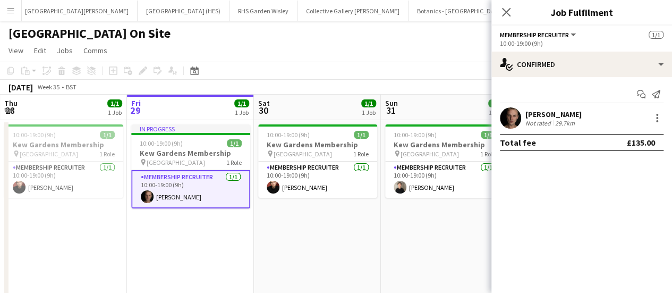
click at [400, 54] on app-page-menu "View Day view expanded Day view collapsed Month view Date picker Jump to [DATE]…" at bounding box center [336, 51] width 672 height 20
